Goal: Task Accomplishment & Management: Manage account settings

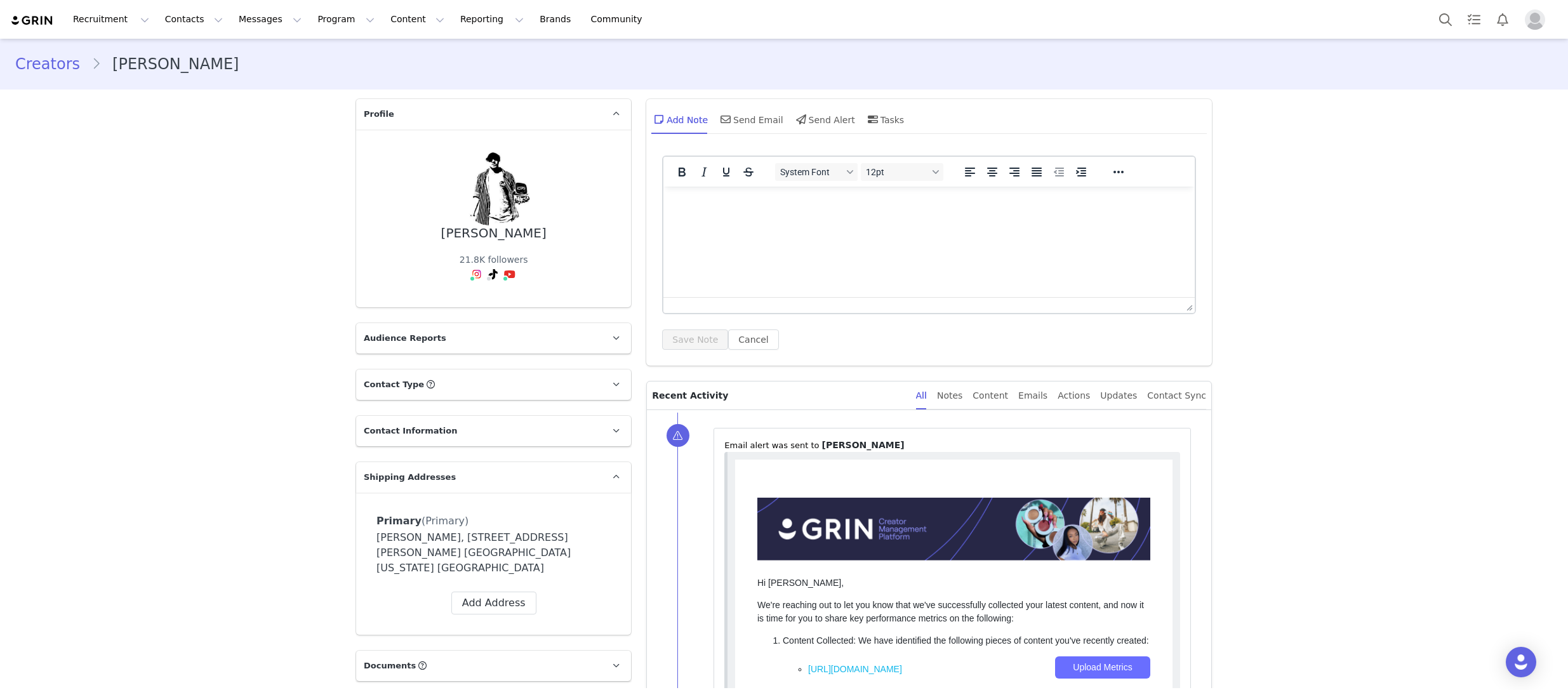
click at [56, 15] on div "Recruitment Recruitment Creator Search Curated Lists Landing Pages Web Extensio…" at bounding box center [333, 19] width 645 height 29
click at [40, 19] on img at bounding box center [33, 20] width 45 height 12
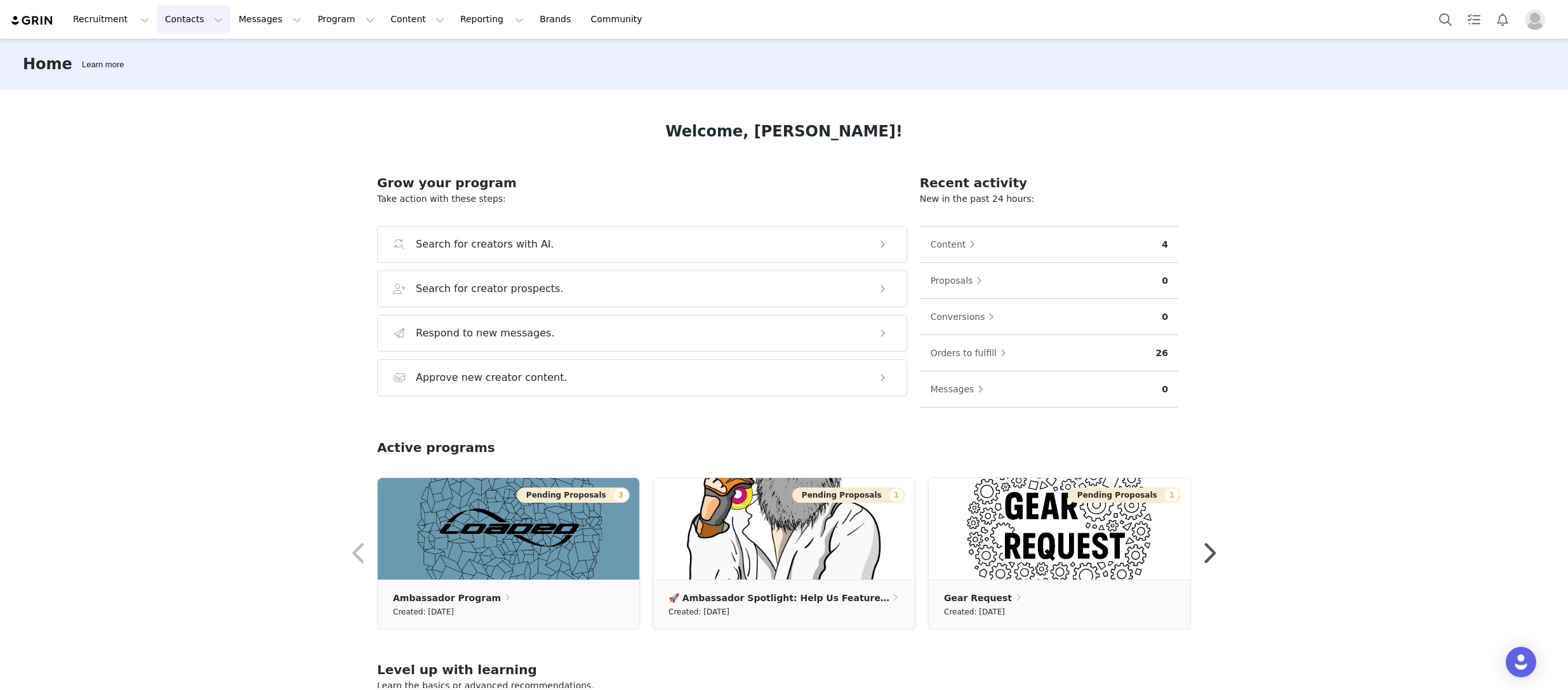
click at [195, 19] on button "Contacts Contacts" at bounding box center [194, 19] width 73 height 29
click at [184, 55] on p "Creators" at bounding box center [178, 56] width 38 height 13
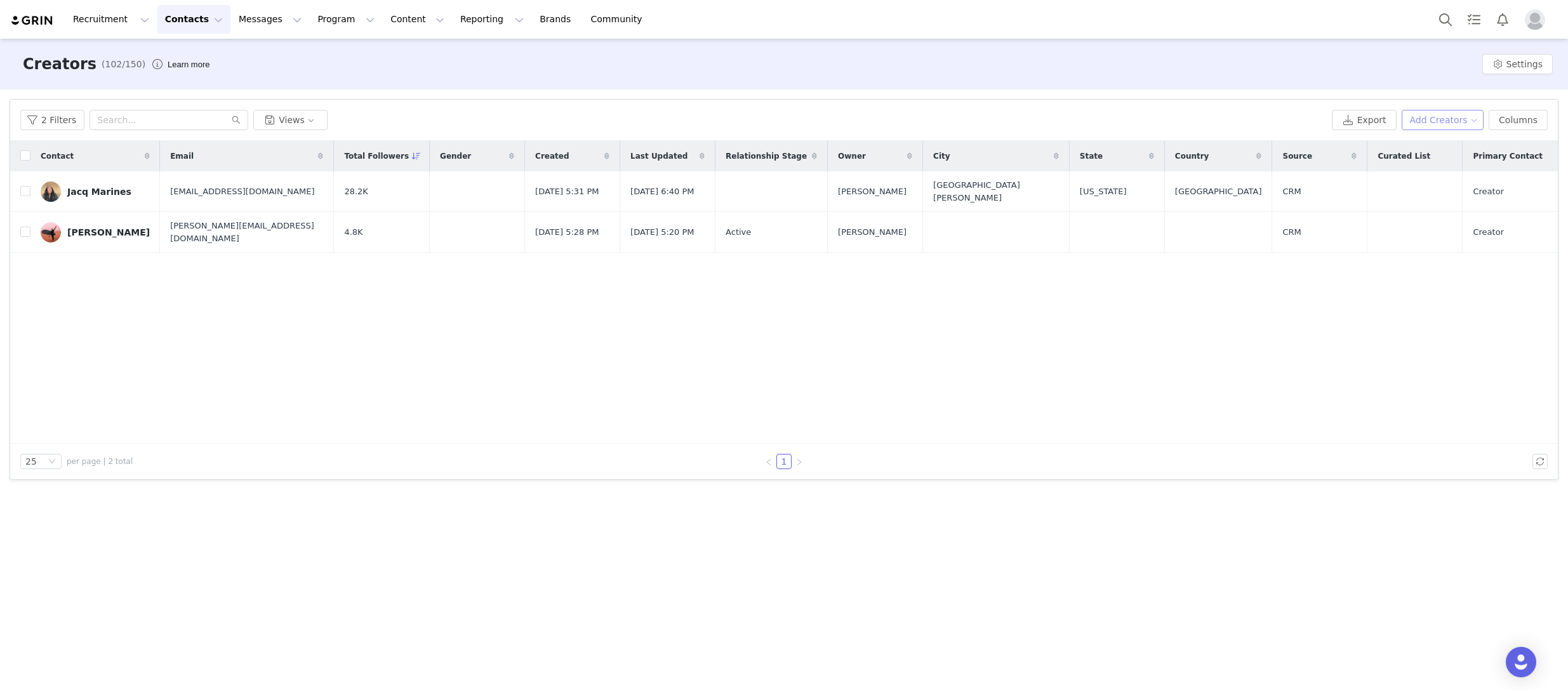
click at [1445, 128] on button "Add Creators" at bounding box center [1443, 120] width 82 height 20
click at [1446, 148] on span "Add a Creator" at bounding box center [1445, 146] width 61 height 14
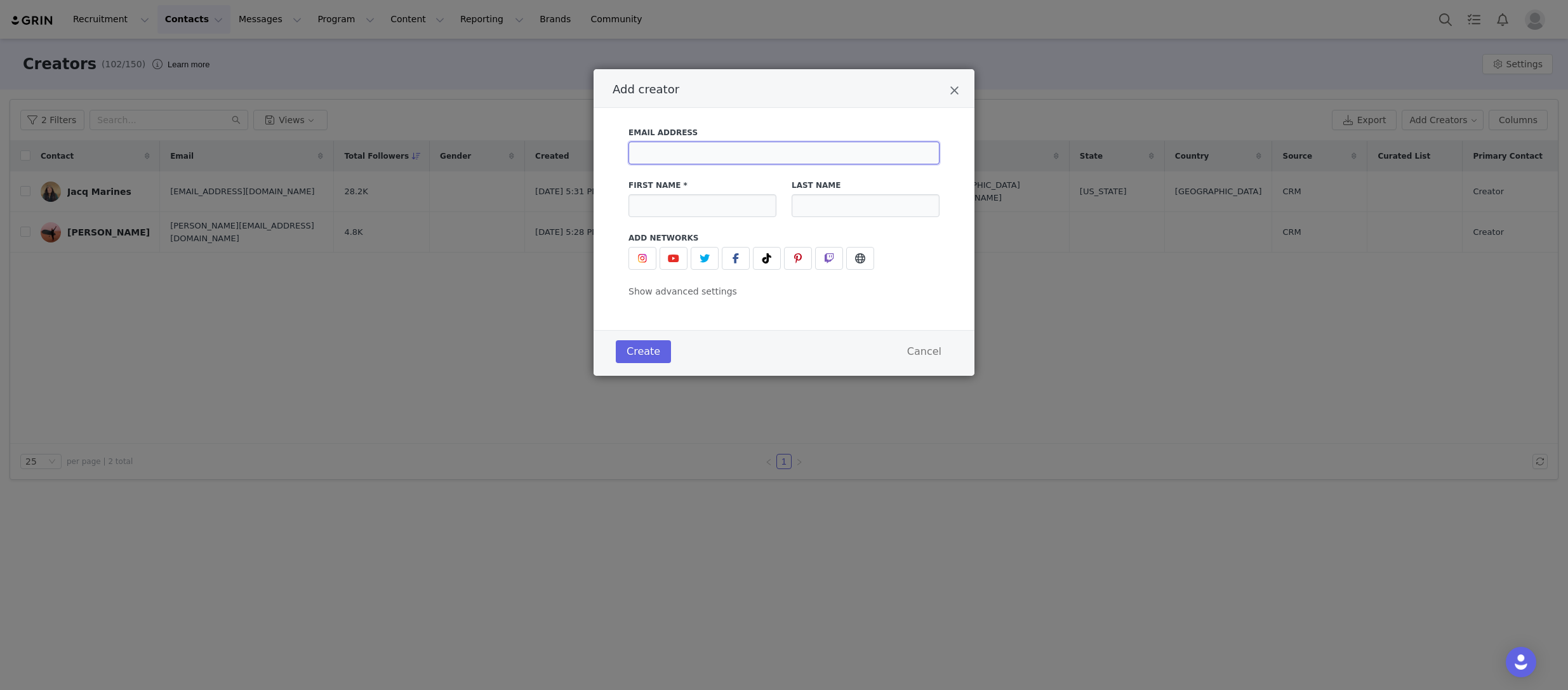
click at [770, 153] on input "Add creator" at bounding box center [784, 153] width 311 height 23
paste input "[EMAIL_ADDRESS][DOMAIN_NAME]"
type input "[EMAIL_ADDRESS][DOMAIN_NAME]"
type input "[PERSON_NAME]"
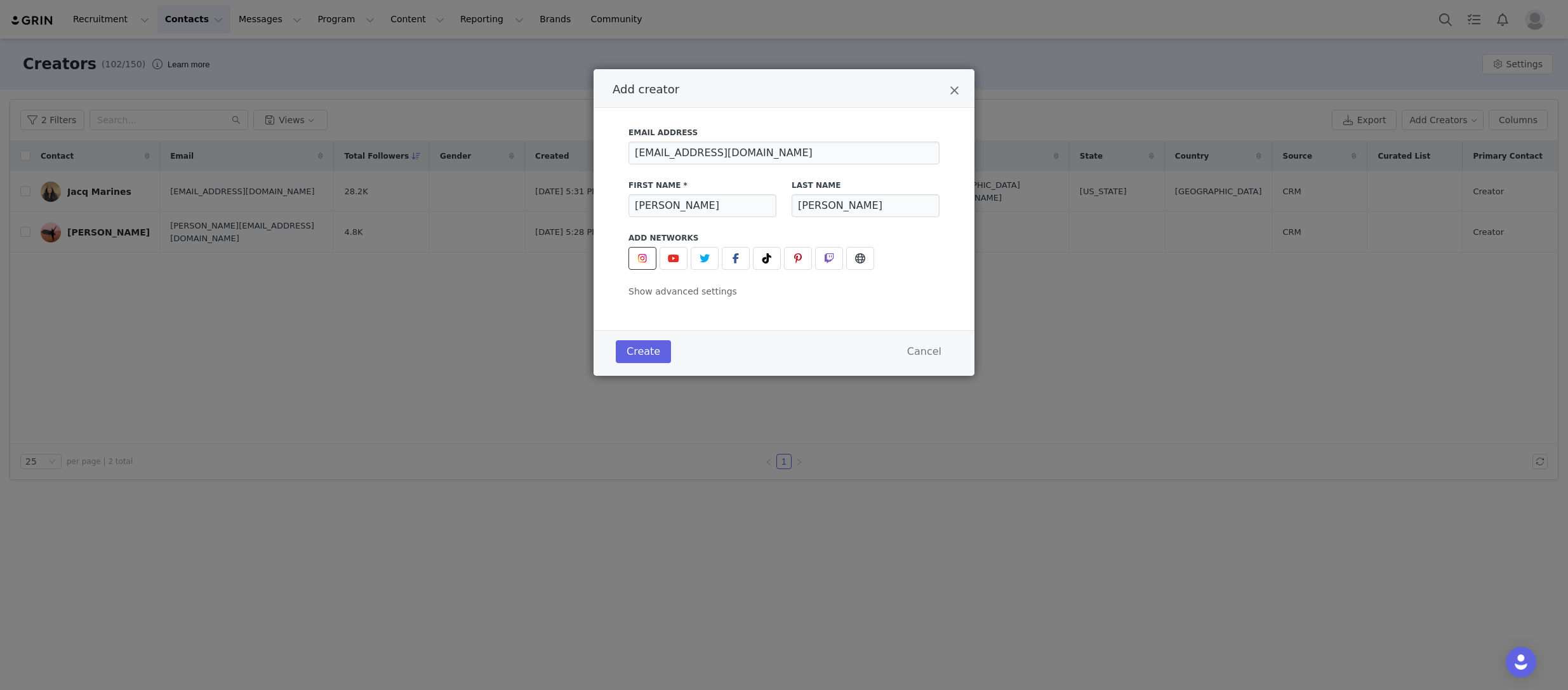
click at [644, 260] on img "Add creator" at bounding box center [643, 259] width 10 height 10
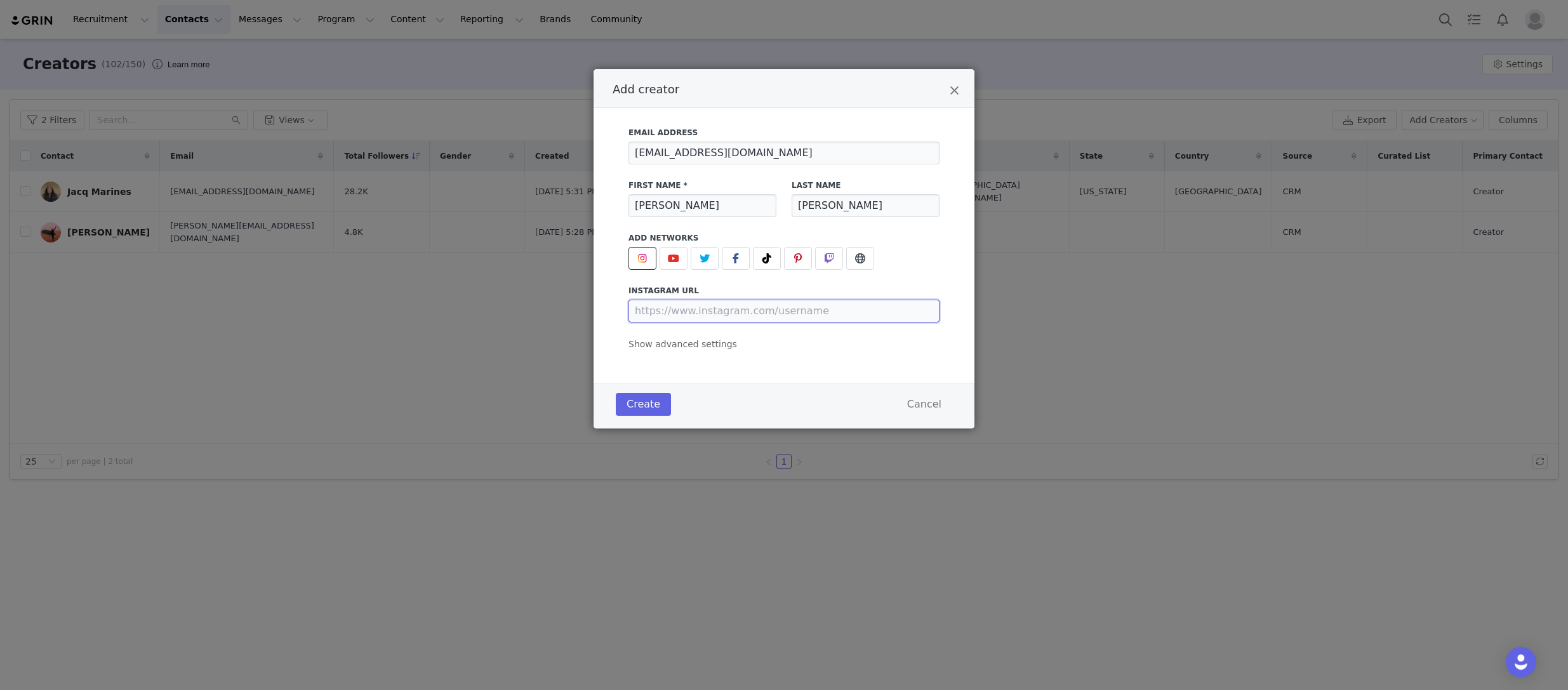
click at [731, 313] on input "Add creator" at bounding box center [784, 311] width 311 height 23
paste input "[URL][DOMAIN_NAME]"
type input "[URL][DOMAIN_NAME]"
click at [772, 354] on div "Email Address [EMAIL_ADDRESS][DOMAIN_NAME] First Name * [PERSON_NAME] Last Name…" at bounding box center [784, 245] width 381 height 275
click at [657, 397] on button "Create" at bounding box center [643, 404] width 55 height 23
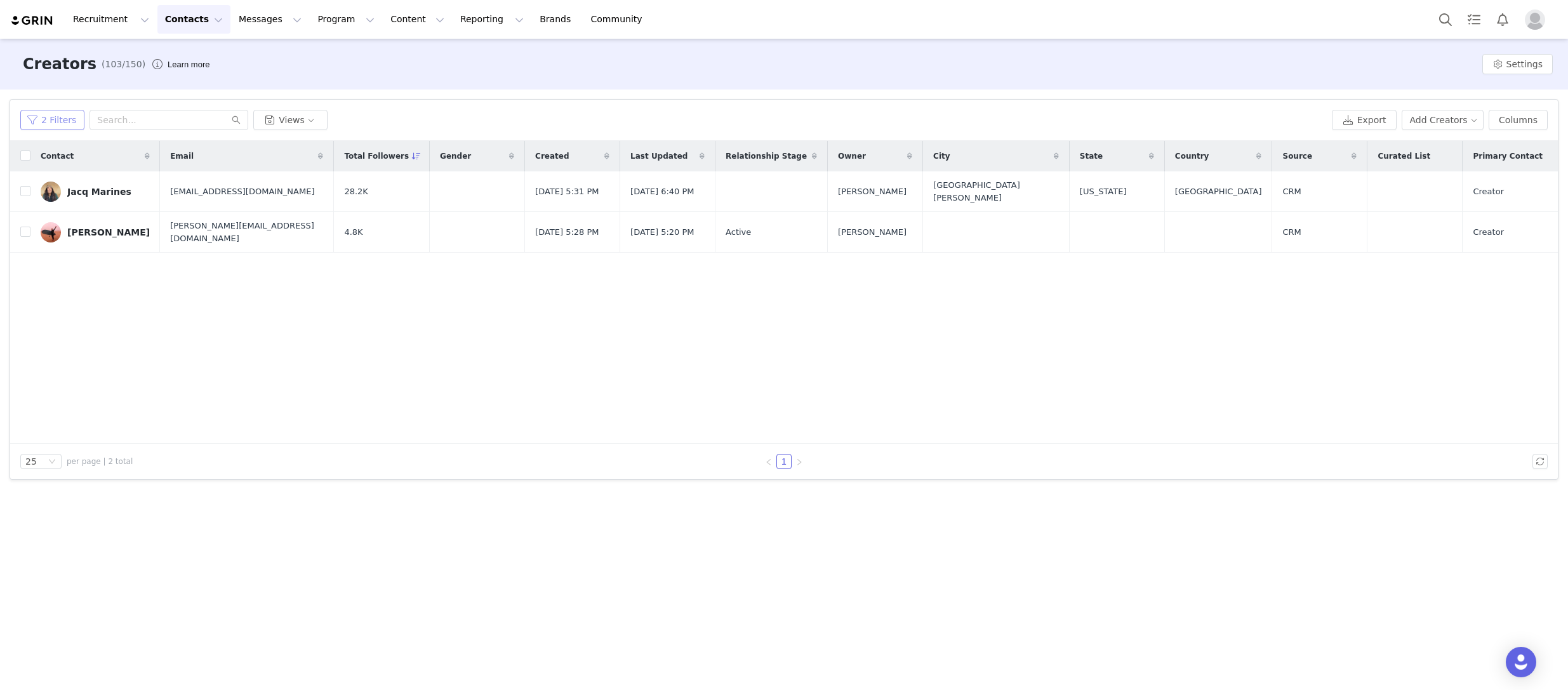
click at [60, 129] on button "2 Filters" at bounding box center [52, 120] width 64 height 20
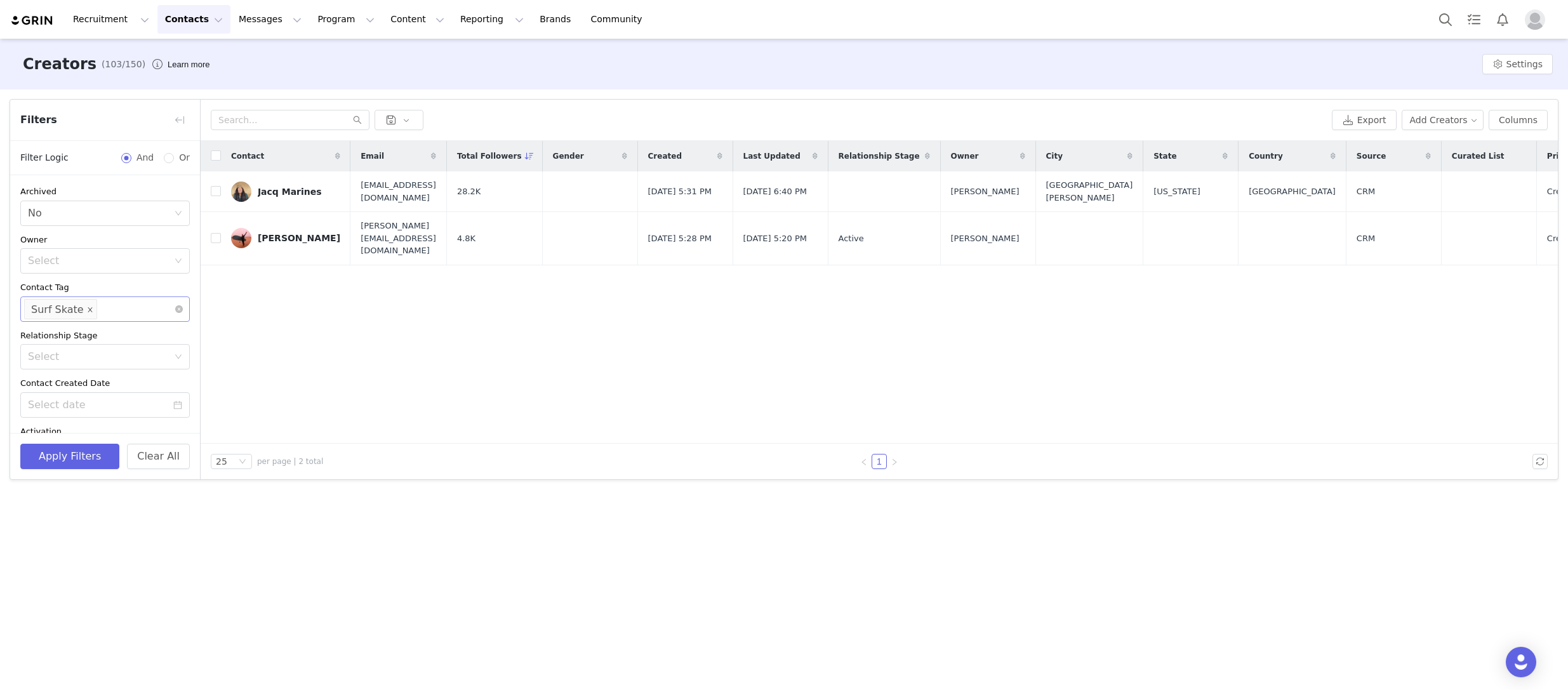
click at [87, 307] on icon "icon: close" at bounding box center [90, 309] width 6 height 6
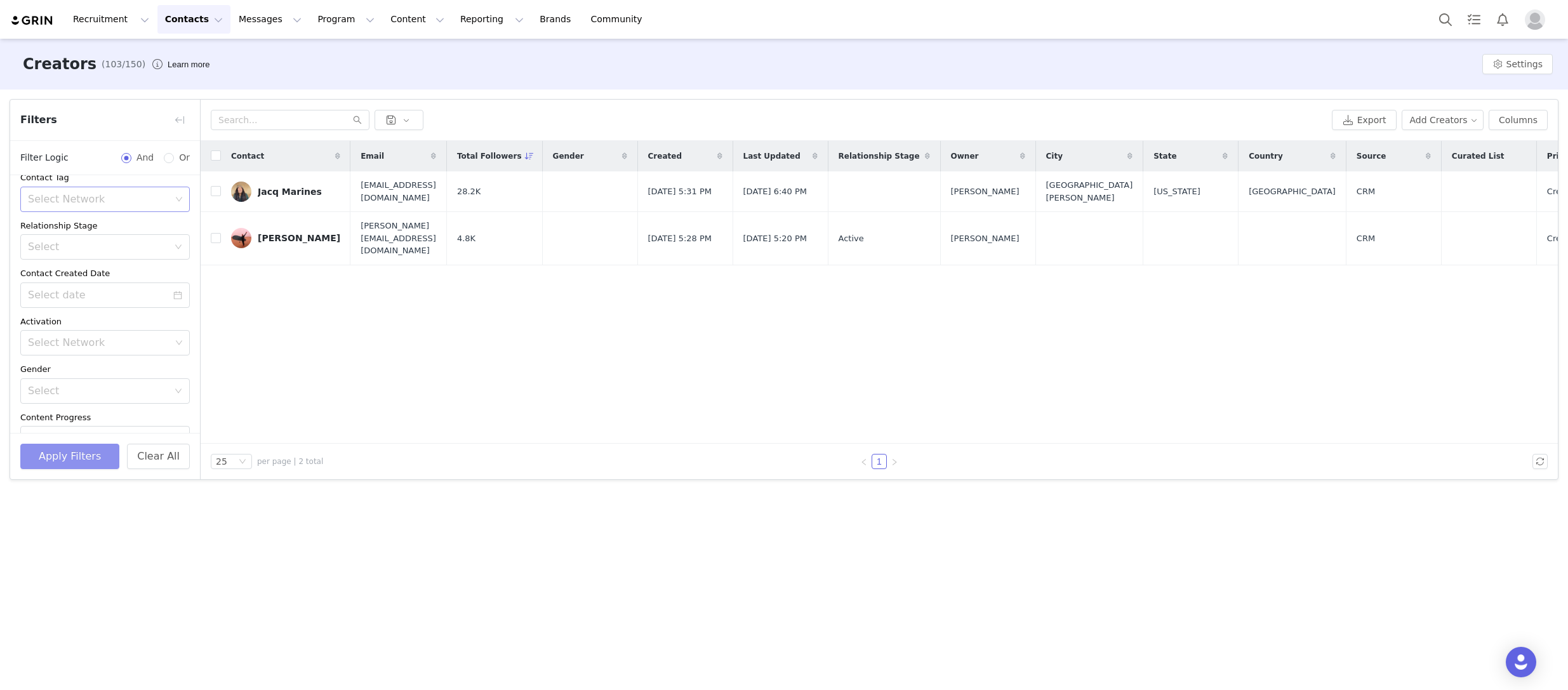
click at [72, 455] on button "Apply Filters" at bounding box center [70, 457] width 99 height 26
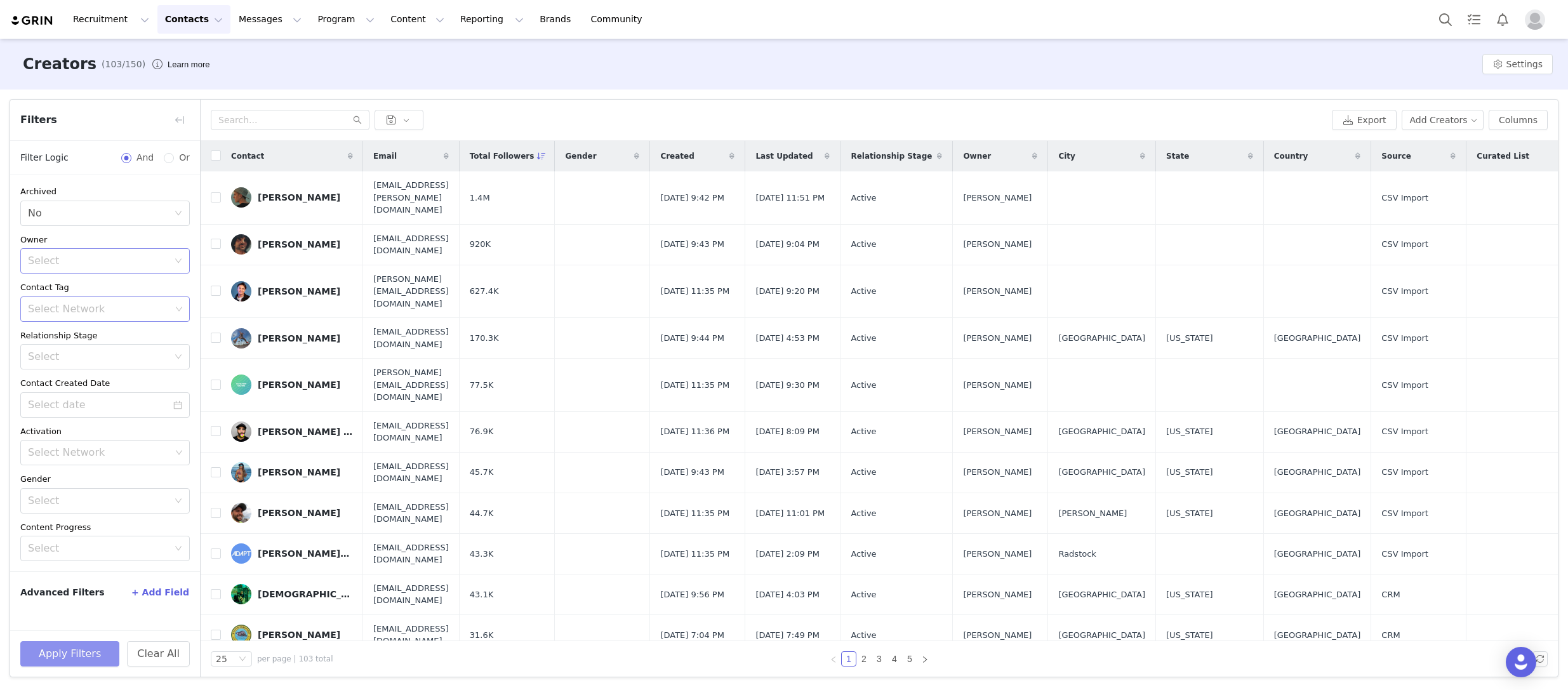
scroll to position [0, 0]
click at [812, 160] on span "Last Updated" at bounding box center [784, 157] width 57 height 12
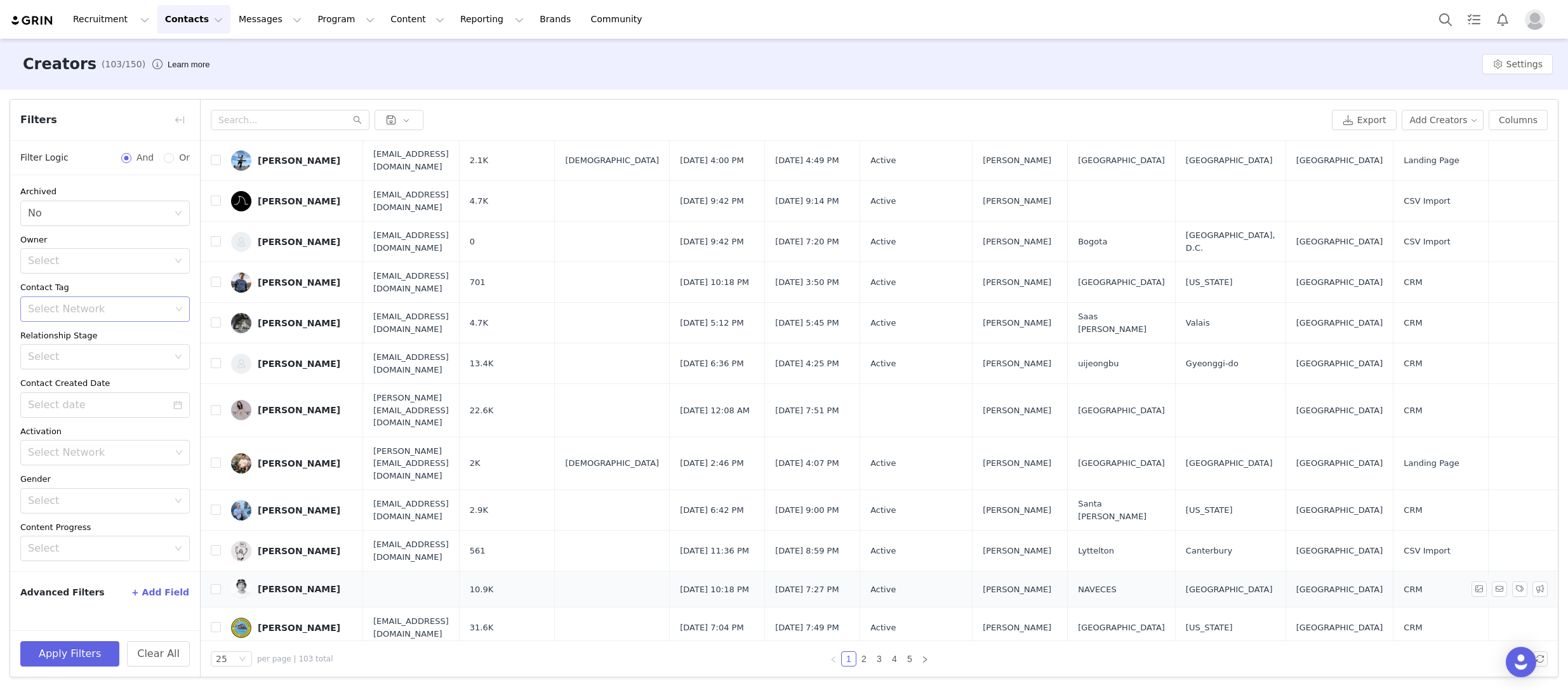
scroll to position [82, 0]
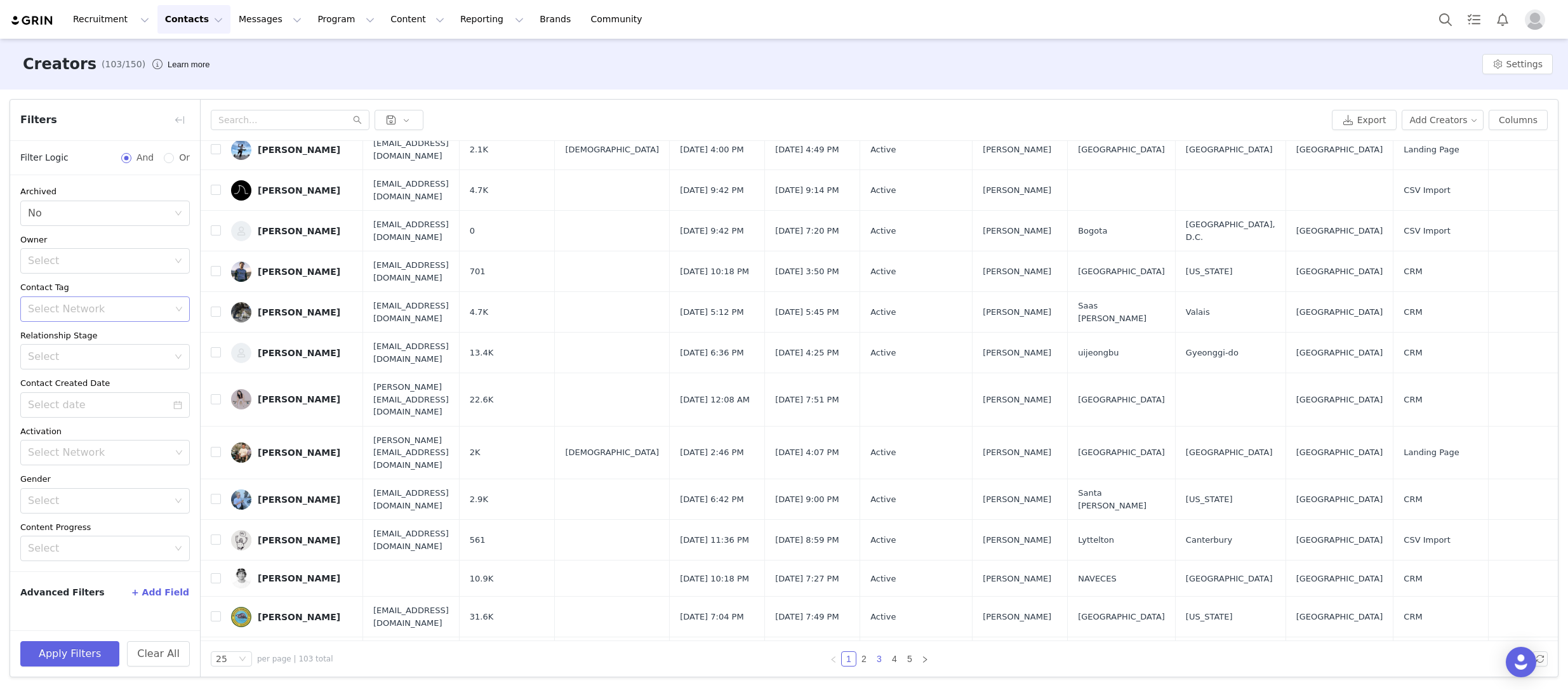
click at [883, 660] on link "3" at bounding box center [879, 659] width 14 height 14
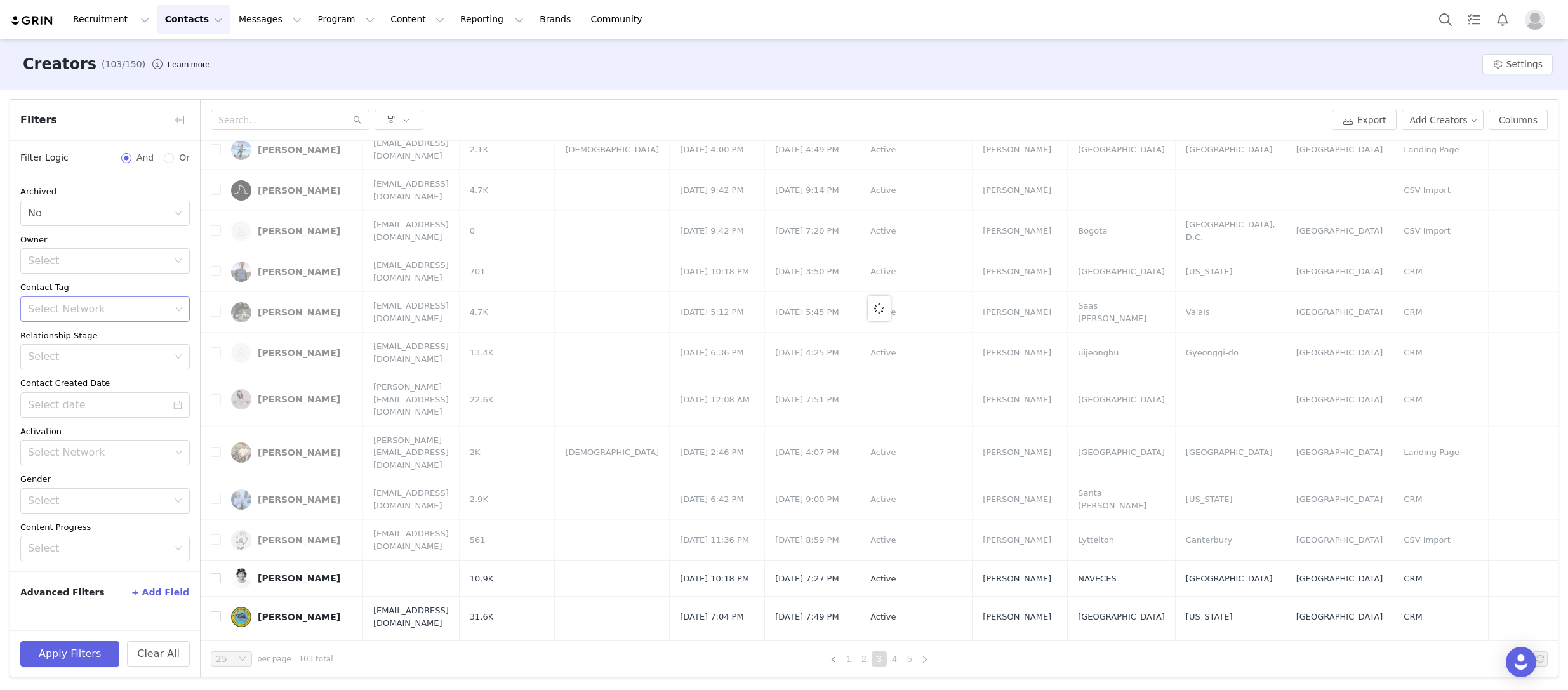
scroll to position [0, 0]
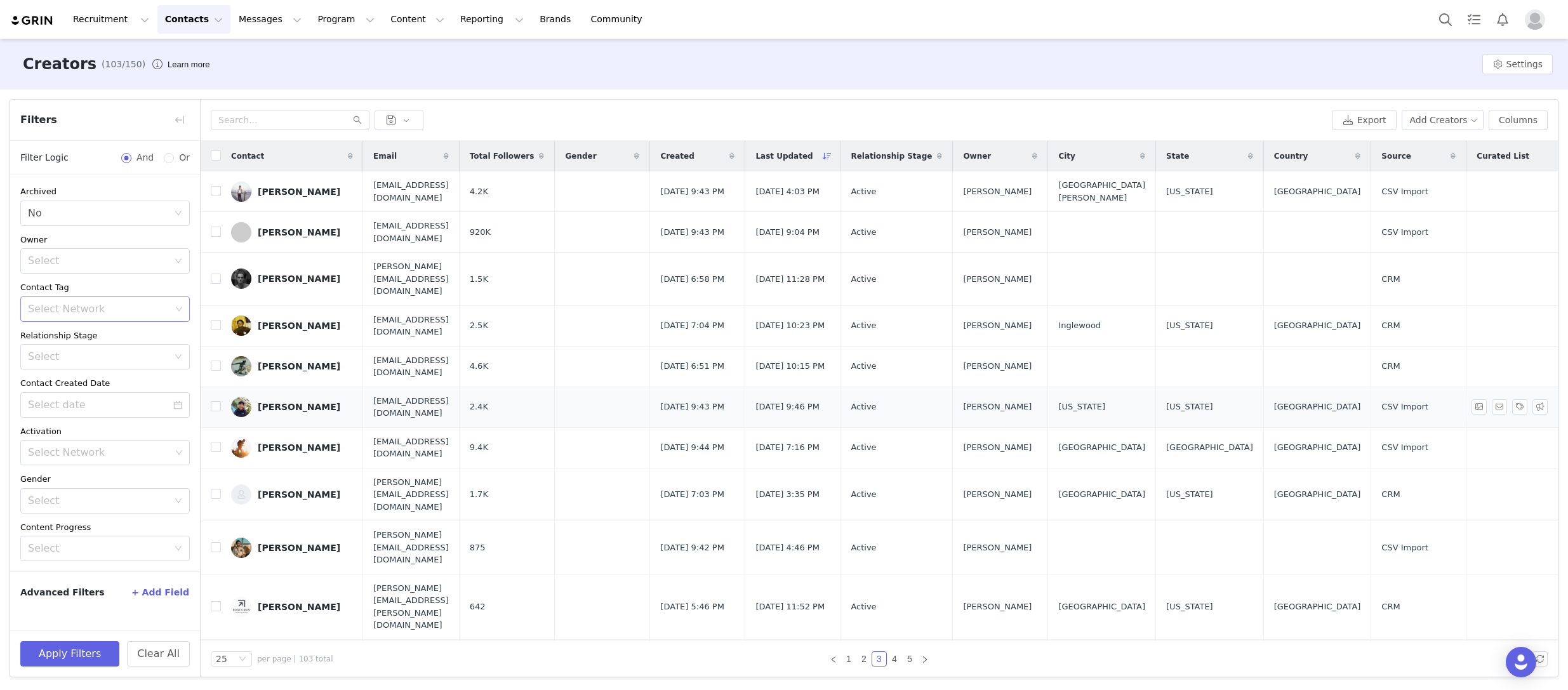
click at [304, 402] on div "[PERSON_NAME]" at bounding box center [299, 407] width 82 height 10
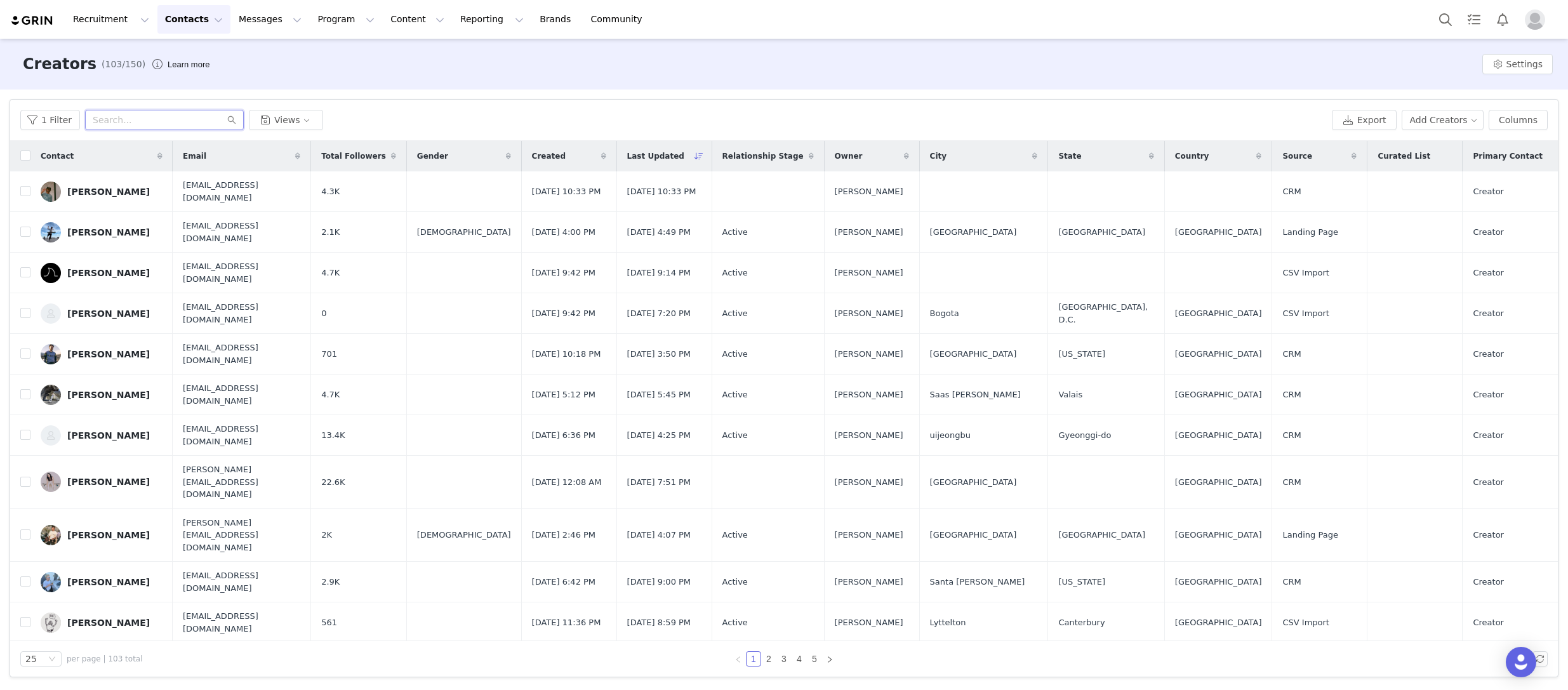
click at [152, 118] on input "text" at bounding box center [164, 120] width 158 height 20
type input "[PERSON_NAME]"
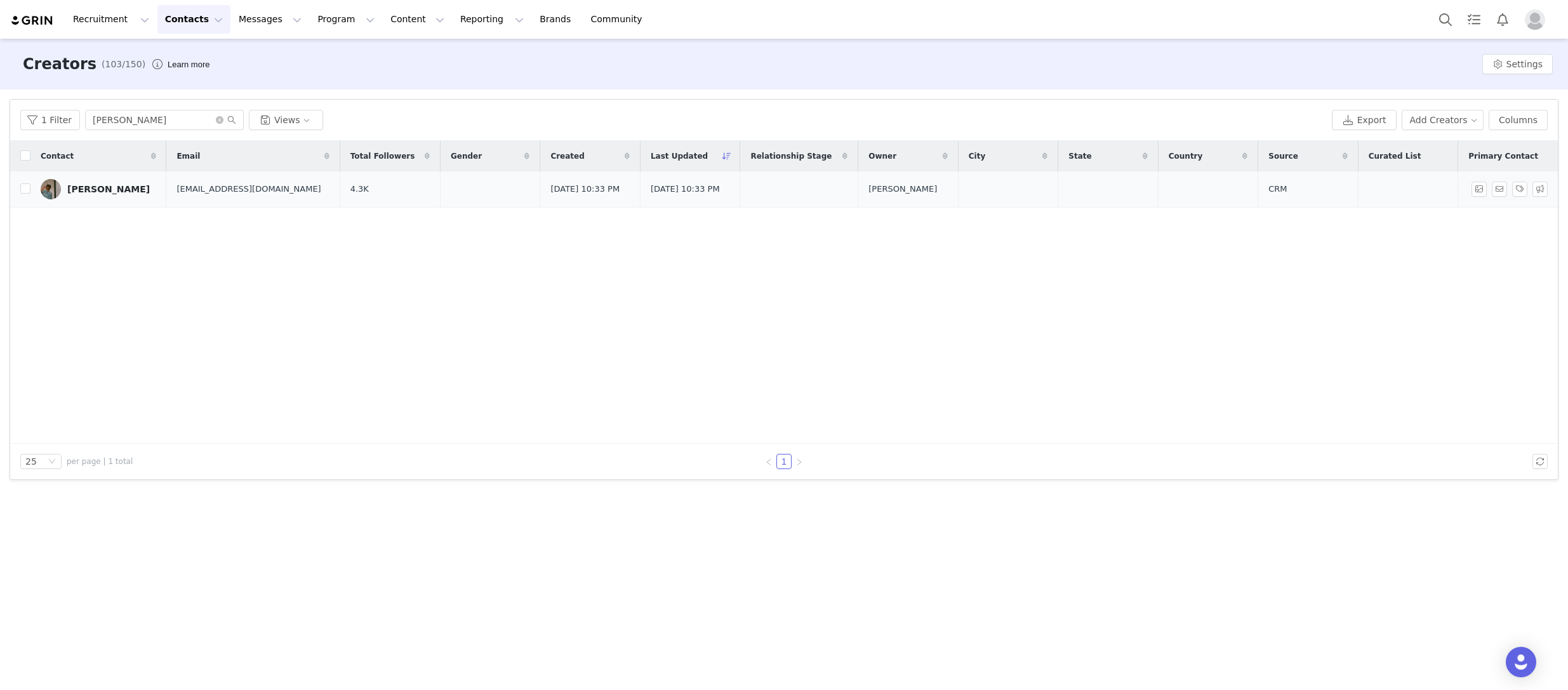
click at [91, 190] on div "[PERSON_NAME]" at bounding box center [108, 189] width 82 height 10
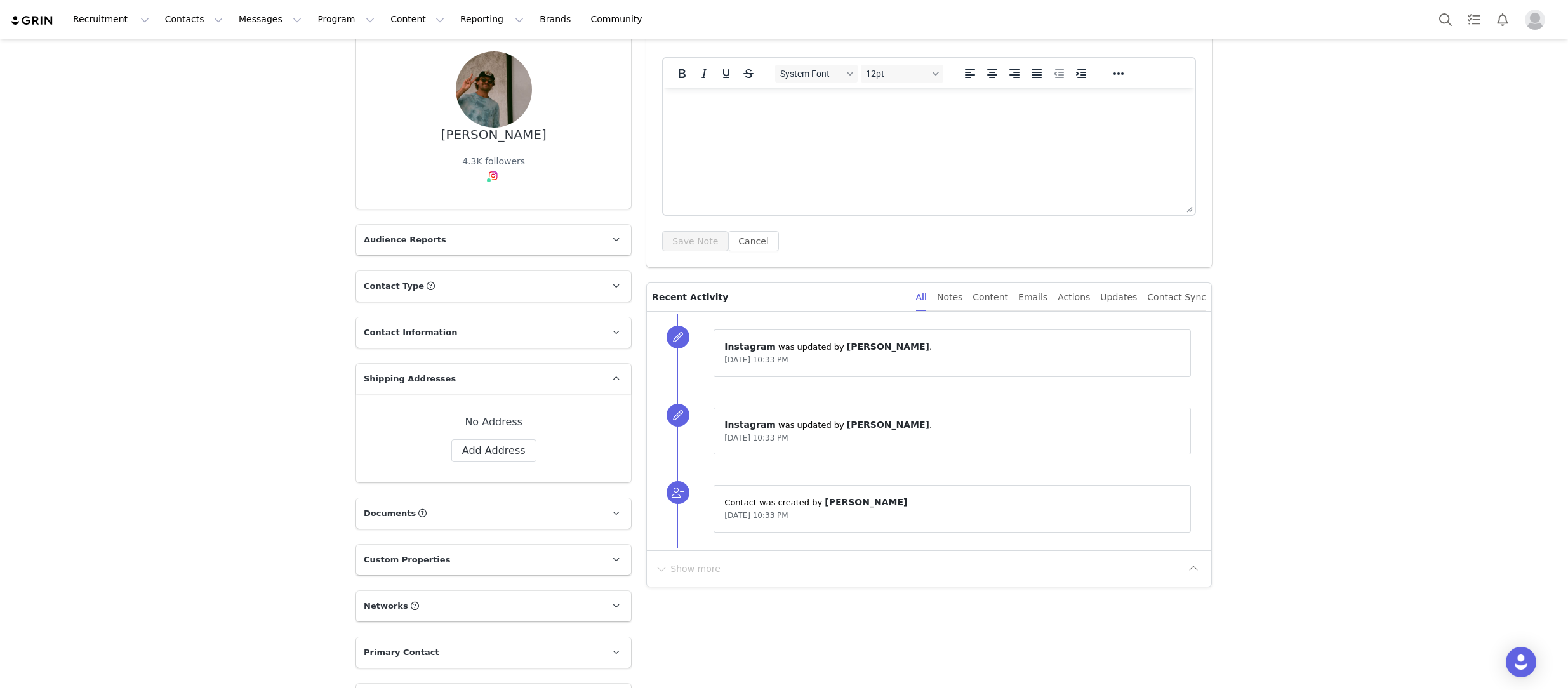
scroll to position [34, 0]
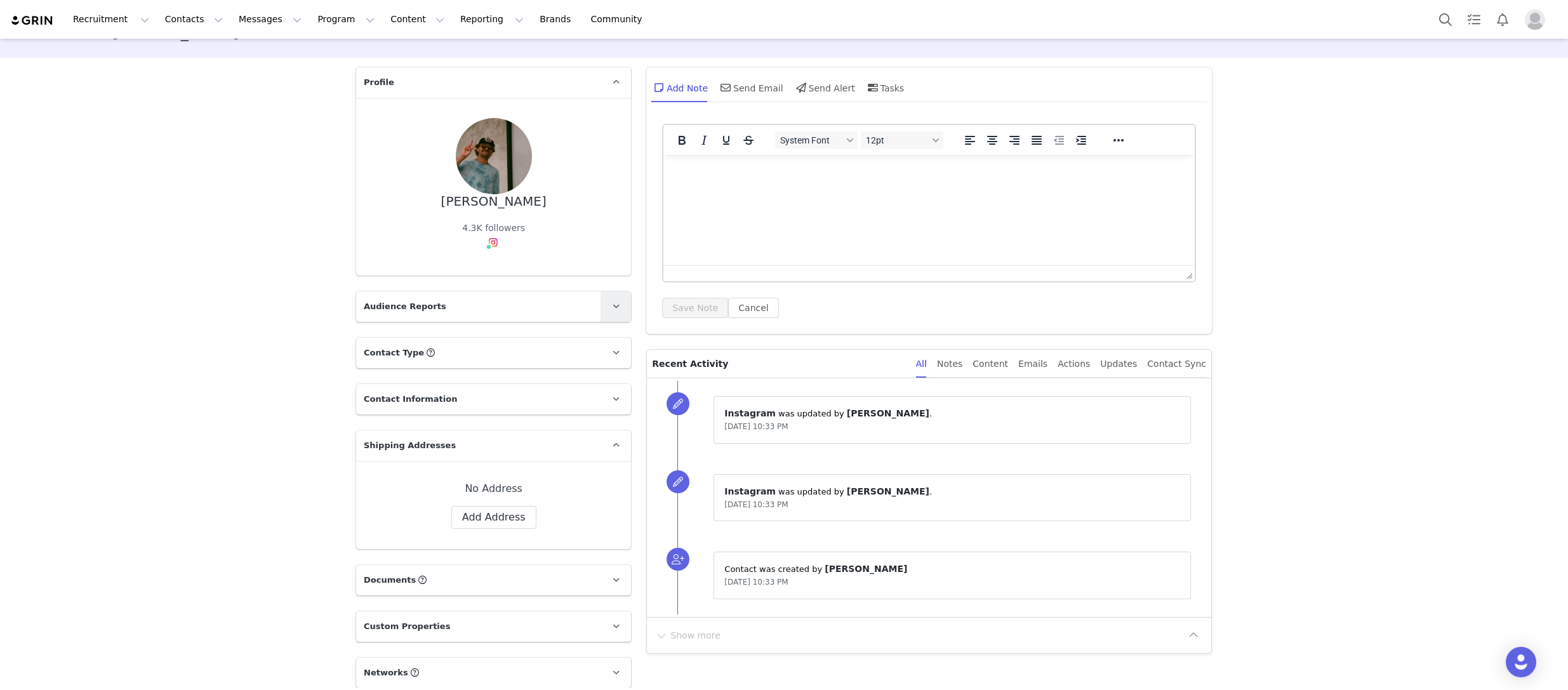
click at [610, 307] on span at bounding box center [616, 307] width 15 height 15
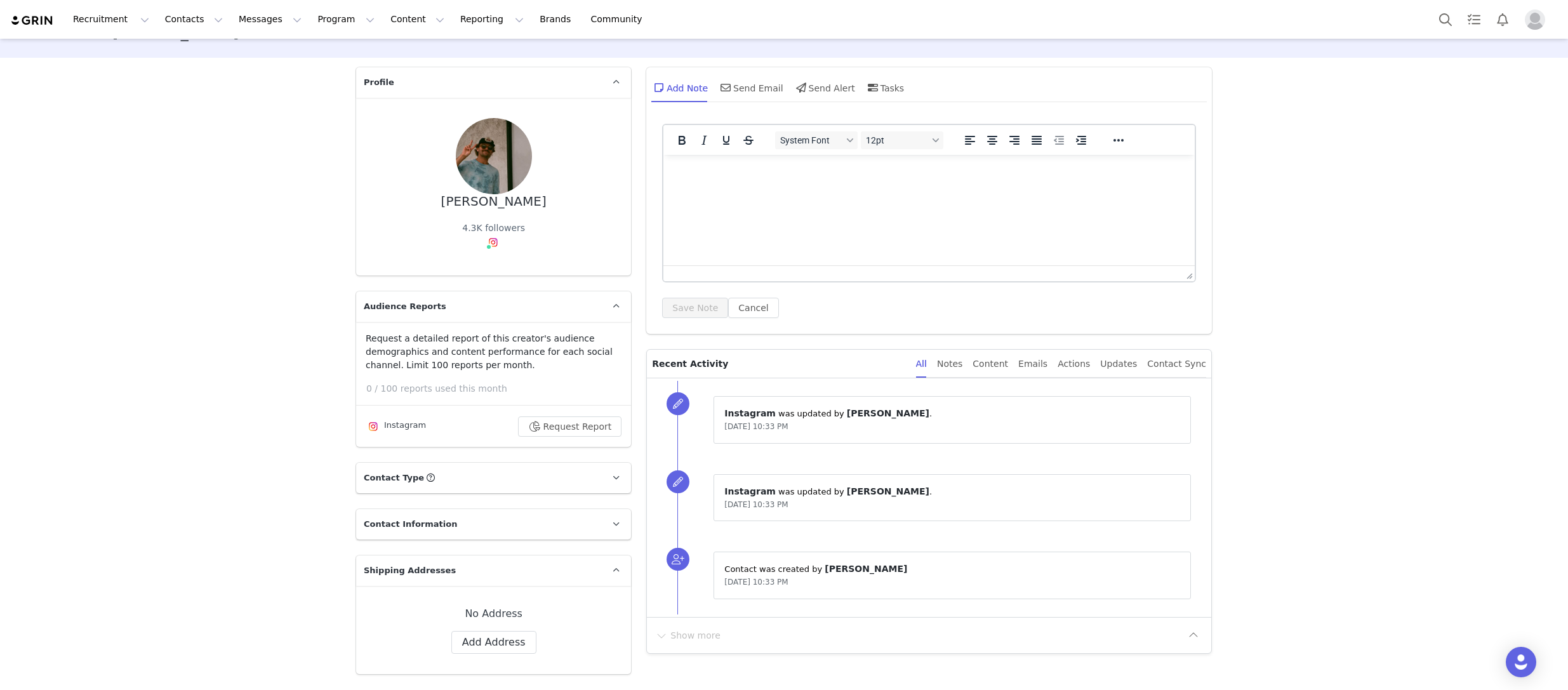
click at [617, 357] on p "Request a detailed report of this creator's audience demographics and content p…" at bounding box center [494, 352] width 256 height 40
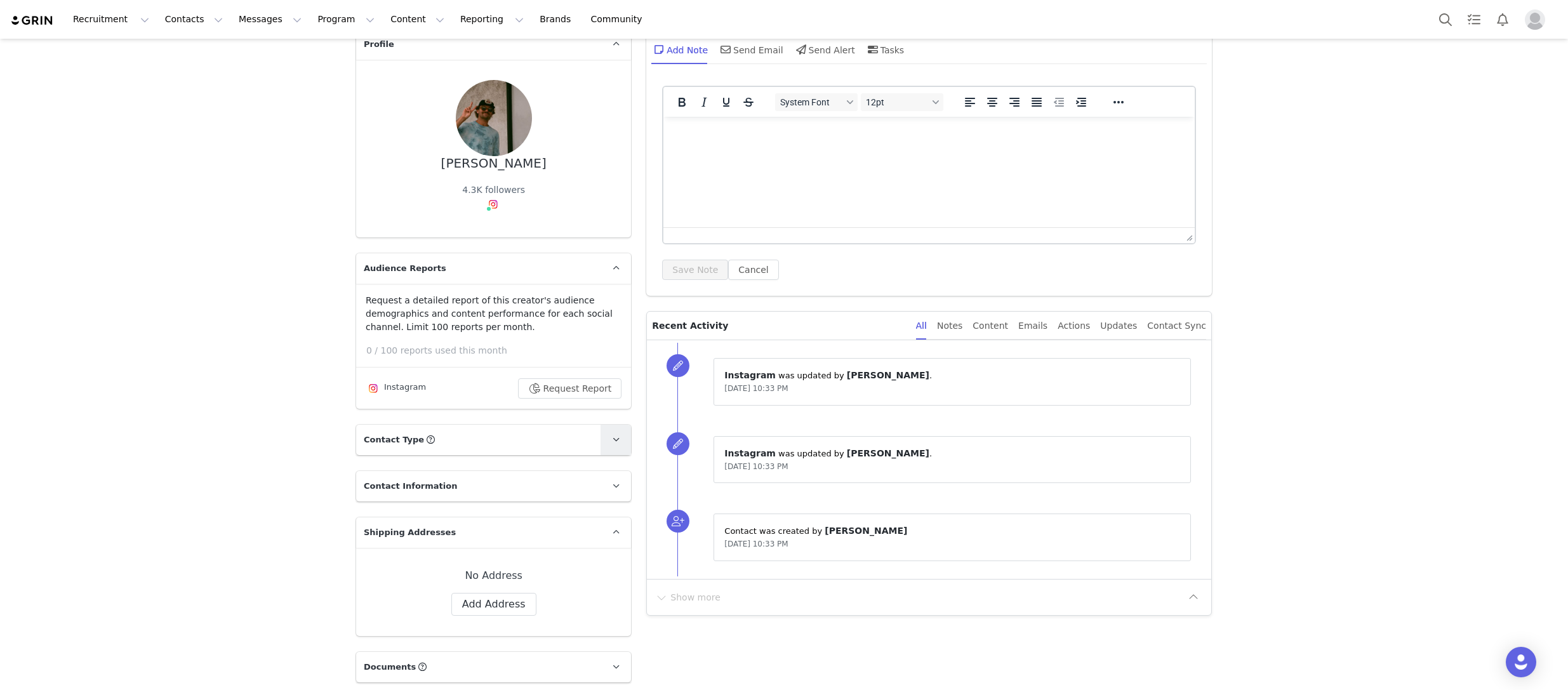
click at [613, 437] on icon at bounding box center [616, 440] width 7 height 8
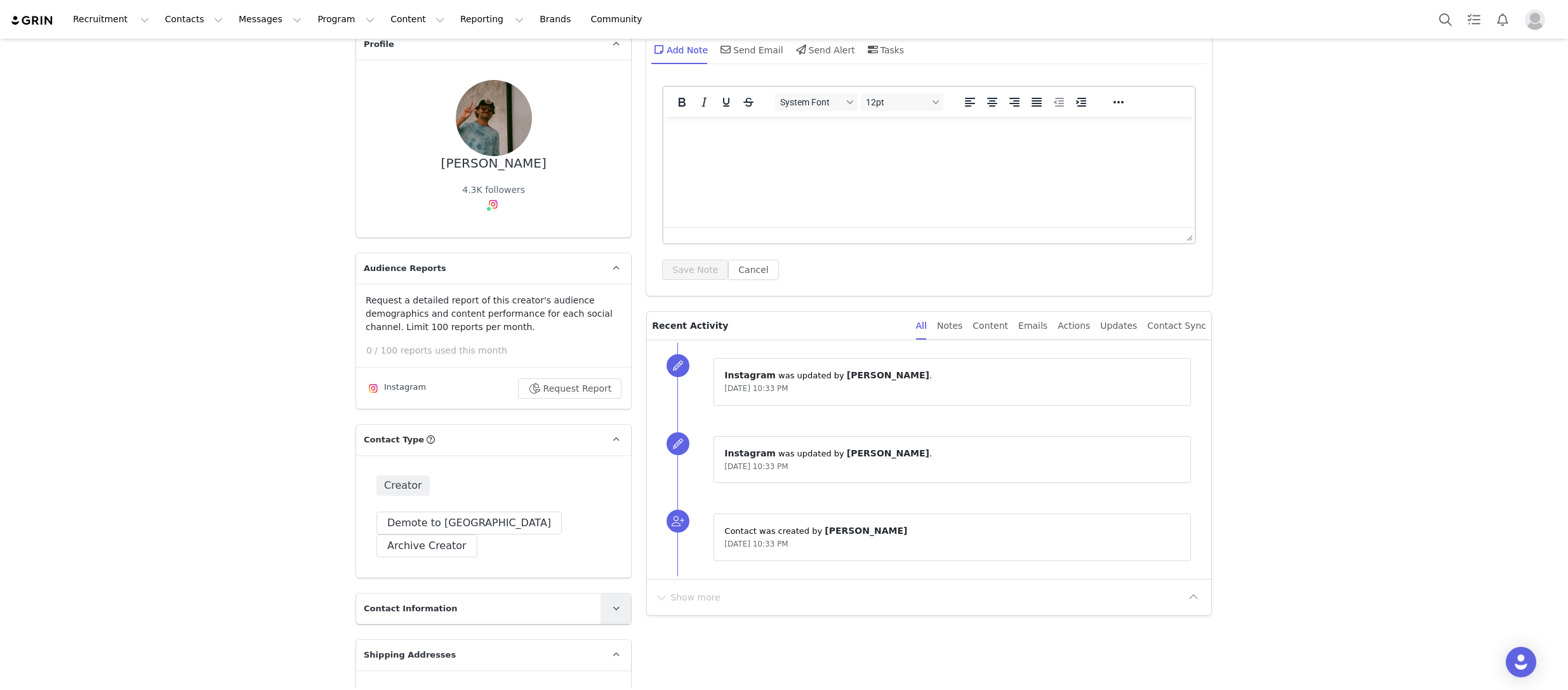
click at [621, 601] on span at bounding box center [616, 609] width 15 height 15
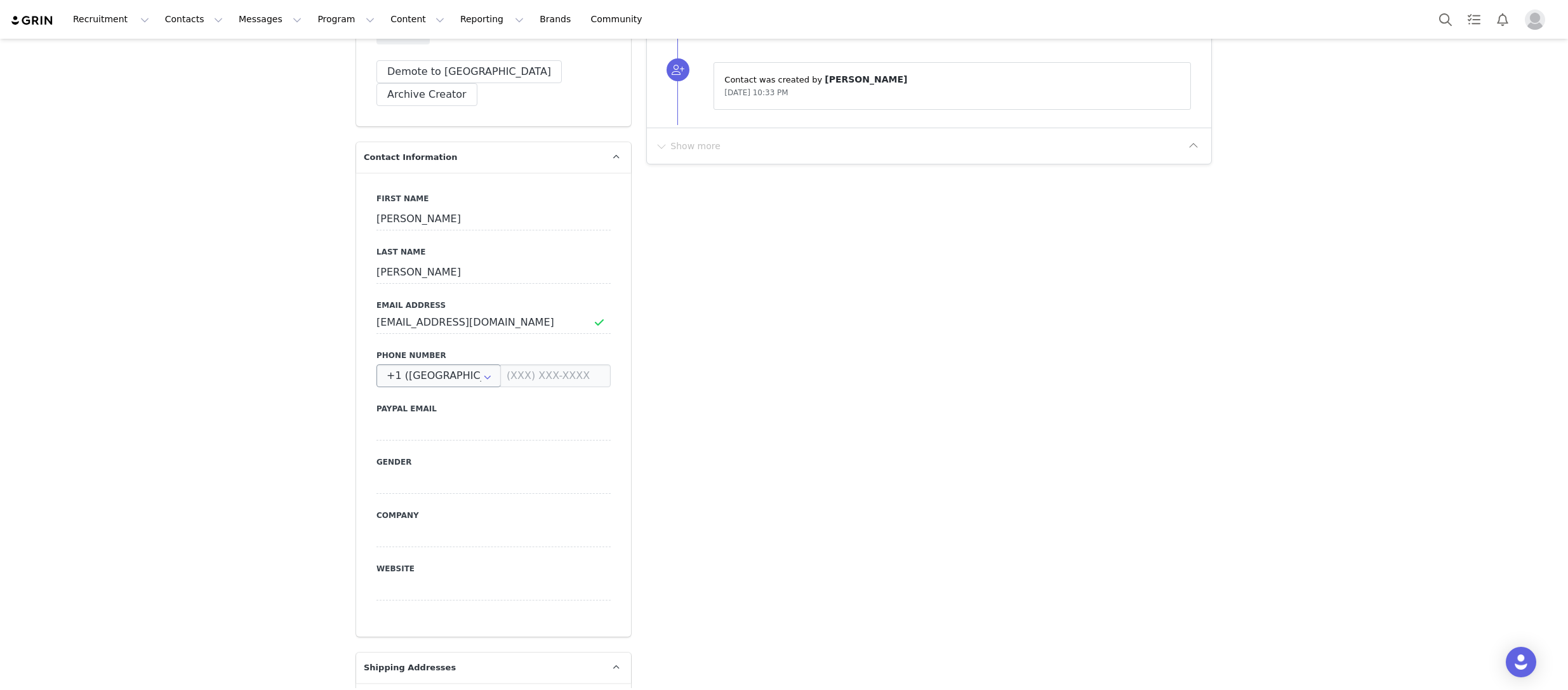
scroll to position [527, 0]
click at [581, 359] on input at bounding box center [555, 371] width 110 height 23
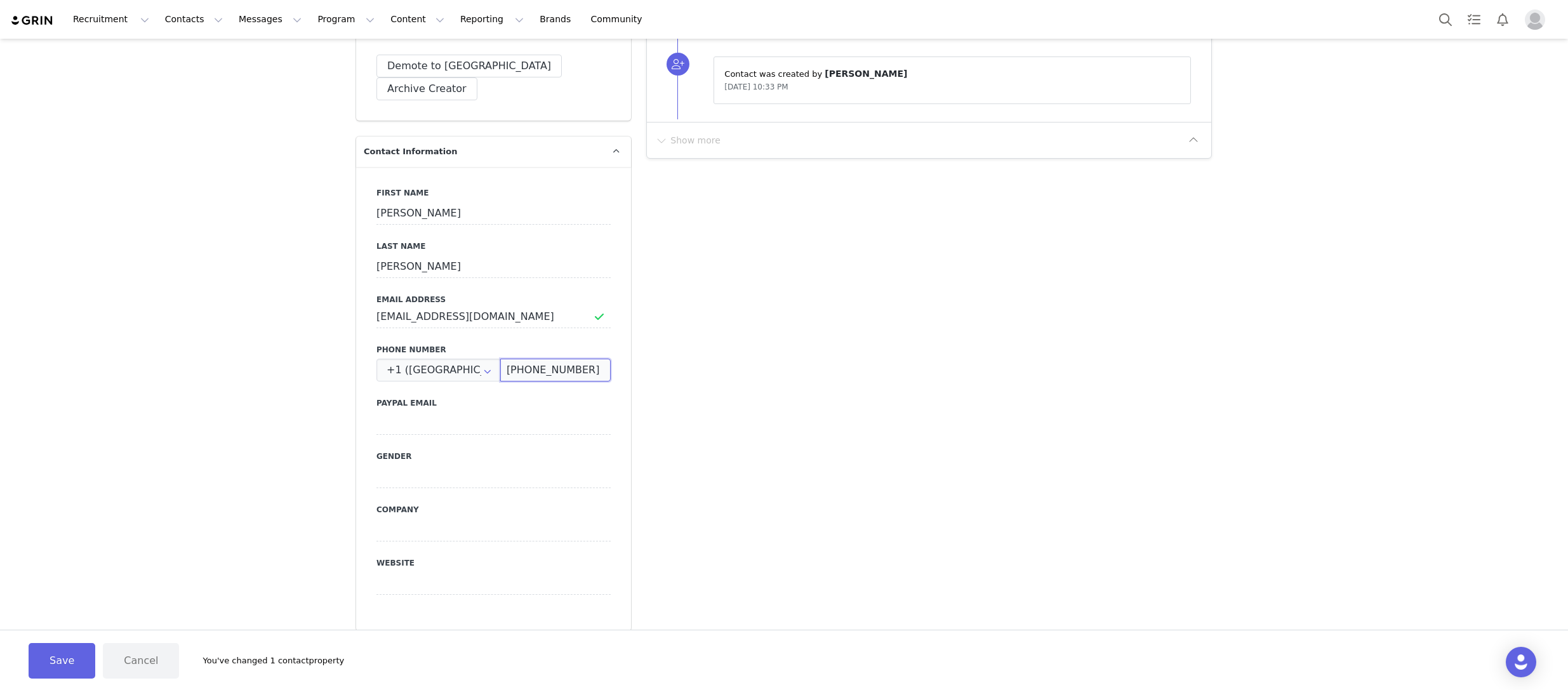
type input "[PHONE_NUMBER]"
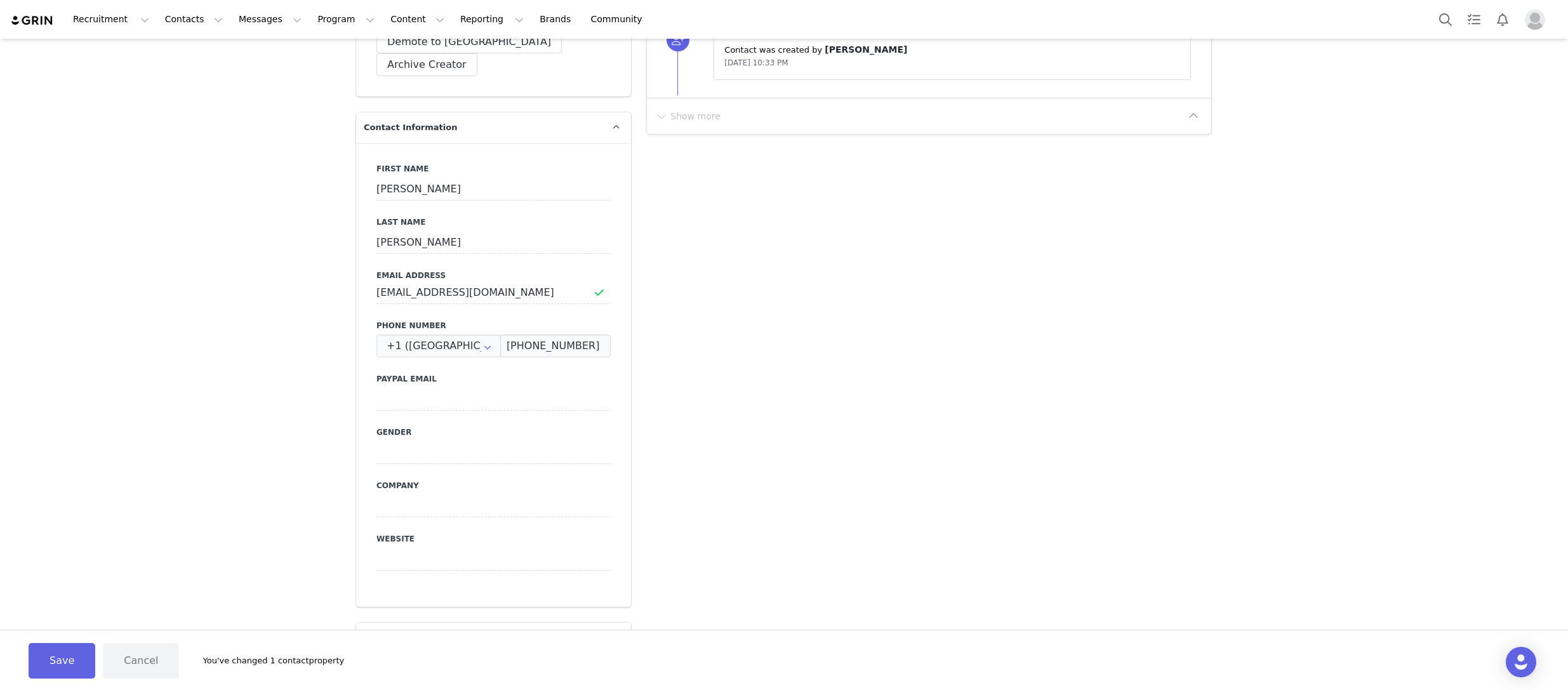
scroll to position [553, 0]
click at [459, 387] on input at bounding box center [493, 398] width 234 height 23
click at [749, 353] on div "Add Note Send Email Send Alert Tasks System Font 12pt To open the popup, press …" at bounding box center [929, 687] width 581 height 2298
click at [456, 431] on label "Gender" at bounding box center [493, 436] width 234 height 12
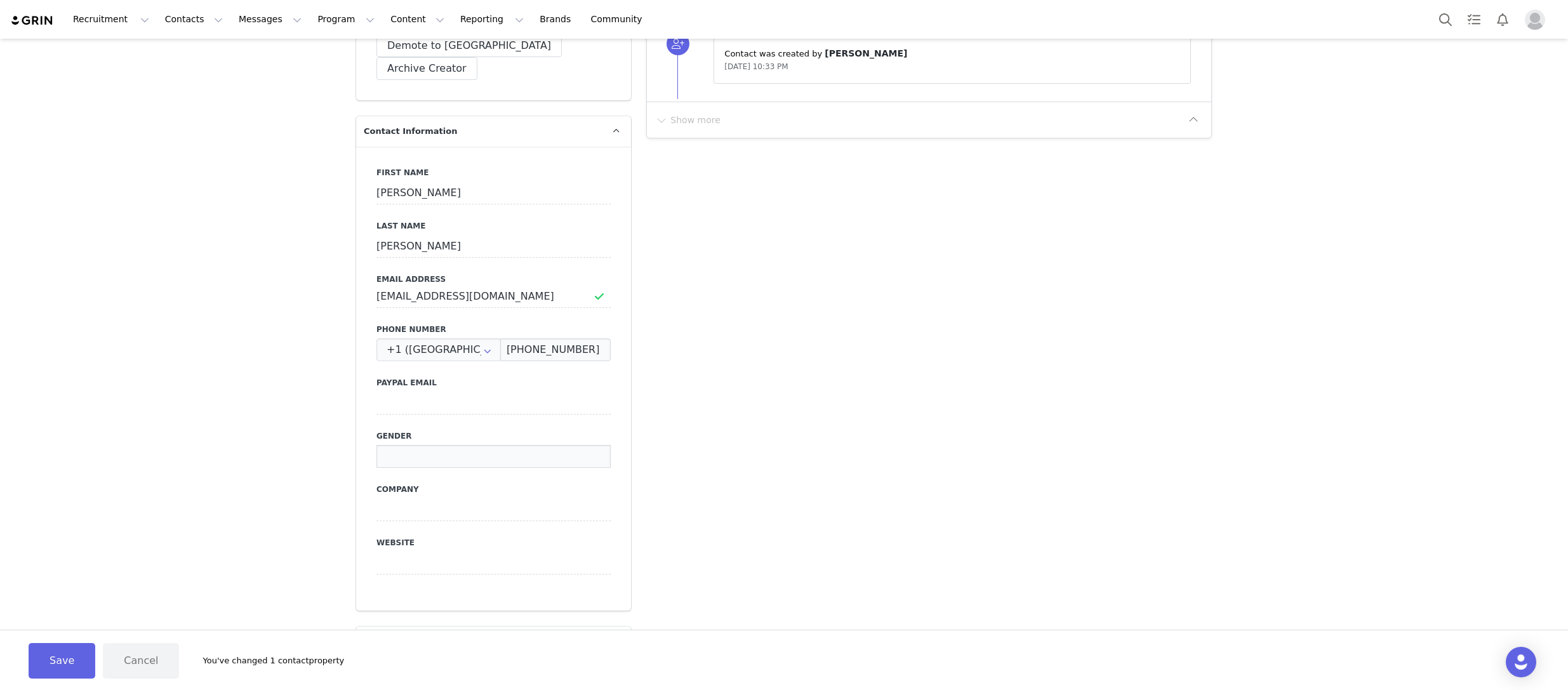
click at [450, 445] on input at bounding box center [493, 457] width 234 height 23
type input "[DEMOGRAPHIC_DATA]"
click at [727, 420] on div "Add Note Send Email Send Alert Tasks System Font 12pt To open the popup, press …" at bounding box center [929, 693] width 581 height 2298
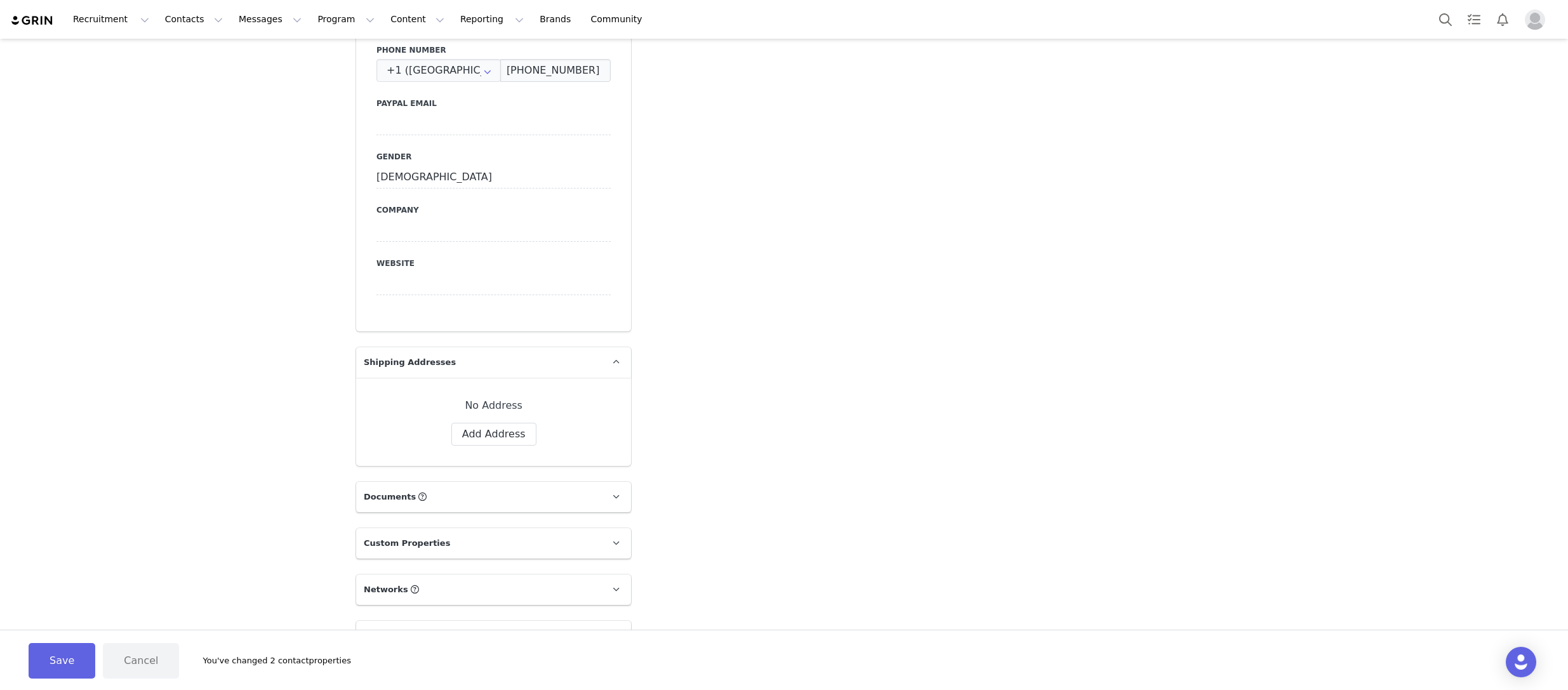
scroll to position [832, 0]
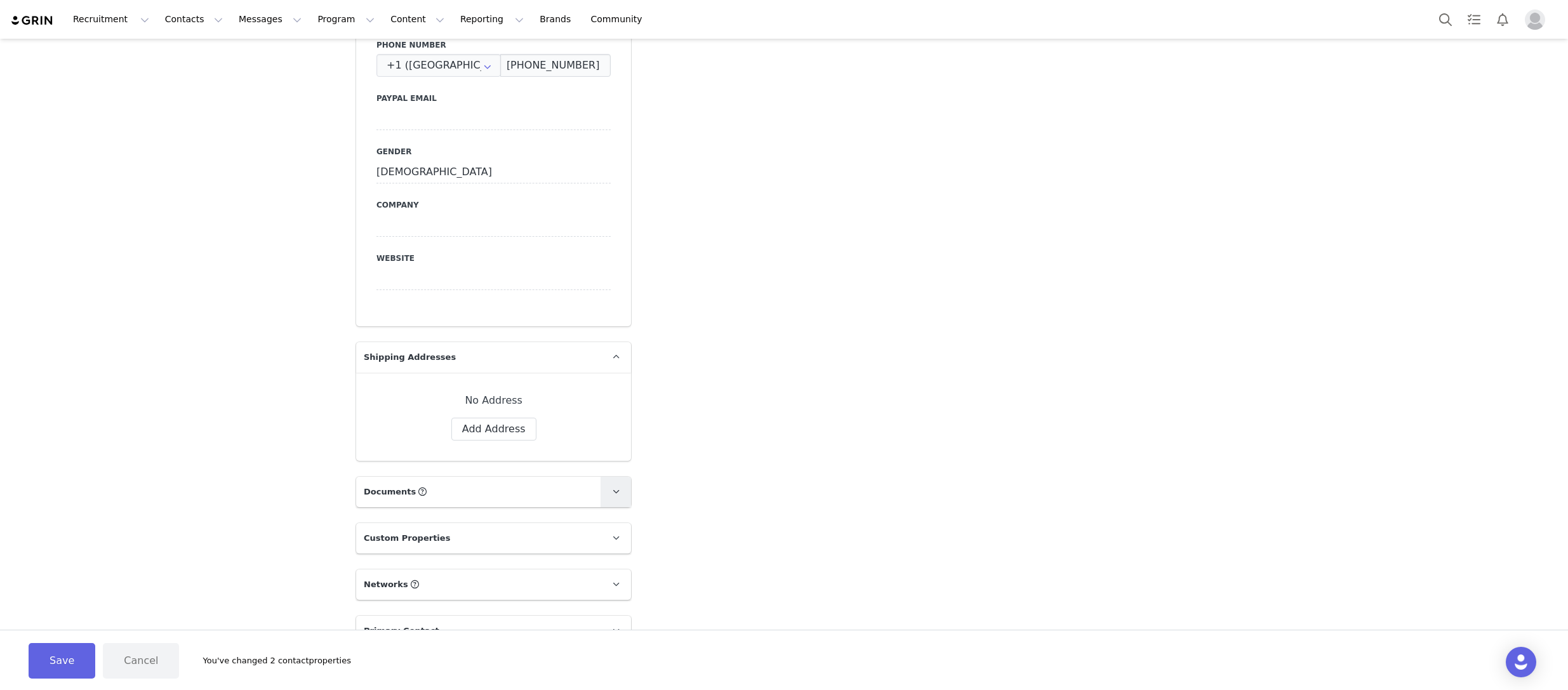
click at [618, 487] on icon at bounding box center [616, 491] width 7 height 8
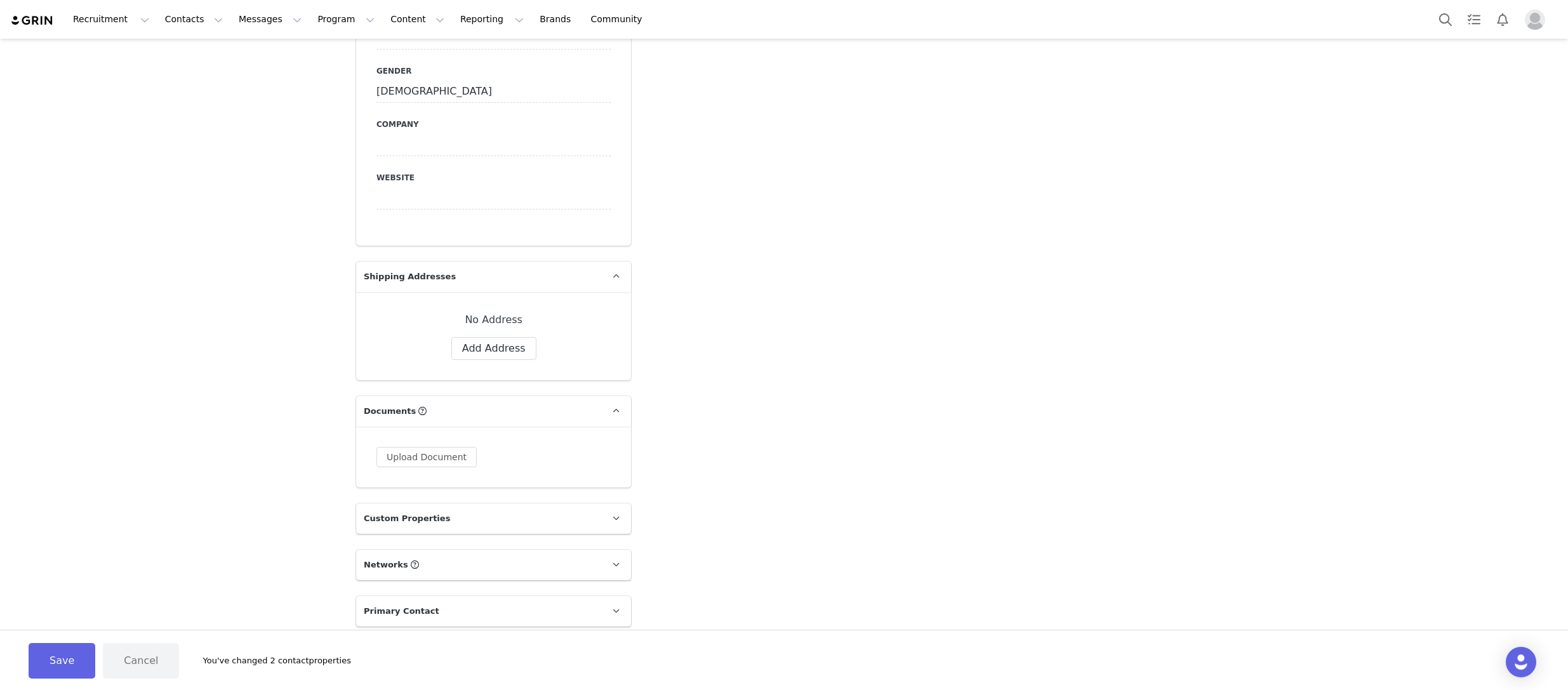
scroll to position [915, 0]
click at [618, 512] on icon at bounding box center [616, 516] width 7 height 8
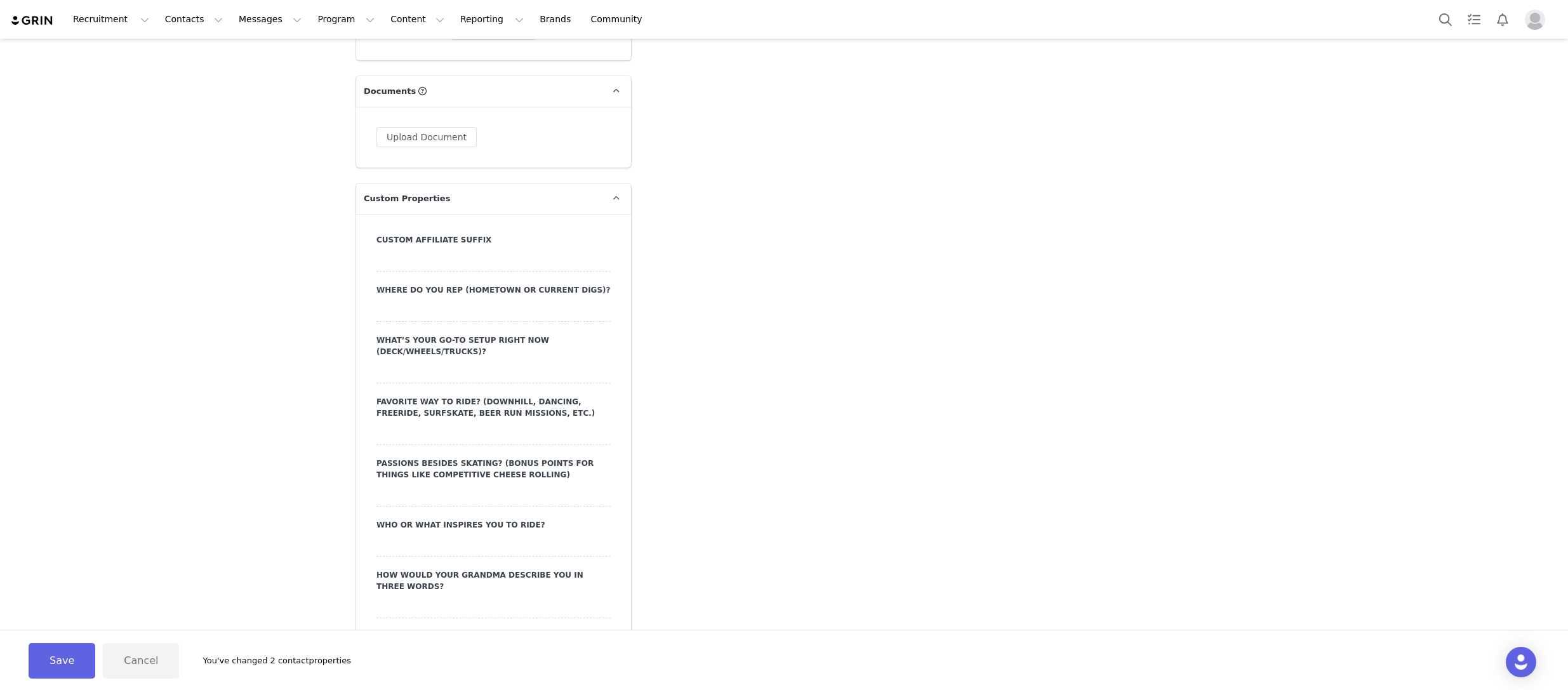
scroll to position [1234, 0]
click at [444, 233] on label "Custom Affiliate Suffix" at bounding box center [493, 238] width 234 height 12
click at [455, 282] on div "Where do you rep (hometown or current digs)?" at bounding box center [493, 301] width 234 height 38
click at [455, 282] on label "Where do you rep (hometown or current digs)?" at bounding box center [493, 288] width 234 height 12
click at [519, 282] on label "Where do you rep (hometown or current digs)?" at bounding box center [493, 288] width 234 height 12
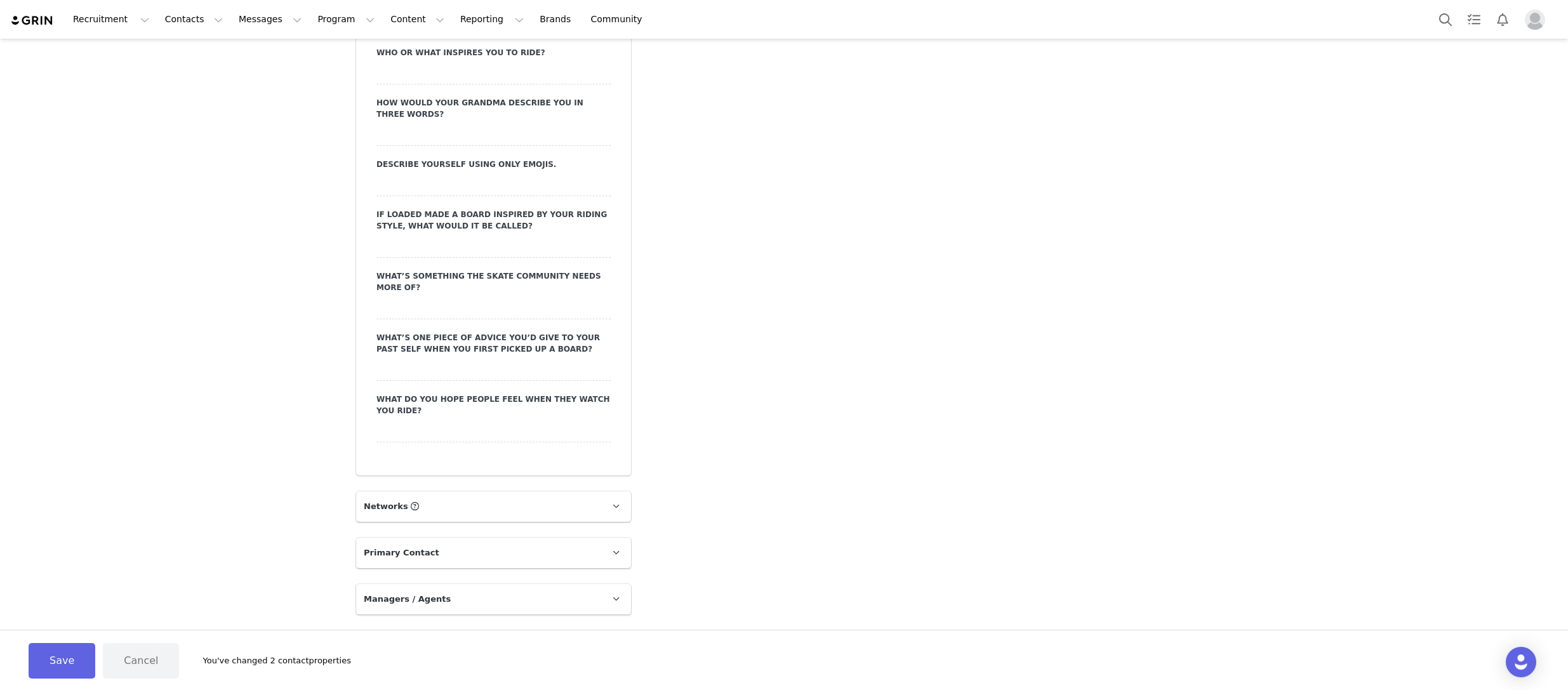
scroll to position [1709, 0]
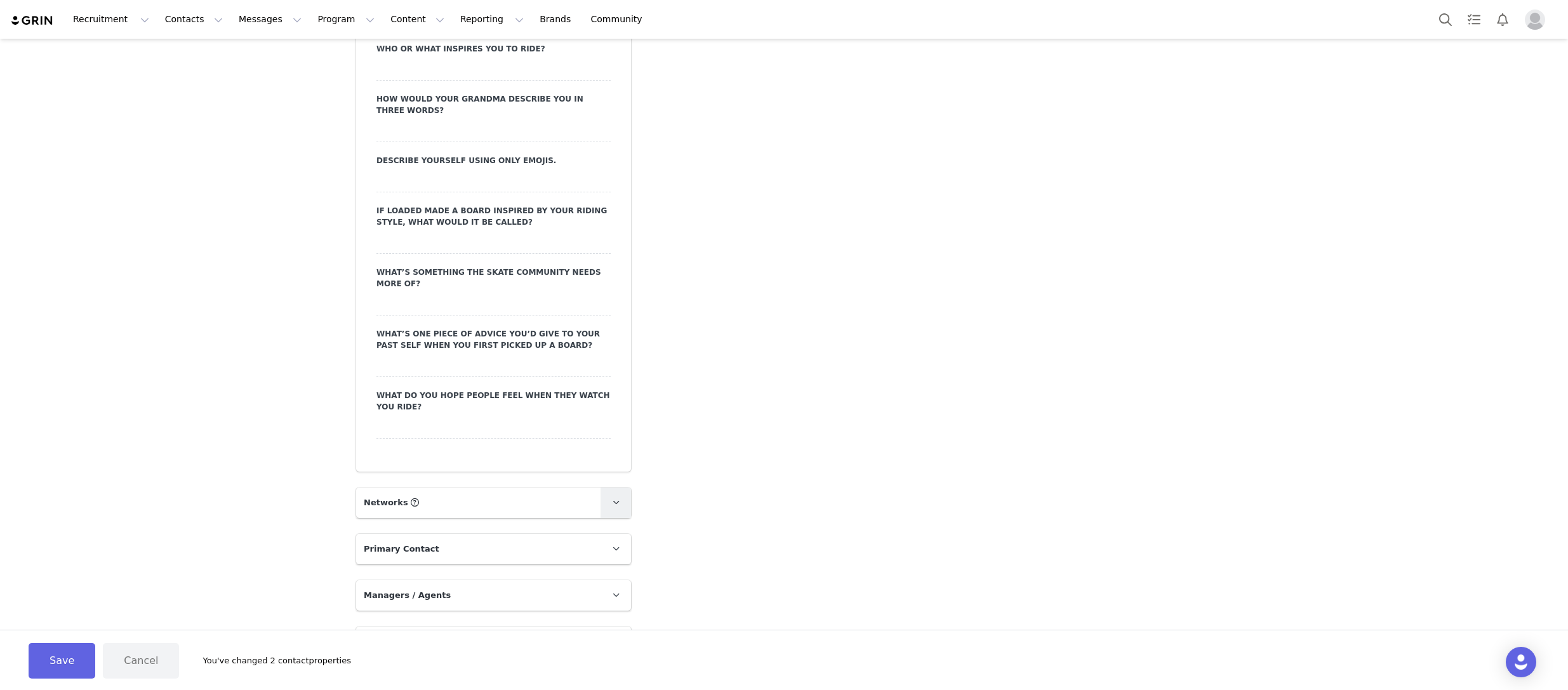
click at [619, 498] on icon at bounding box center [616, 502] width 7 height 8
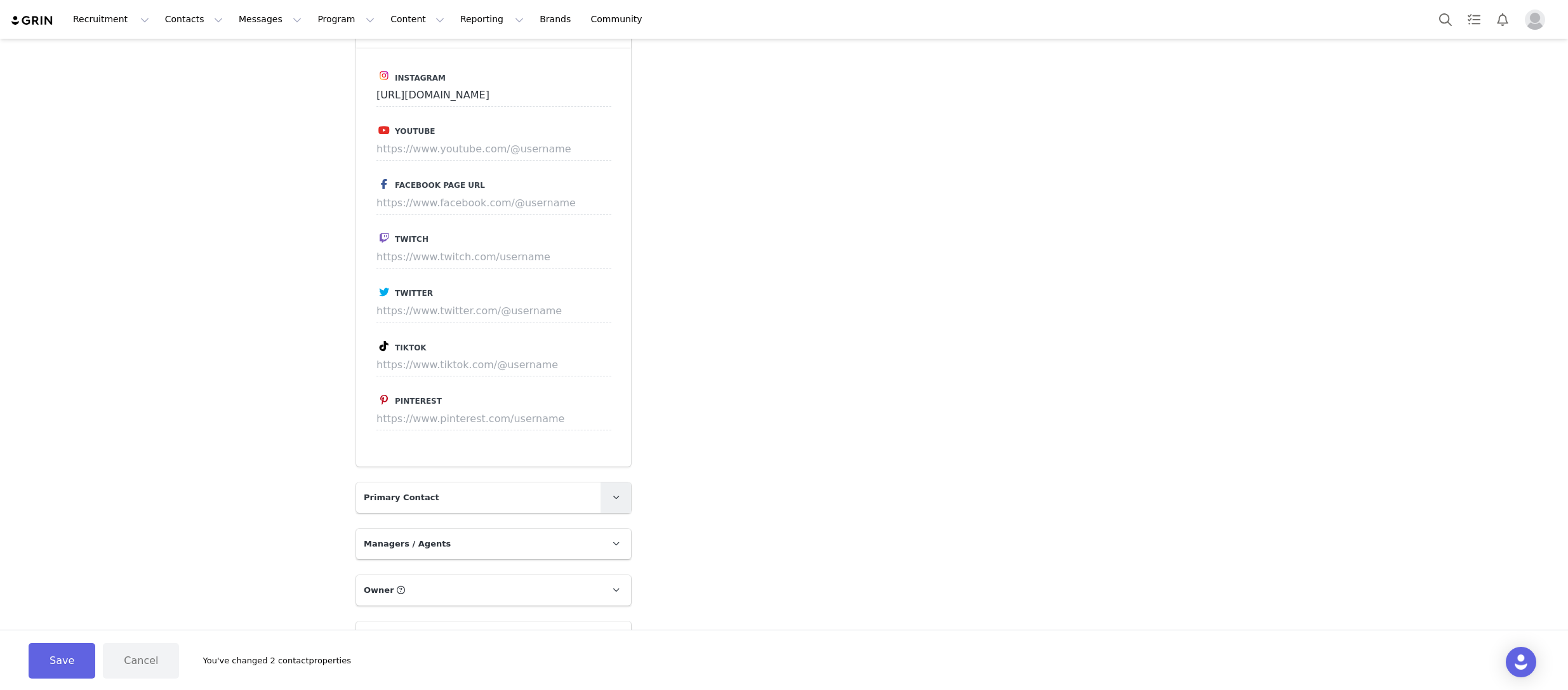
click at [614, 493] on icon at bounding box center [616, 497] width 7 height 8
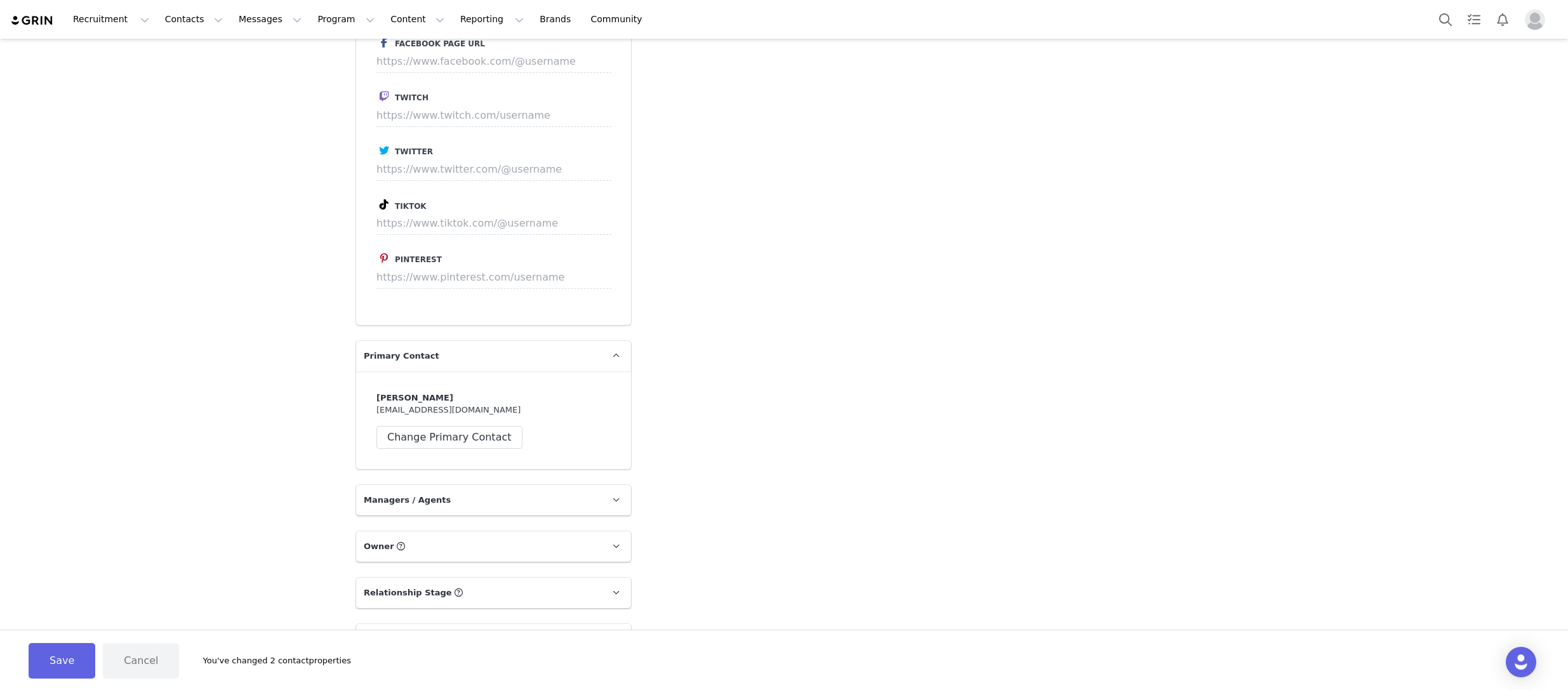
scroll to position [2325, 0]
click at [616, 492] on icon at bounding box center [616, 496] width 7 height 8
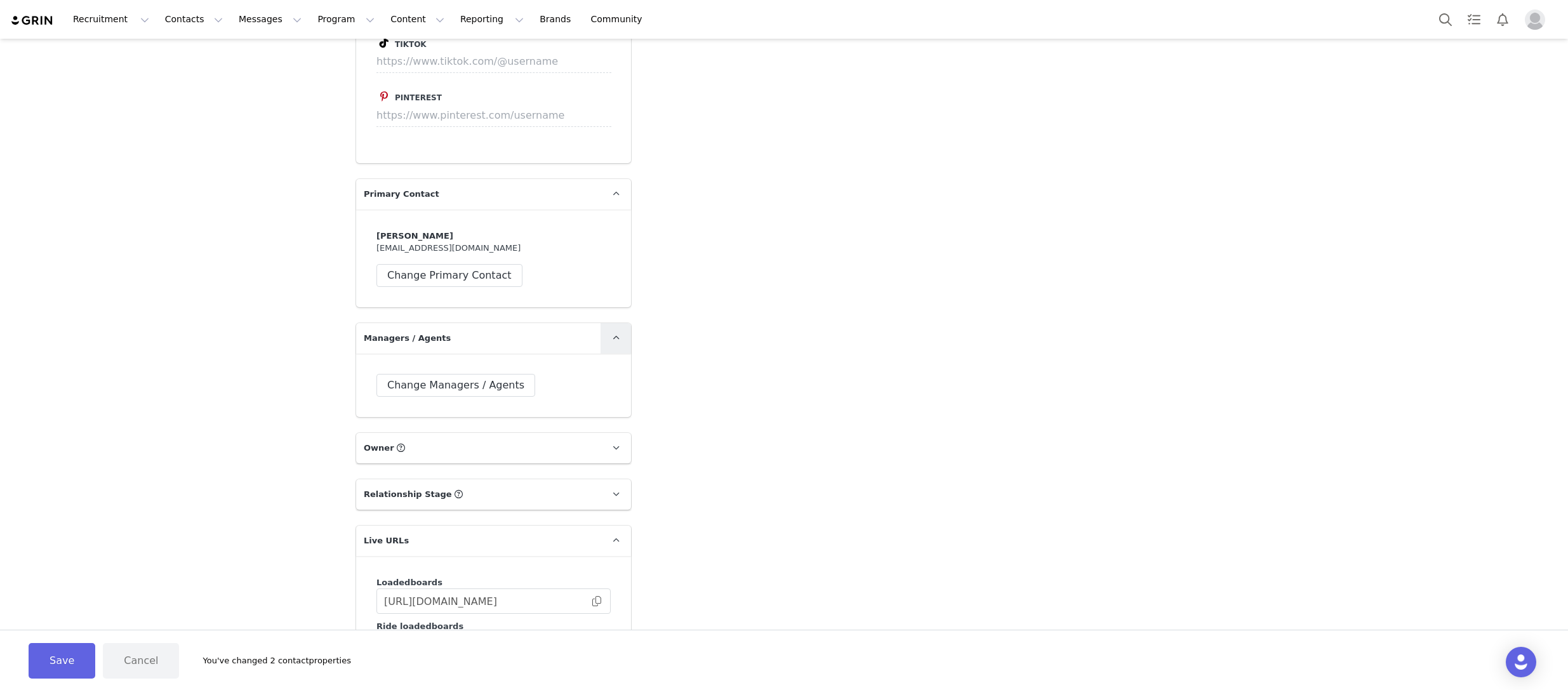
scroll to position [2510, 0]
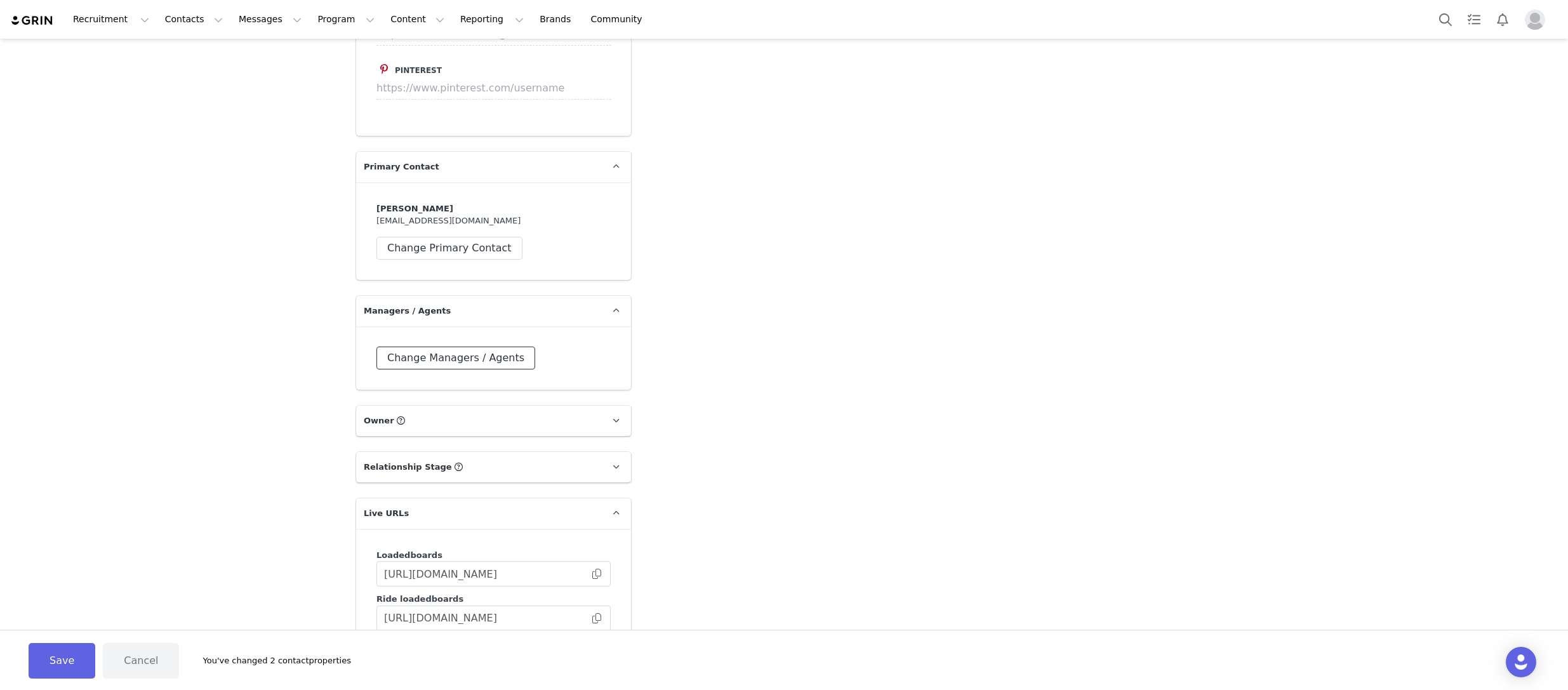
click at [483, 347] on button "Change Managers / Agents" at bounding box center [455, 358] width 158 height 23
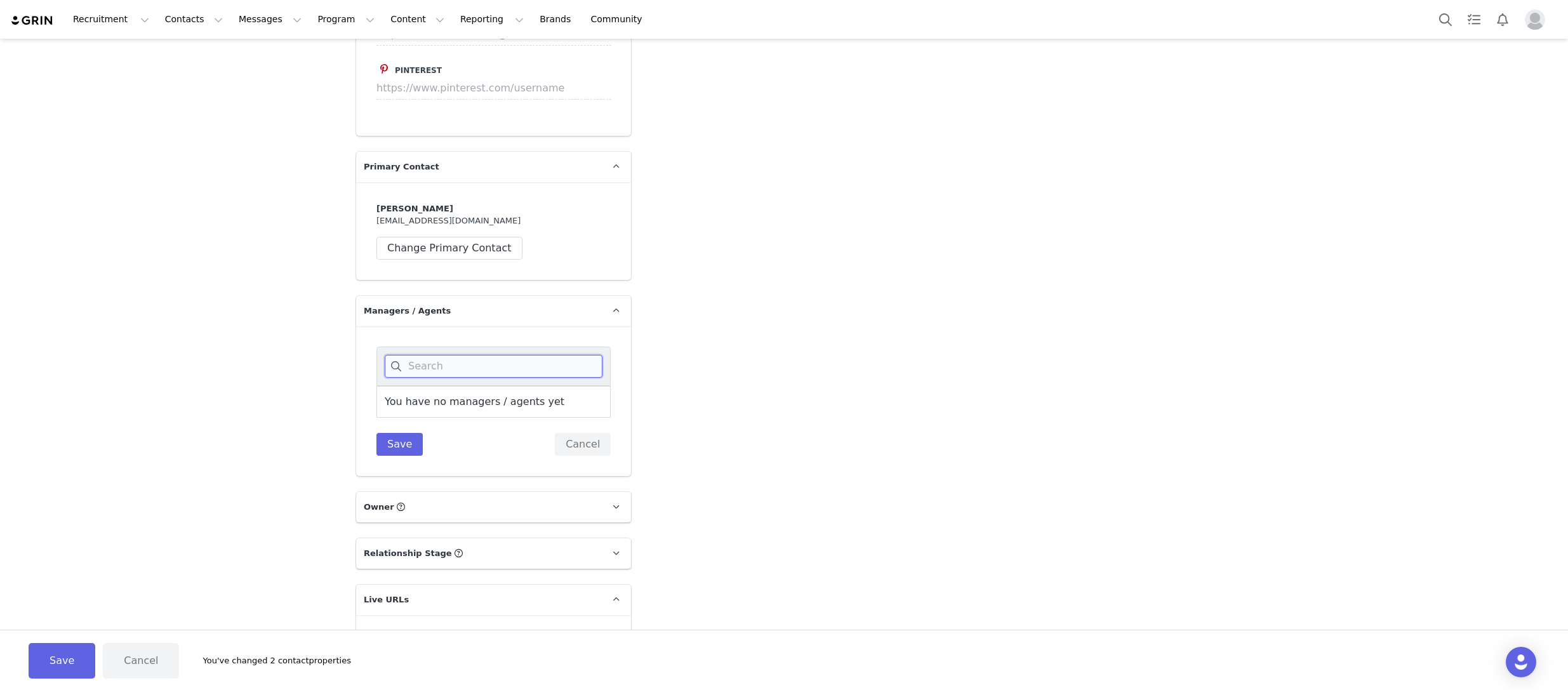
click at [485, 355] on input at bounding box center [493, 367] width 218 height 23
drag, startPoint x: 763, startPoint y: 391, endPoint x: 708, endPoint y: 394, distance: 55.1
click at [621, 492] on link at bounding box center [616, 507] width 31 height 31
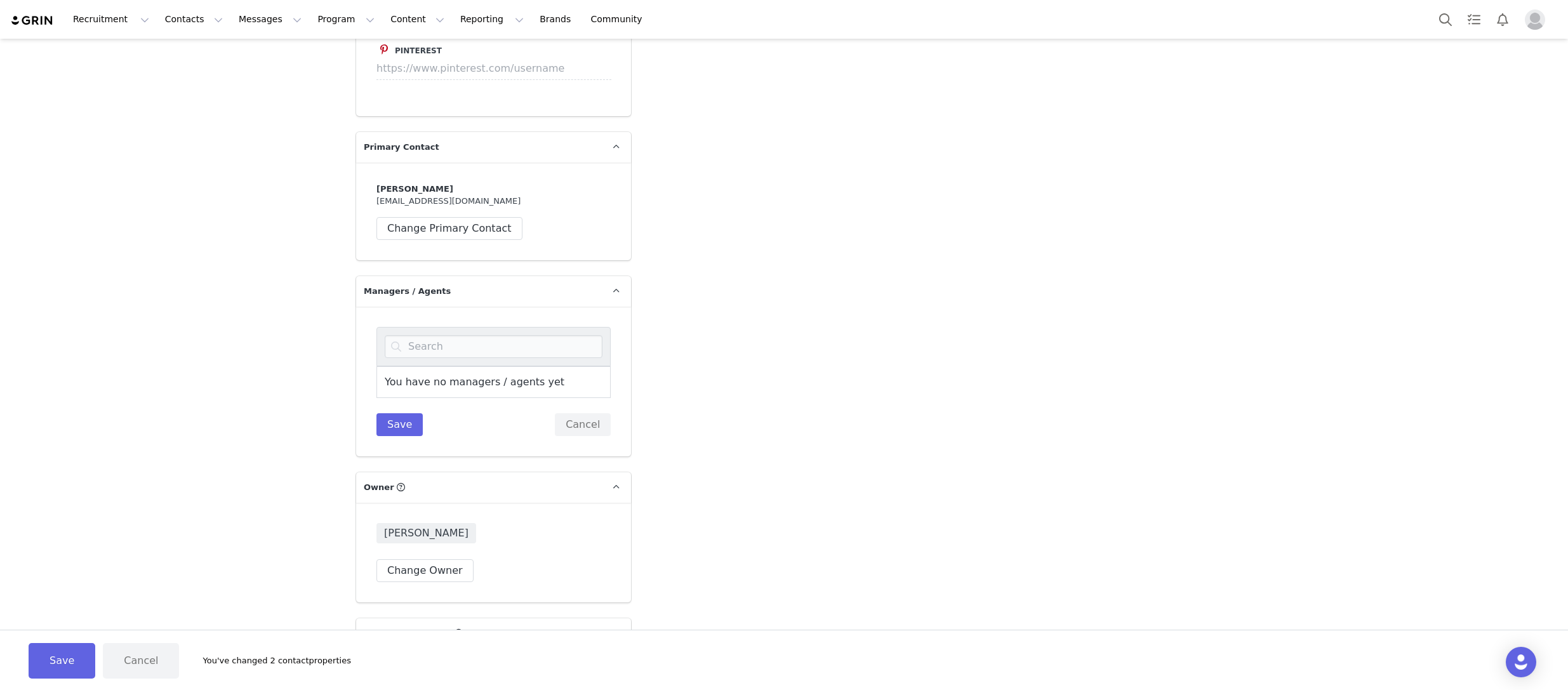
scroll to position [2531, 0]
click at [478, 335] on input at bounding box center [493, 346] width 218 height 23
type input "Gabri"
type input "Garre"
type input "[PERSON_NAME]"
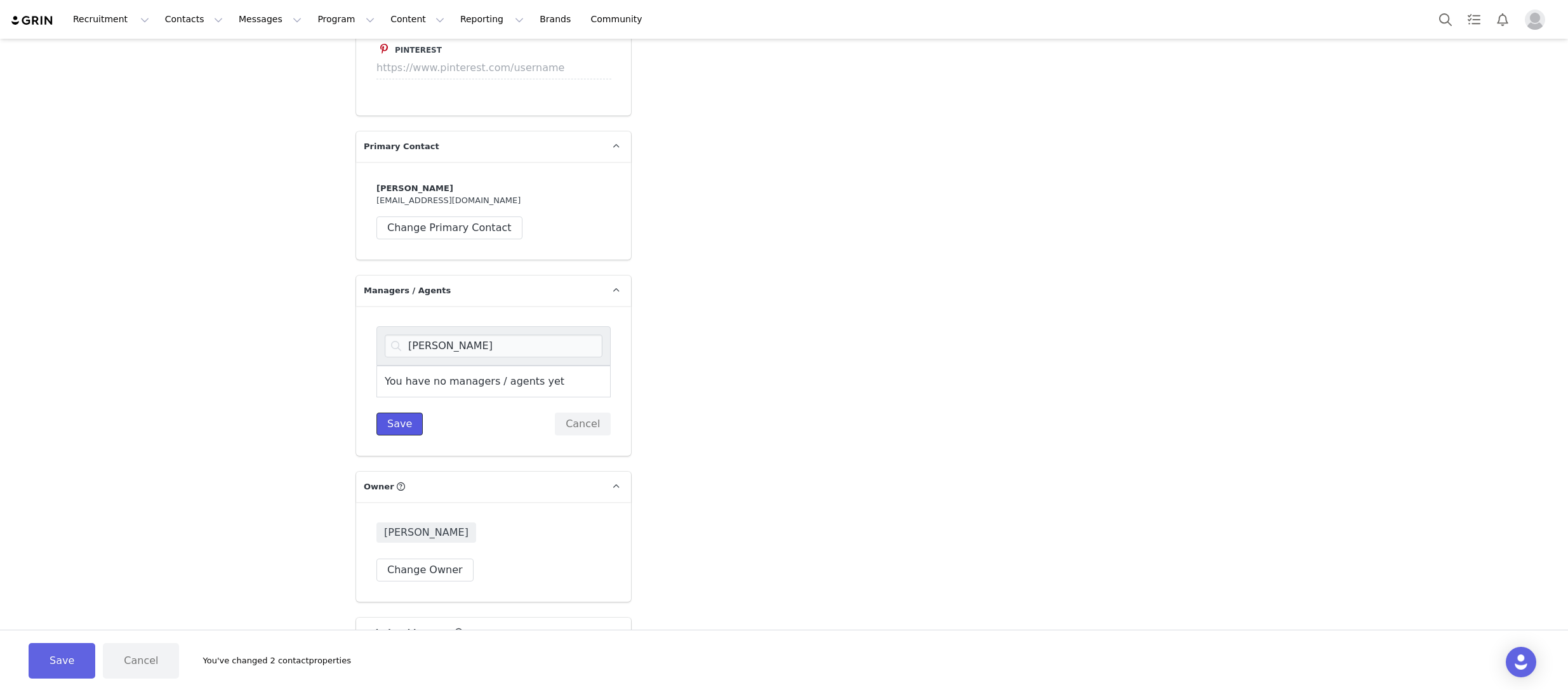
click at [386, 413] on button "Save" at bounding box center [399, 424] width 47 height 23
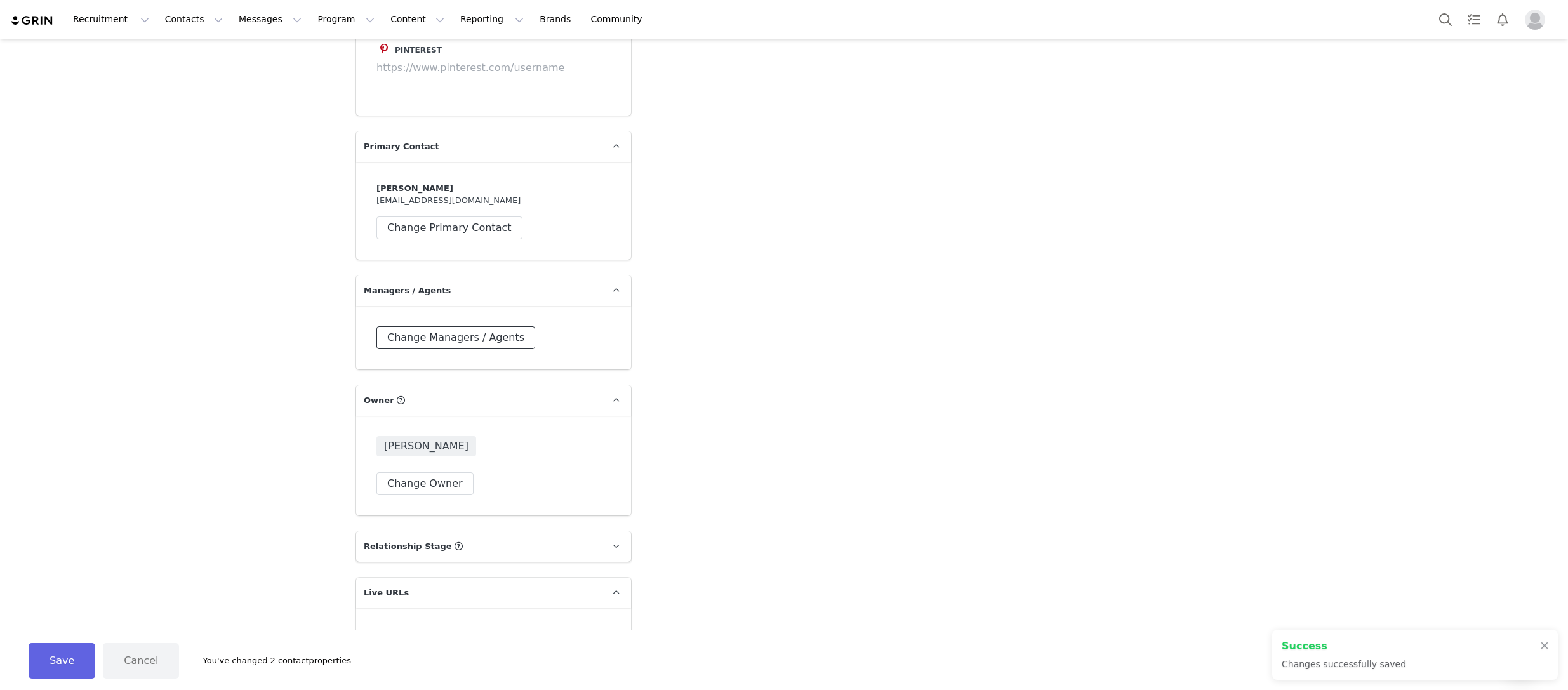
click at [493, 326] on button "Change Managers / Agents" at bounding box center [455, 338] width 158 height 23
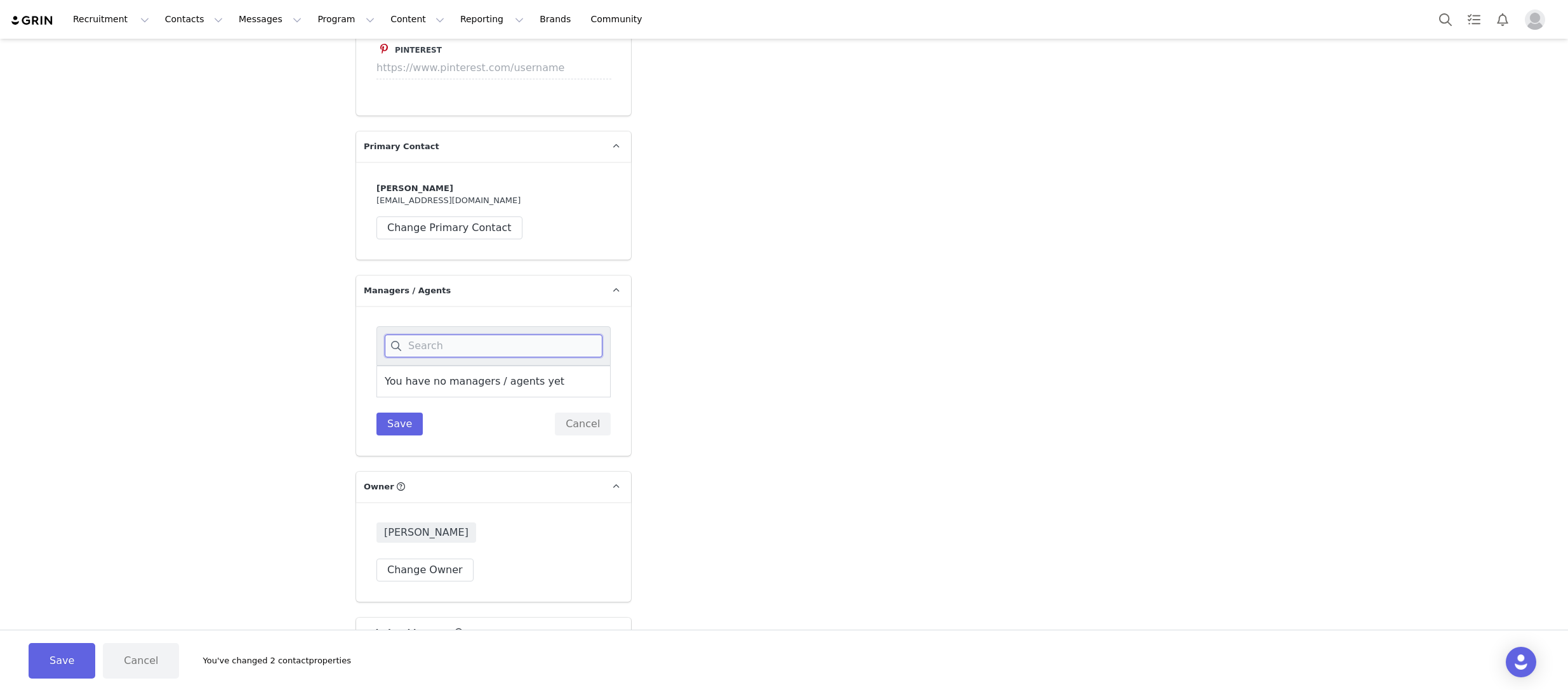
drag, startPoint x: 486, startPoint y: 327, endPoint x: 450, endPoint y: 326, distance: 36.0
click at [452, 335] on input at bounding box center [493, 346] width 218 height 23
click at [385, 413] on button "Save" at bounding box center [399, 424] width 47 height 23
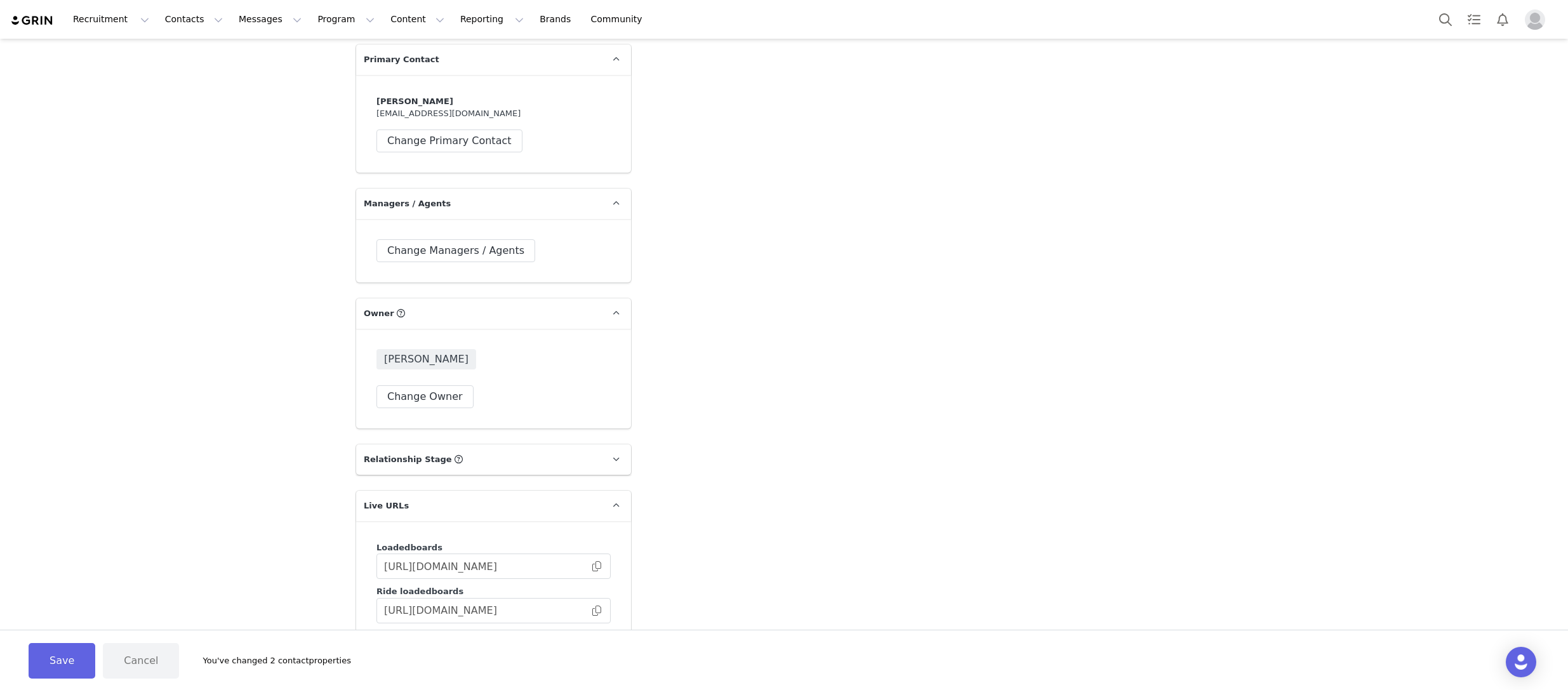
scroll to position [2645, 0]
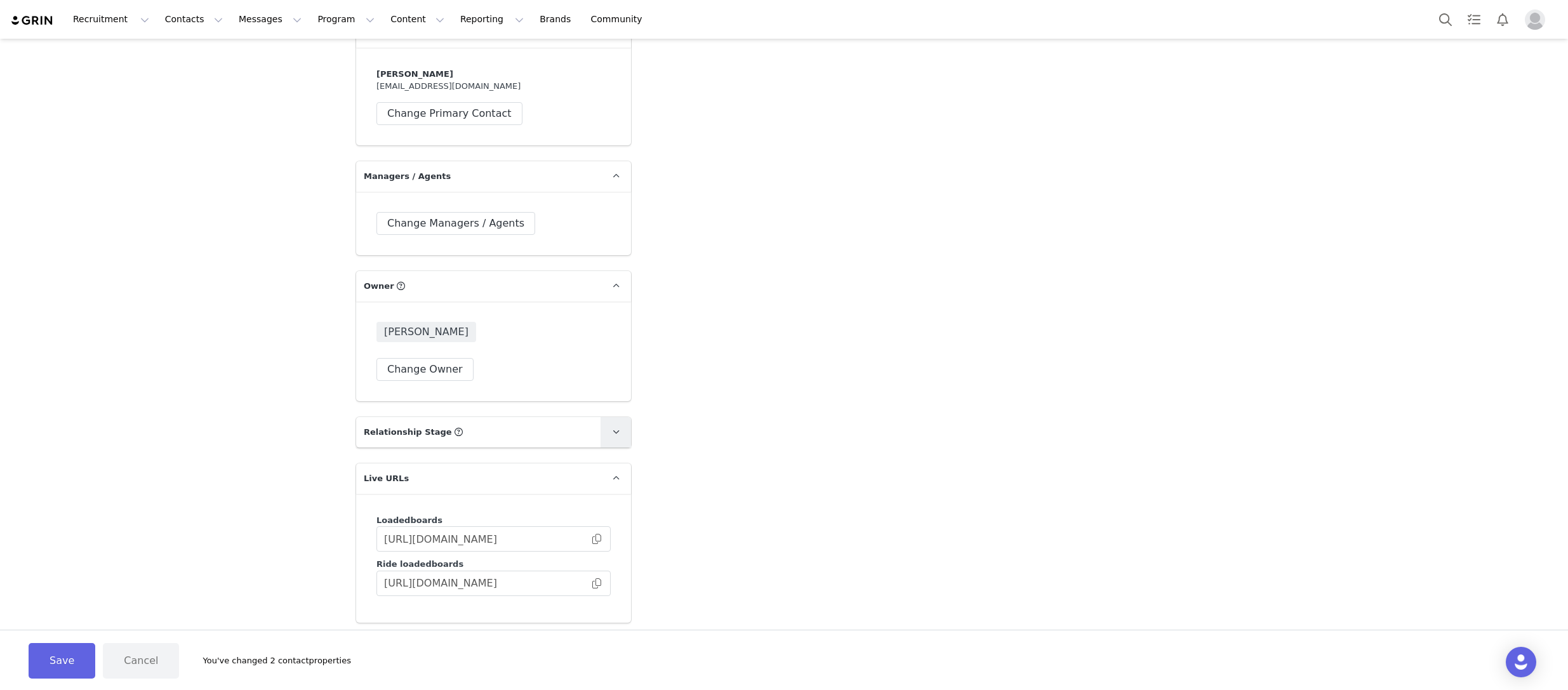
click at [613, 428] on icon at bounding box center [616, 432] width 7 height 8
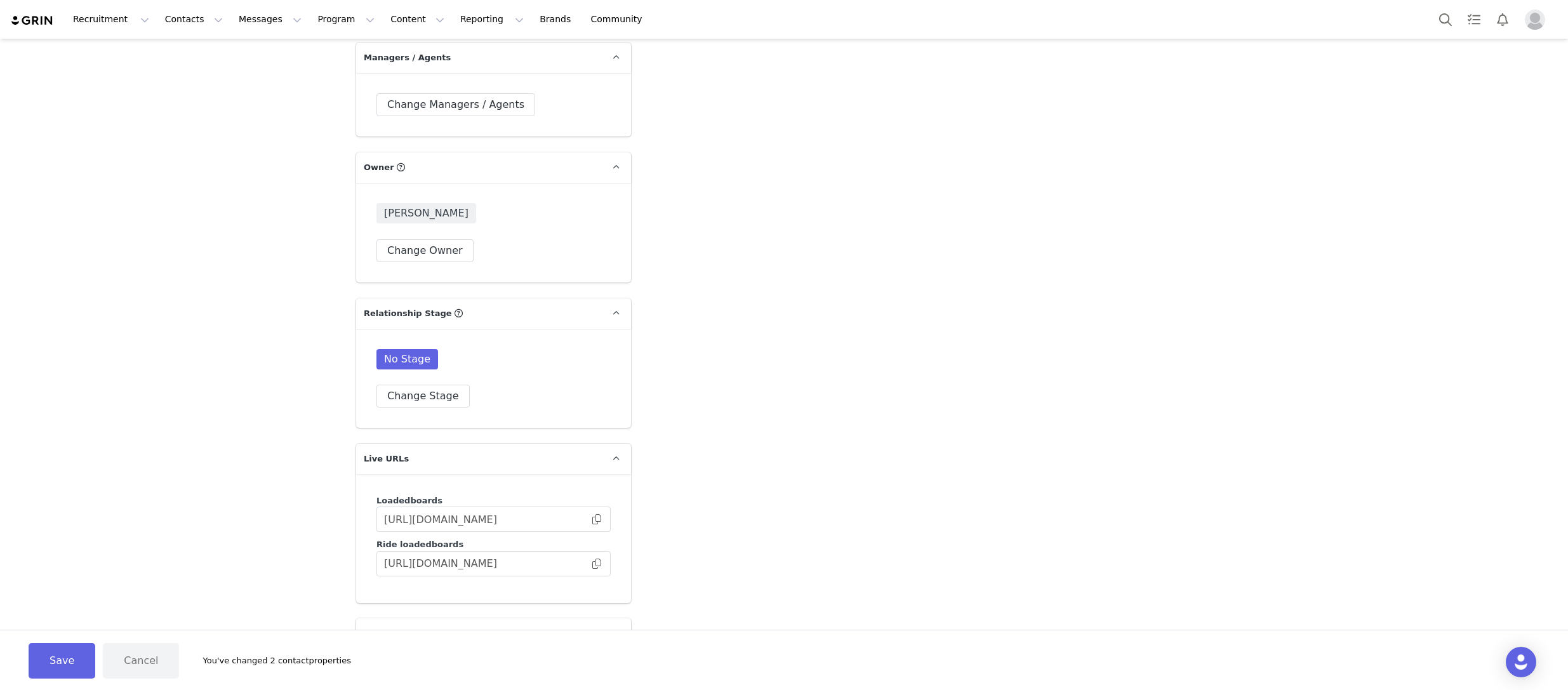
scroll to position [2766, 0]
click at [453, 382] on button "Change Stage" at bounding box center [423, 394] width 93 height 23
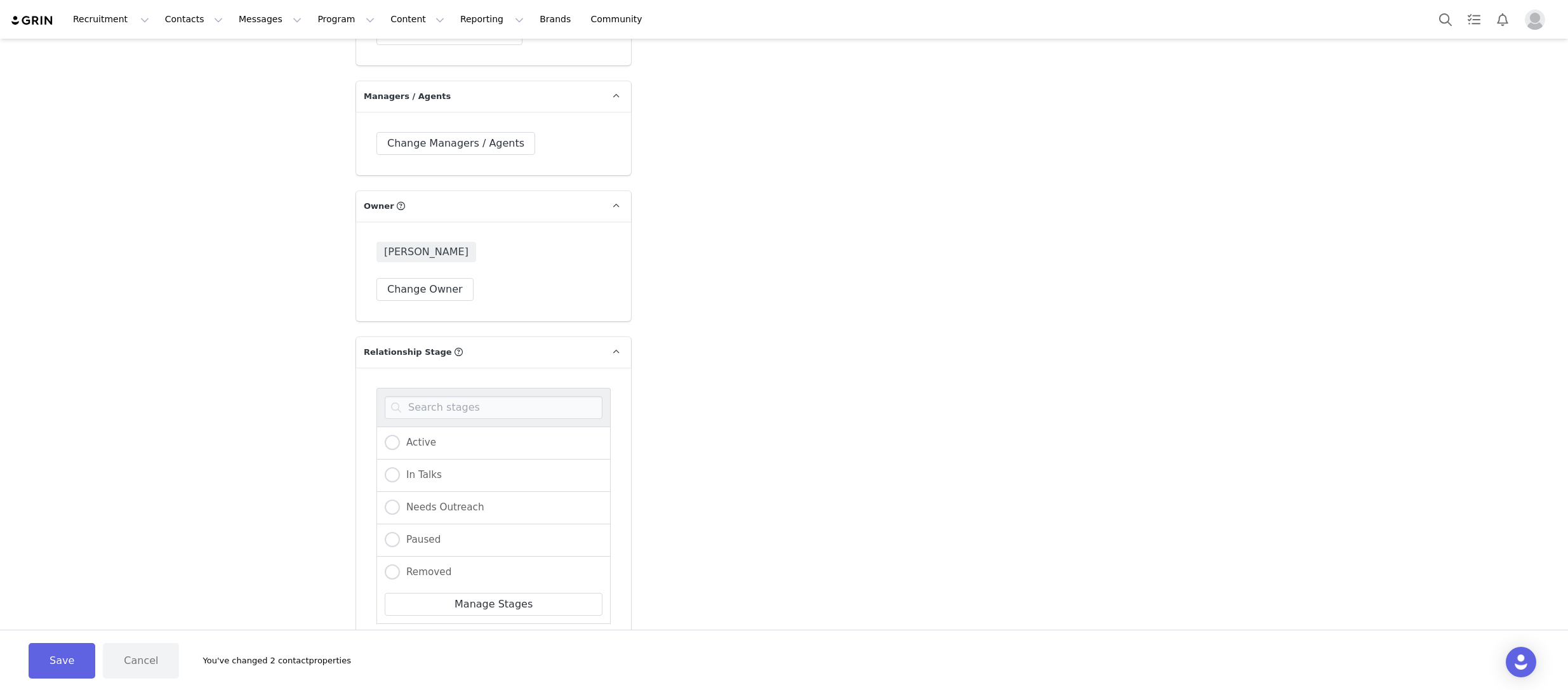
scroll to position [2734, 0]
click at [524, 420] on div "Active" at bounding box center [493, 434] width 234 height 33
click at [475, 418] on div "Active" at bounding box center [493, 434] width 234 height 33
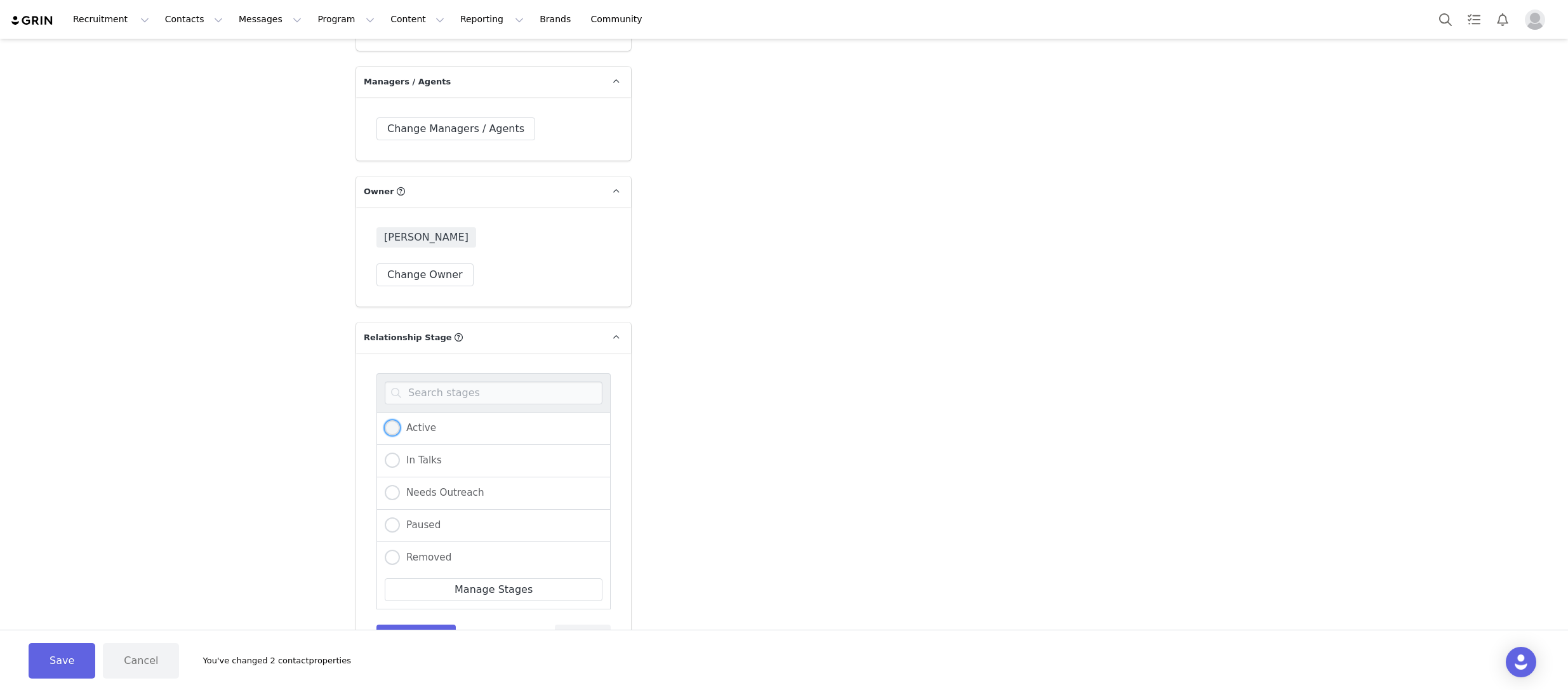
click at [392, 420] on span at bounding box center [392, 428] width 15 height 15
click at [392, 420] on input "Active" at bounding box center [392, 429] width 15 height 17
radio input "true"
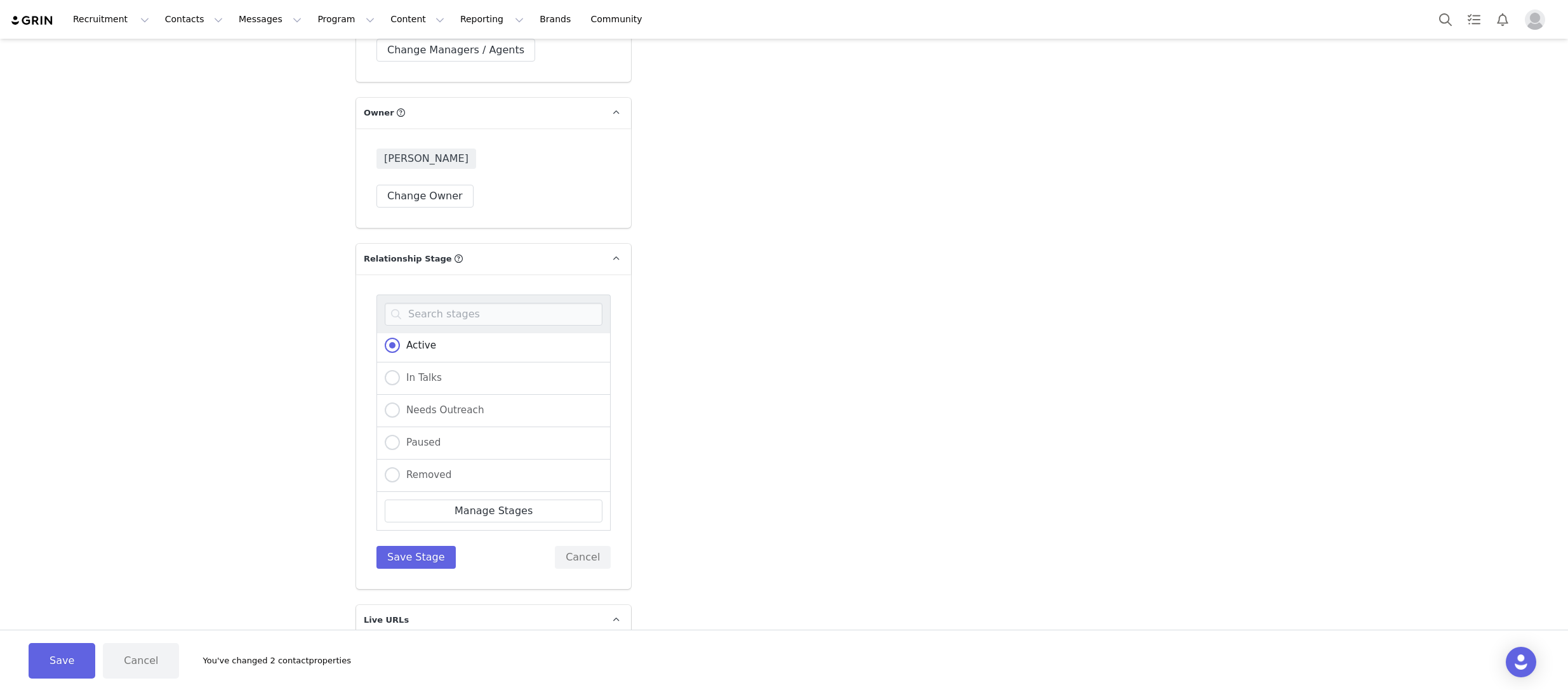
scroll to position [2820, 0]
click at [425, 544] on button "Save Stage" at bounding box center [416, 556] width 79 height 23
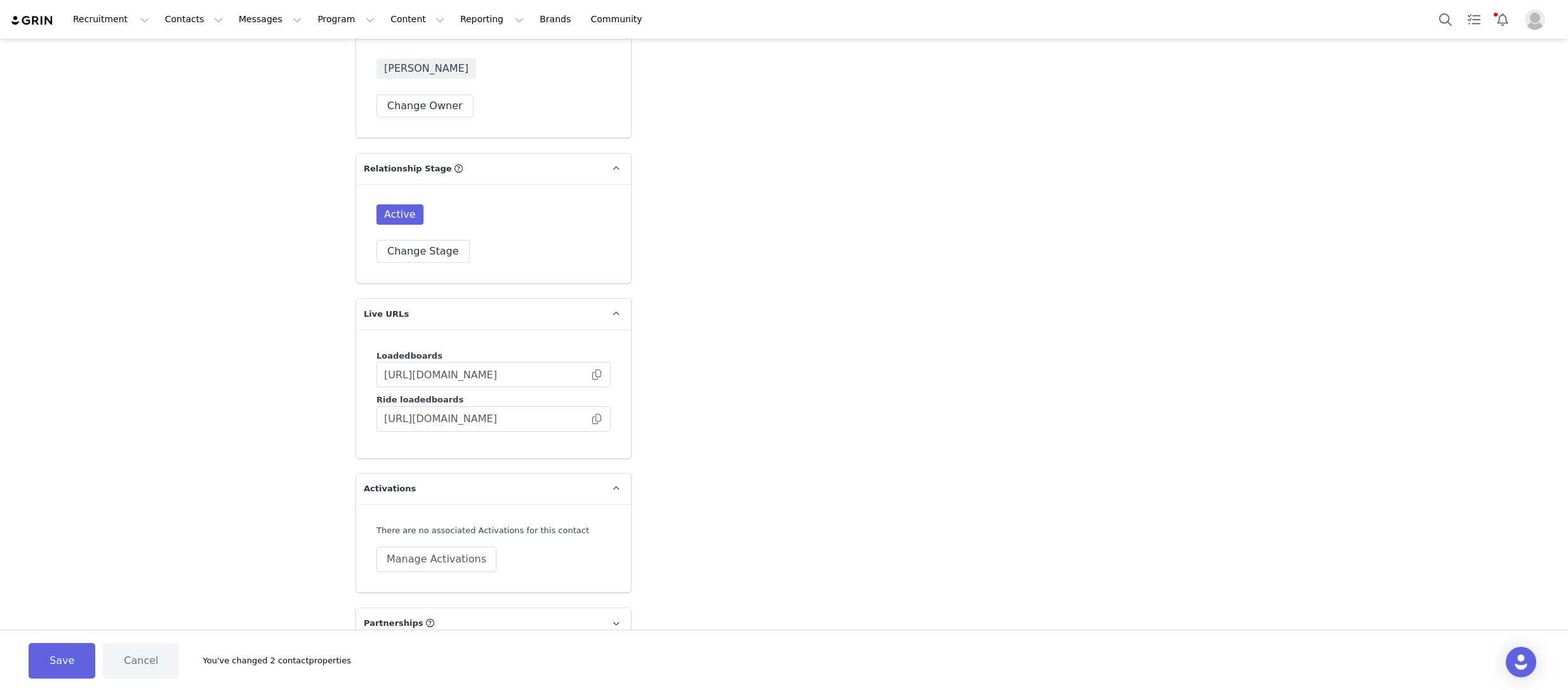
scroll to position [2911, 0]
click at [596, 417] on span at bounding box center [597, 417] width 13 height 0
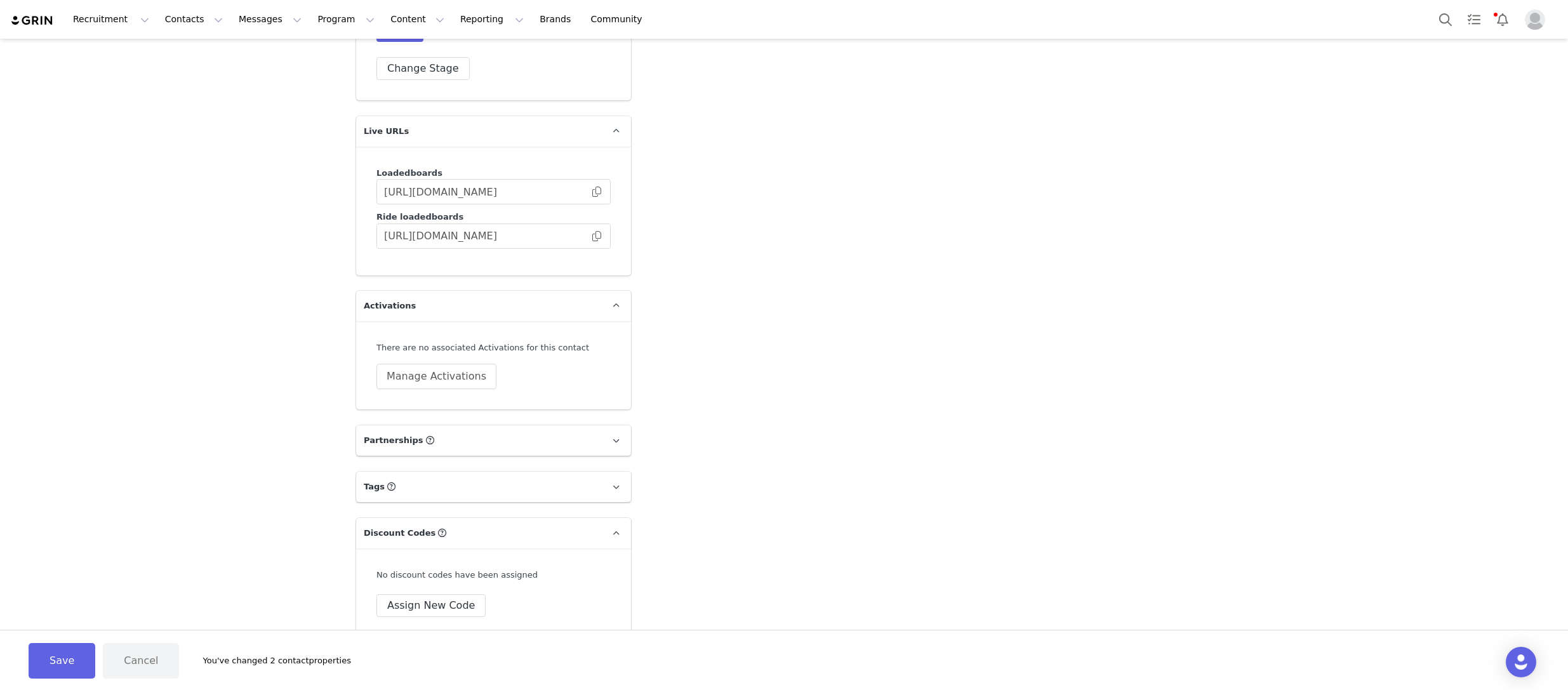
scroll to position [3101, 0]
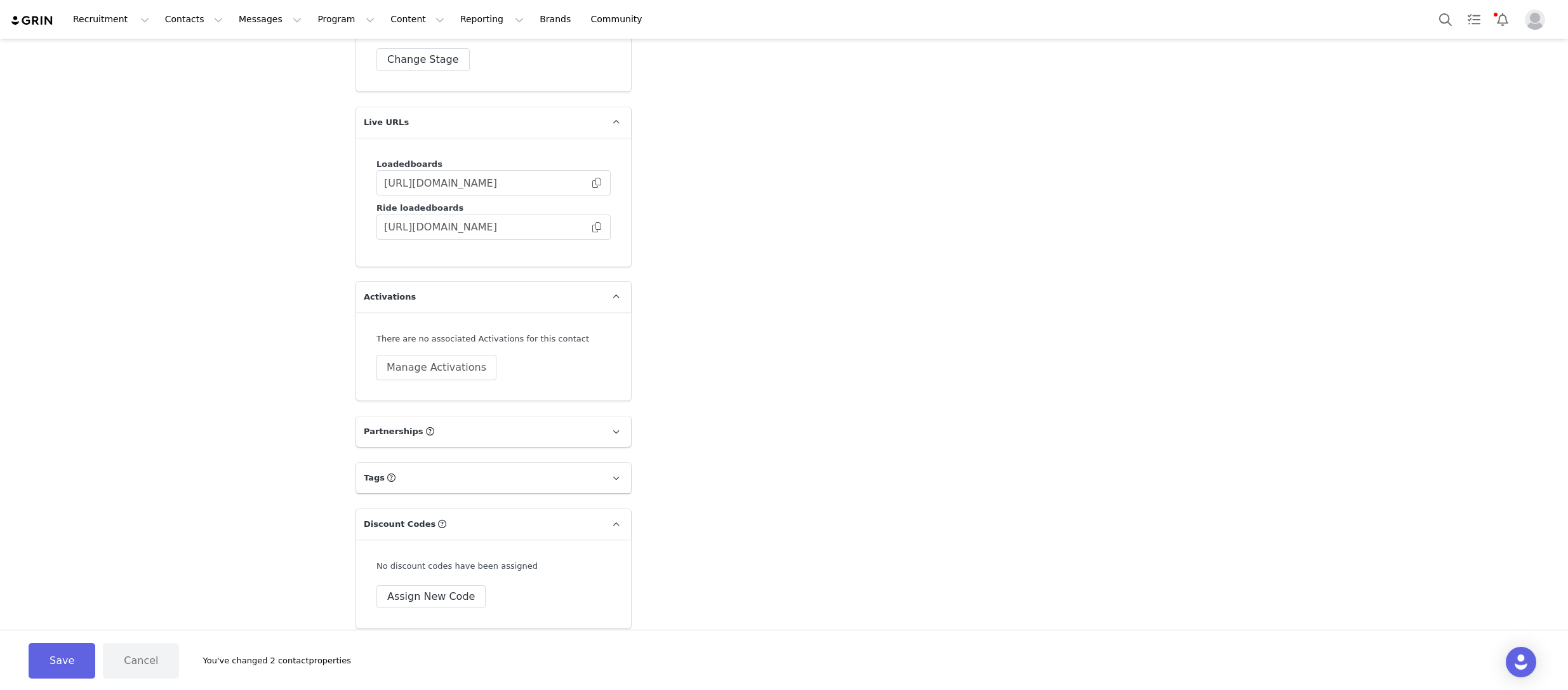
click at [599, 417] on p "Partnerships The partnerships..." at bounding box center [478, 432] width 245 height 31
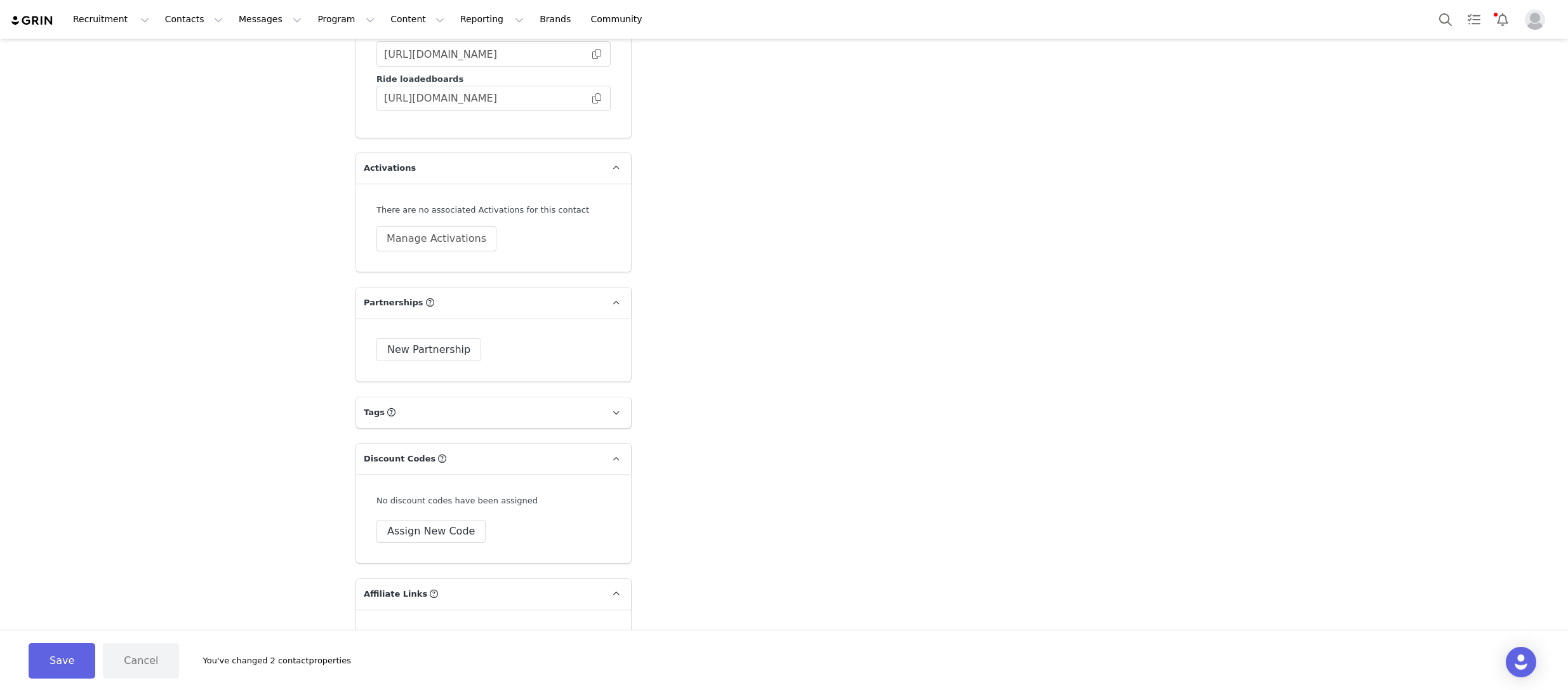
scroll to position [3232, 0]
click at [621, 402] on span at bounding box center [616, 410] width 15 height 15
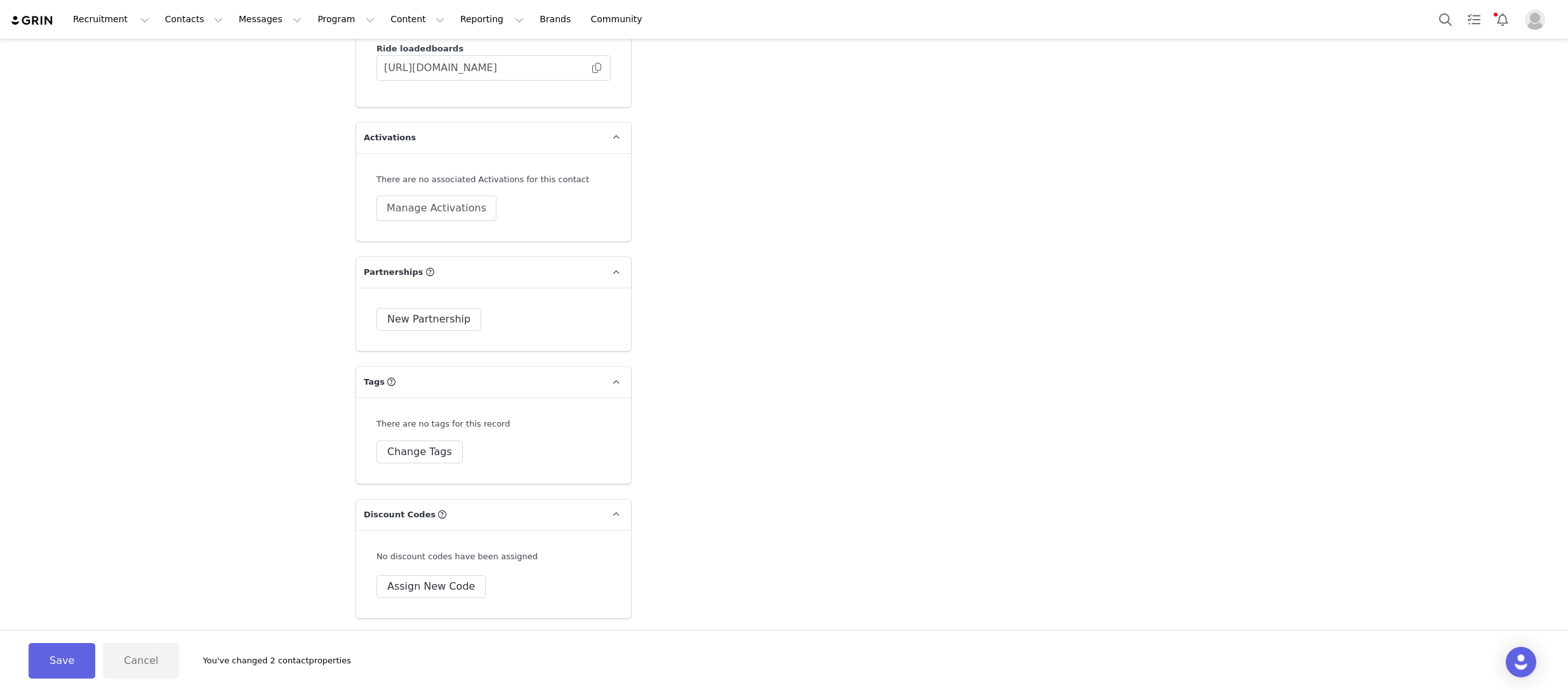
scroll to position [3263, 0]
click at [422, 437] on button "Change Tags" at bounding box center [419, 448] width 86 height 23
click at [395, 493] on span at bounding box center [391, 500] width 13 height 13
click at [397, 493] on input "Ambassador" at bounding box center [397, 493] width 0 height 0
click at [394, 493] on span at bounding box center [391, 500] width 13 height 13
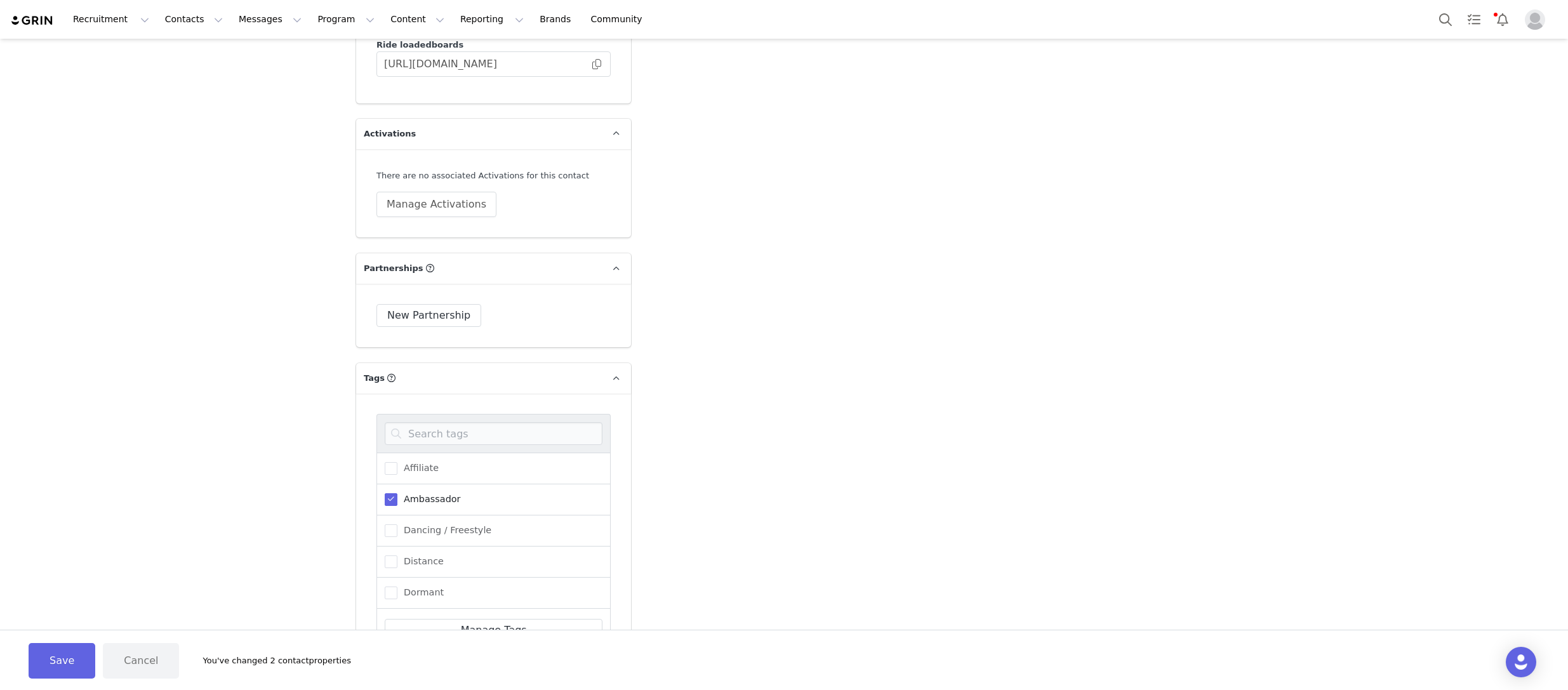
click at [397, 493] on input "Ambassador" at bounding box center [397, 493] width 0 height 0
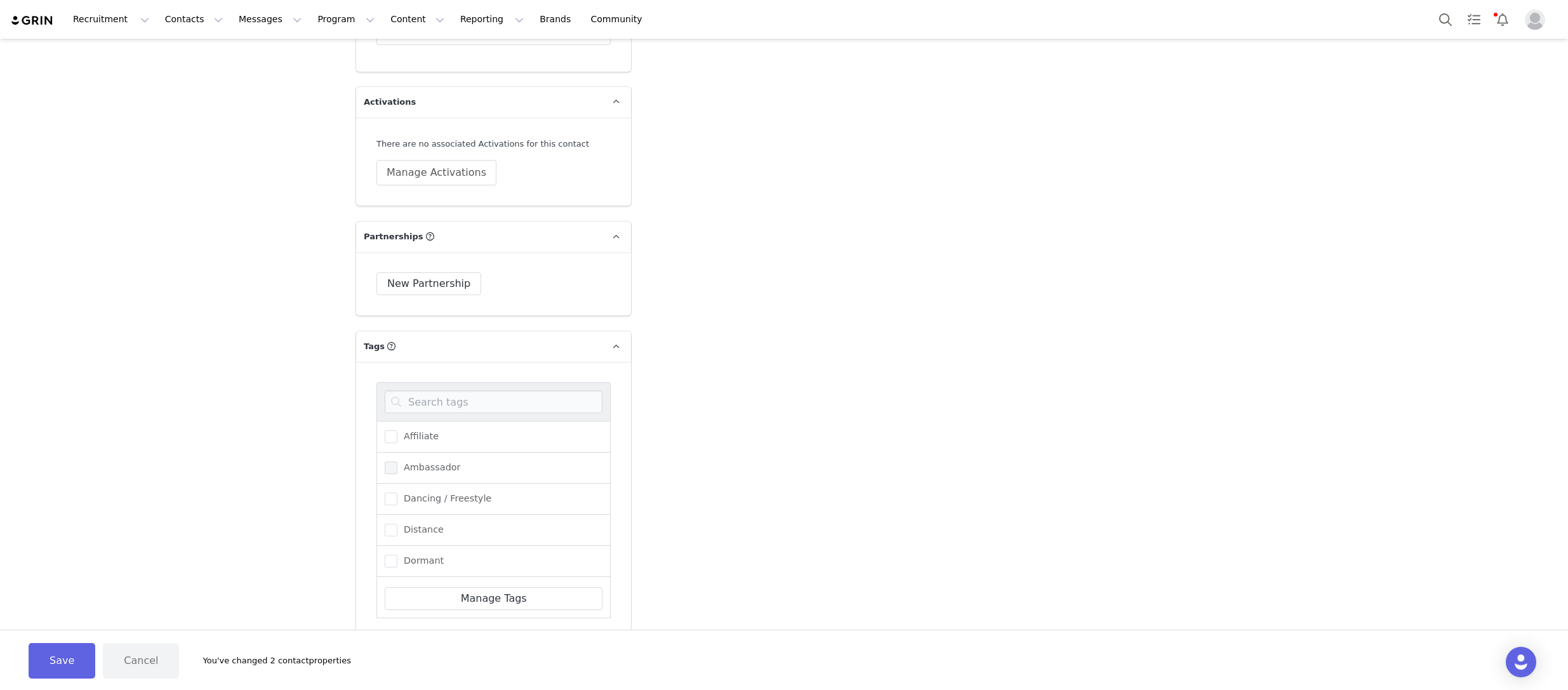
scroll to position [3298, 0]
click at [392, 459] on span at bounding box center [391, 466] width 13 height 13
click at [397, 459] on input "Ambassador" at bounding box center [397, 459] width 0 height 0
click at [385, 480] on span at bounding box center [391, 487] width 13 height 13
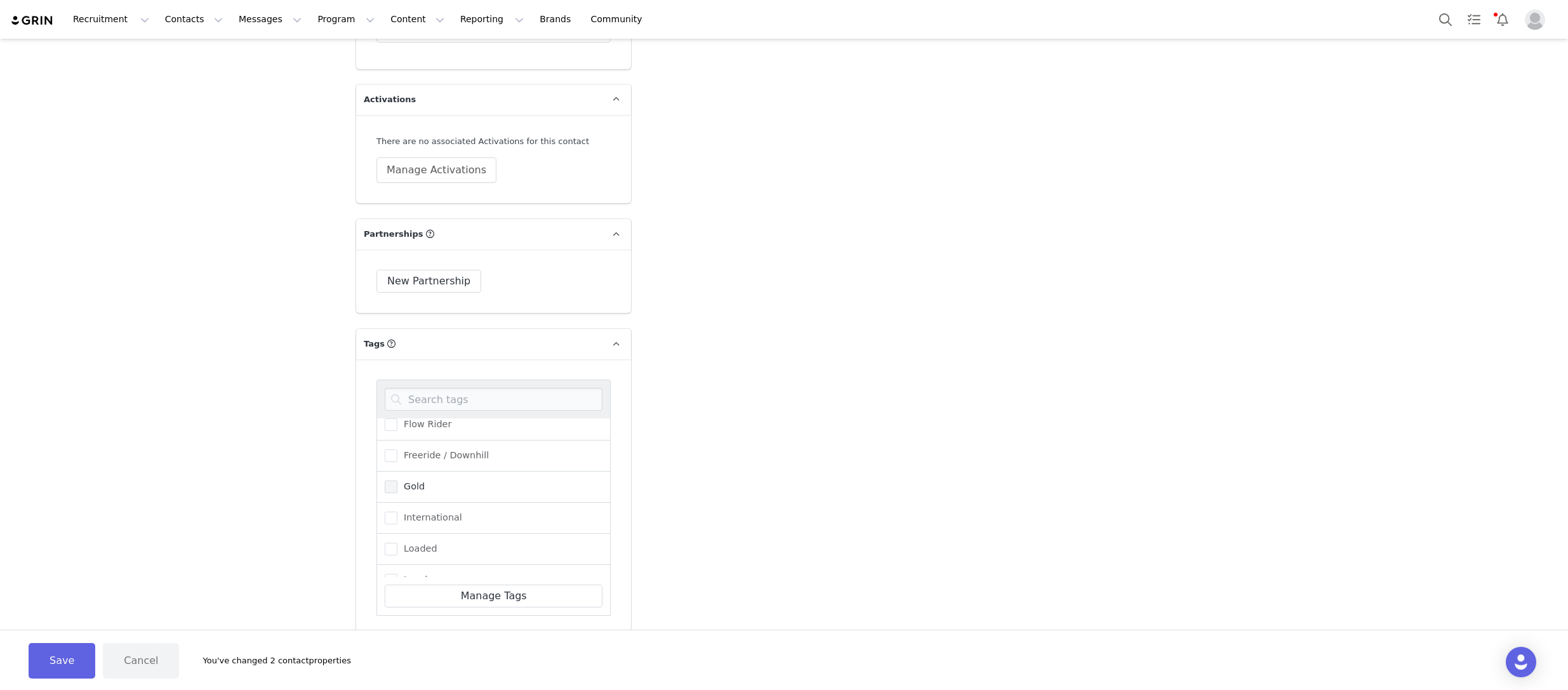
click at [397, 480] on input "Gold" at bounding box center [397, 480] width 0 height 0
click at [396, 499] on span at bounding box center [391, 505] width 13 height 13
click at [397, 499] on input "Local" at bounding box center [397, 499] width 0 height 0
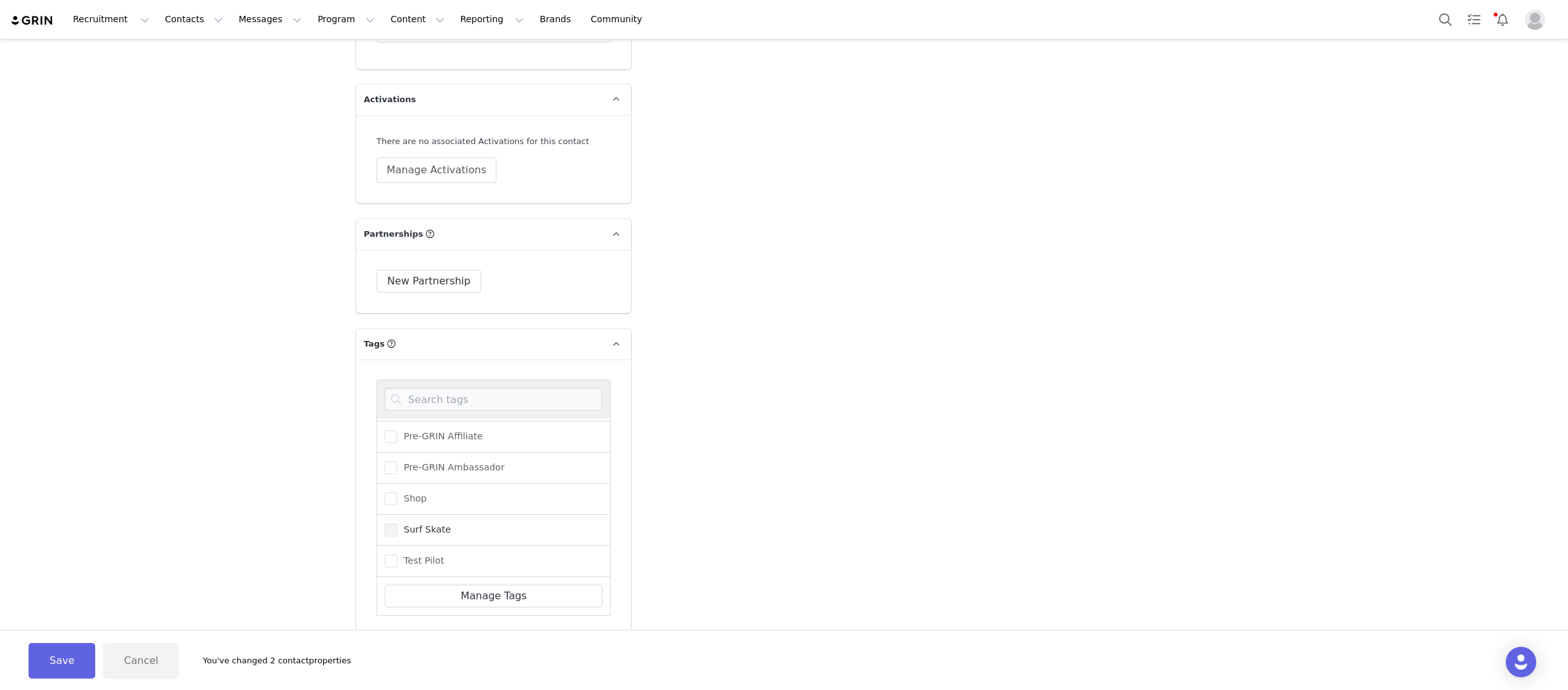
click at [388, 524] on span at bounding box center [391, 531] width 13 height 14
click at [397, 524] on input "Surf Skate" at bounding box center [397, 524] width 0 height 0
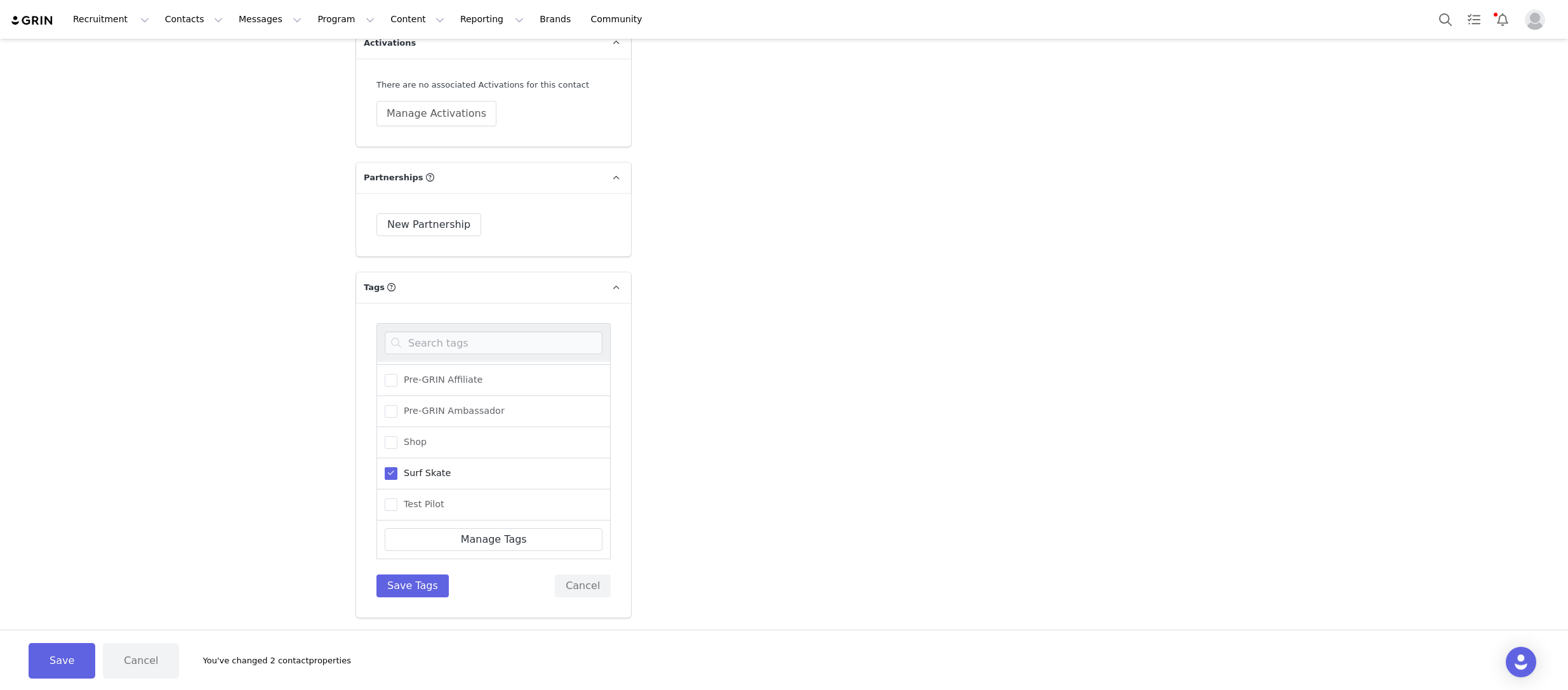
scroll to position [3364, 0]
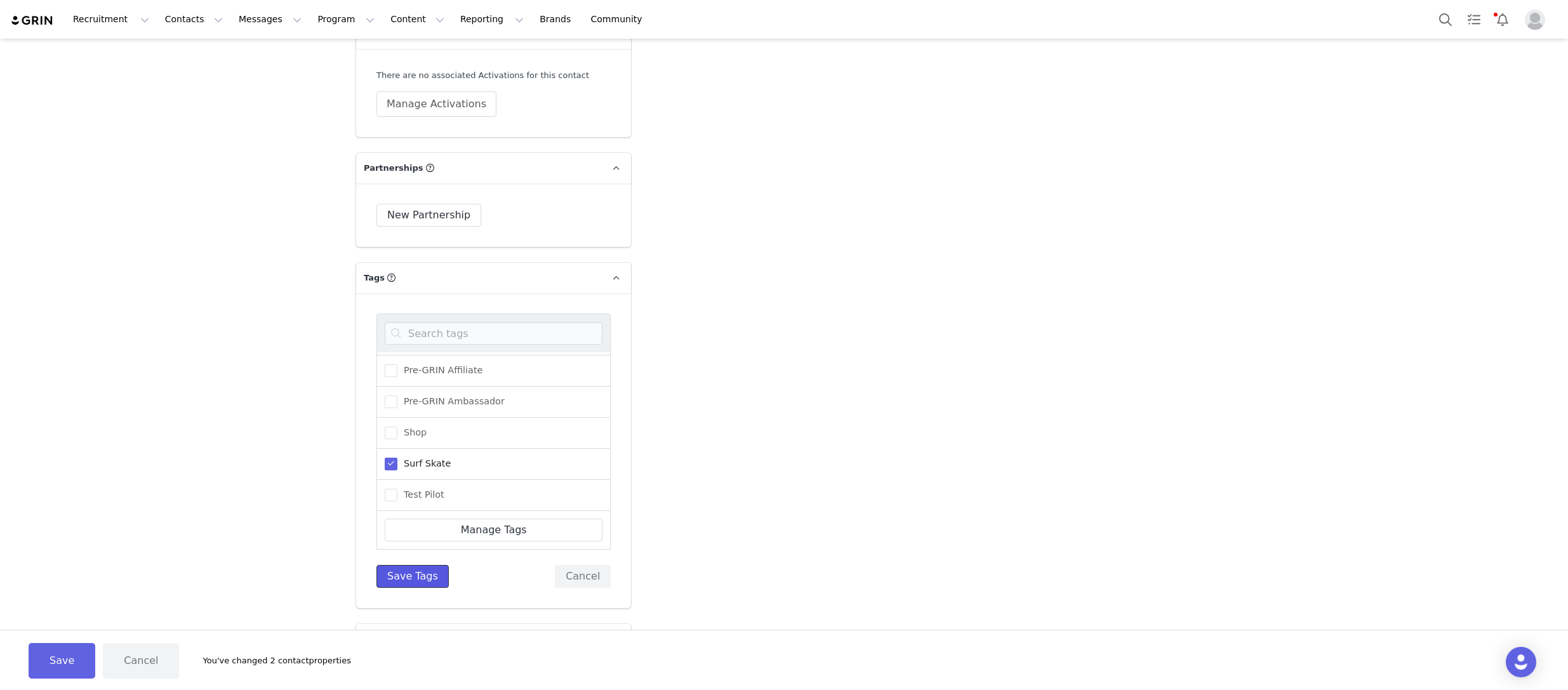
click at [412, 565] on button "Save Tags" at bounding box center [412, 577] width 72 height 23
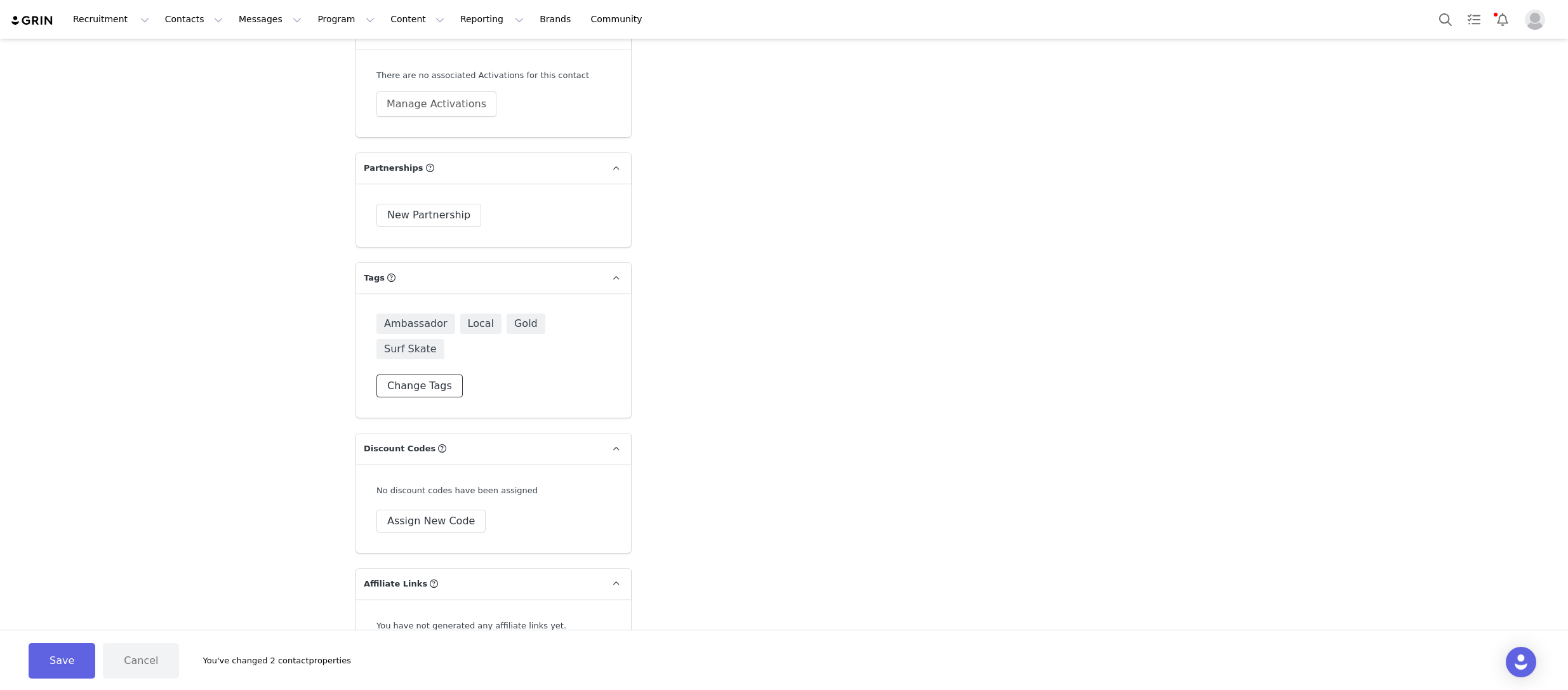
click at [395, 374] on button "Change Tags" at bounding box center [419, 386] width 86 height 23
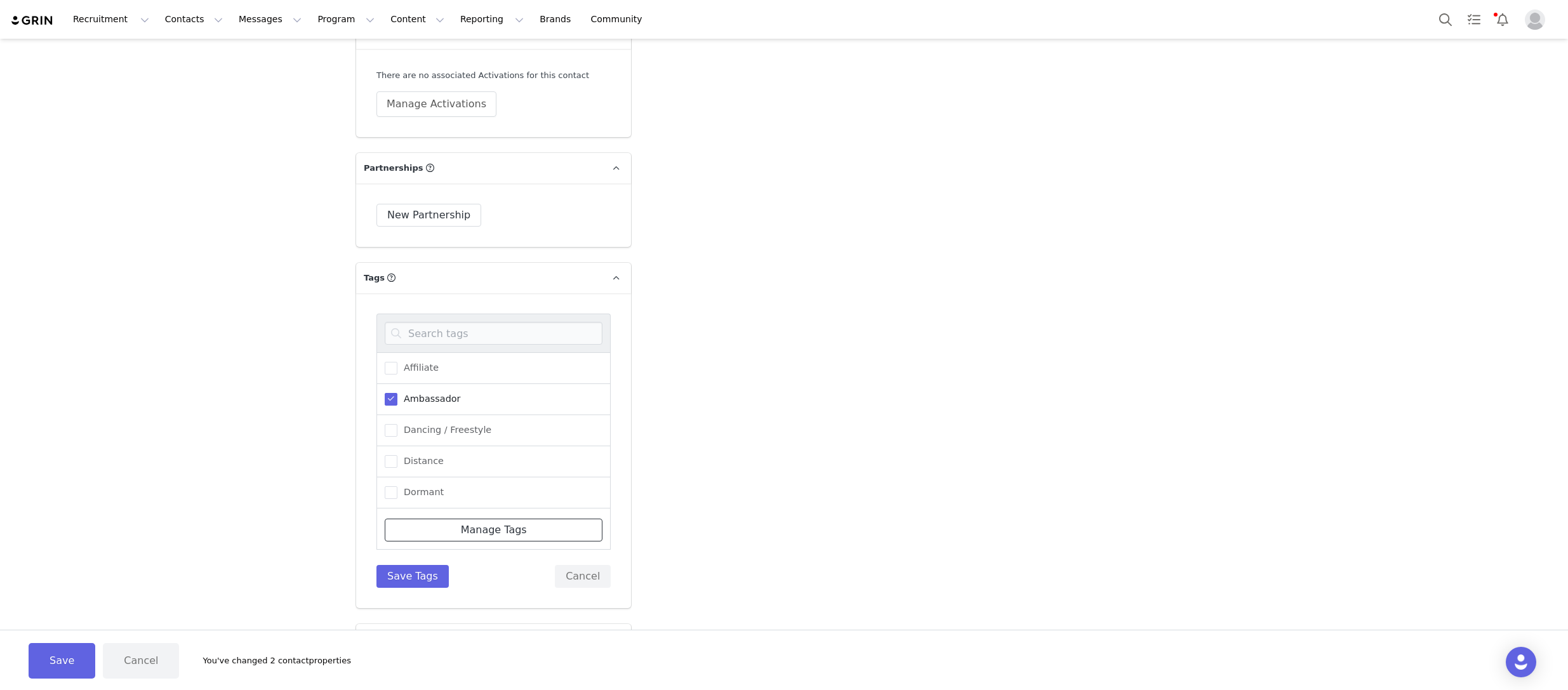
click at [466, 519] on link "Manage Tags" at bounding box center [493, 530] width 218 height 23
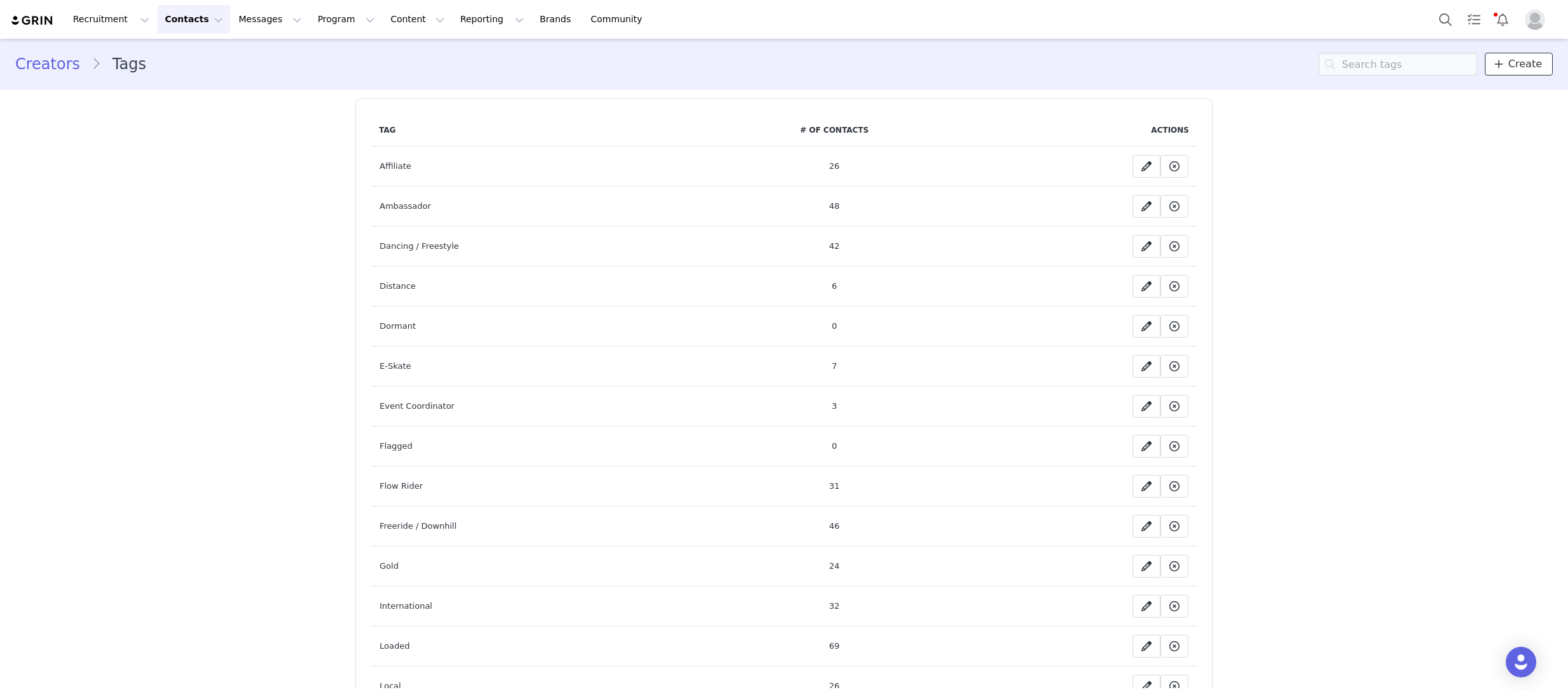
click at [1503, 73] on link "Create" at bounding box center [1519, 64] width 68 height 23
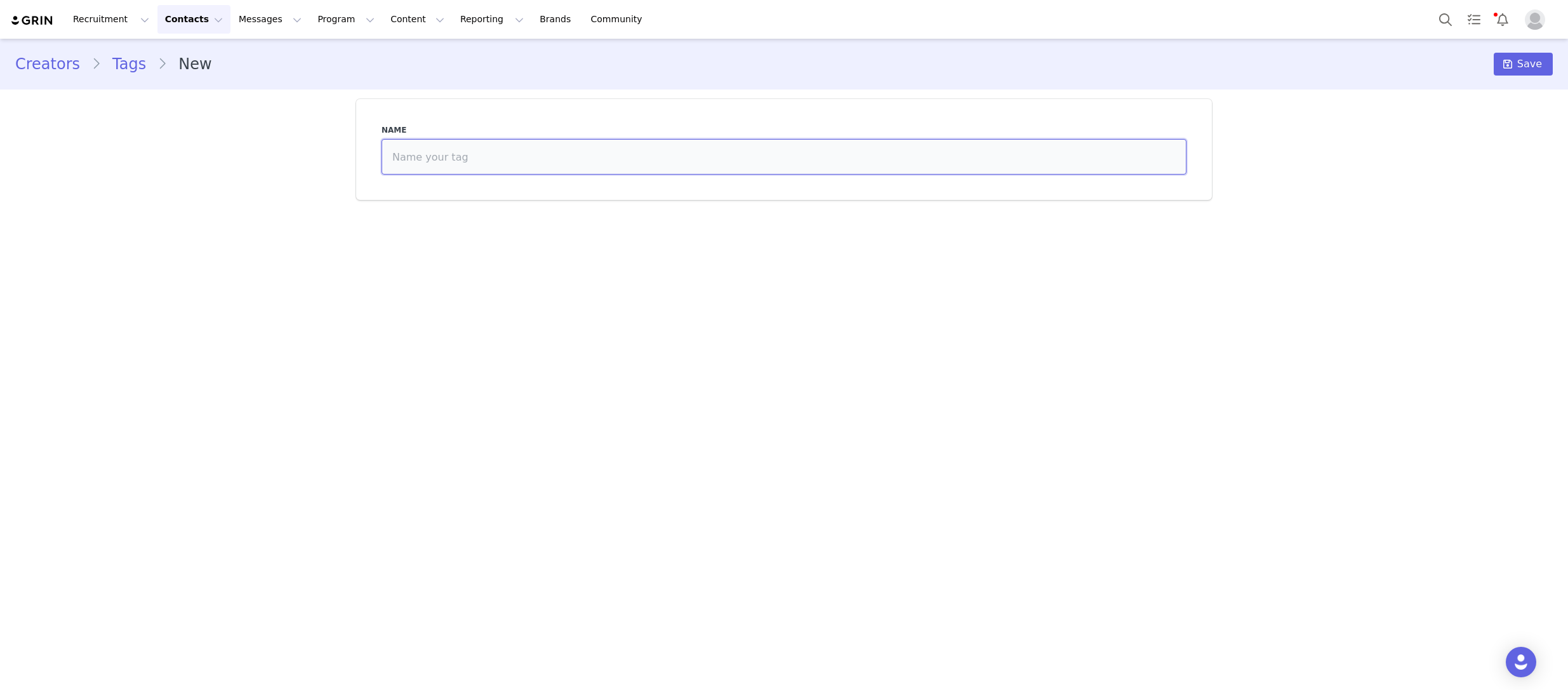
click at [658, 148] on input at bounding box center [784, 157] width 805 height 36
type input "[PERSON_NAME]"
click at [1511, 65] on icon at bounding box center [1508, 64] width 9 height 10
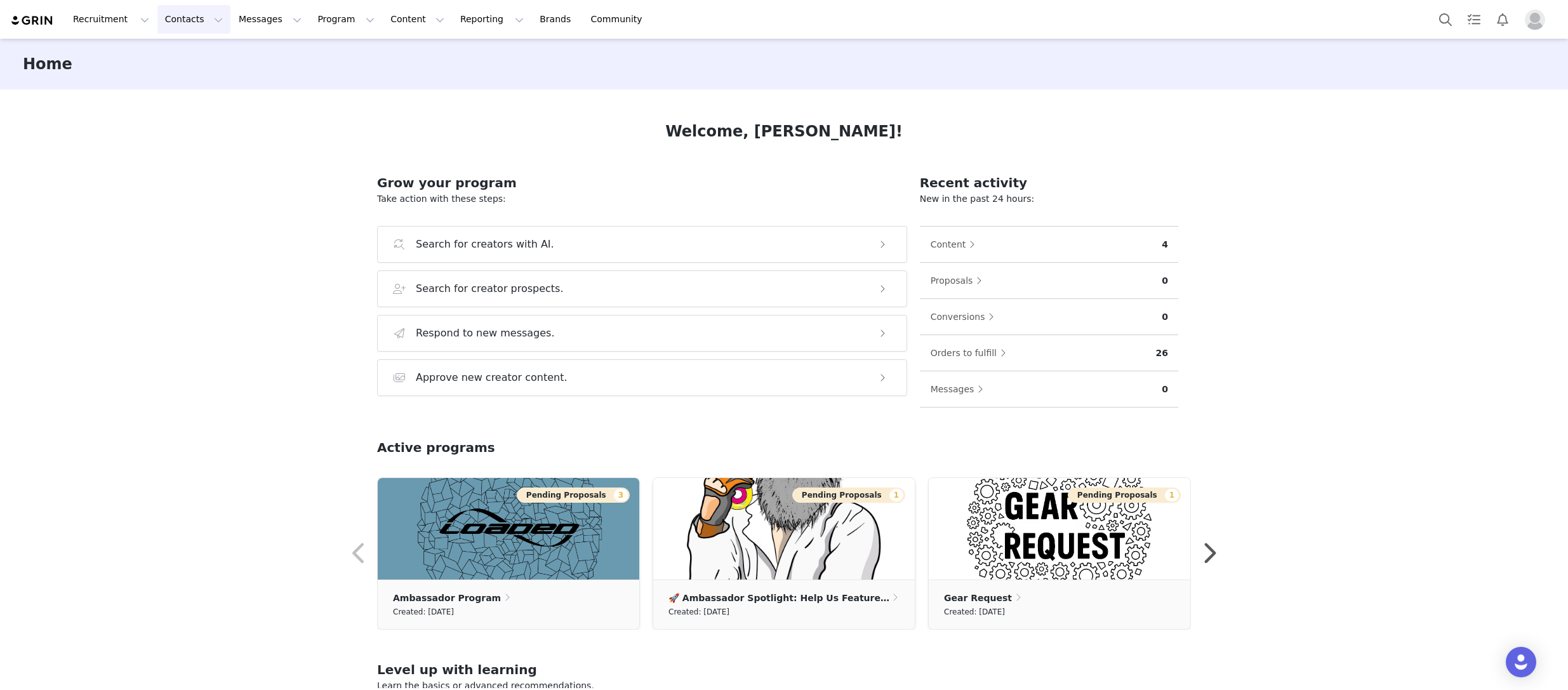
click at [185, 16] on button "Contacts Contacts" at bounding box center [194, 19] width 73 height 29
click at [195, 61] on div "Creators" at bounding box center [199, 56] width 85 height 13
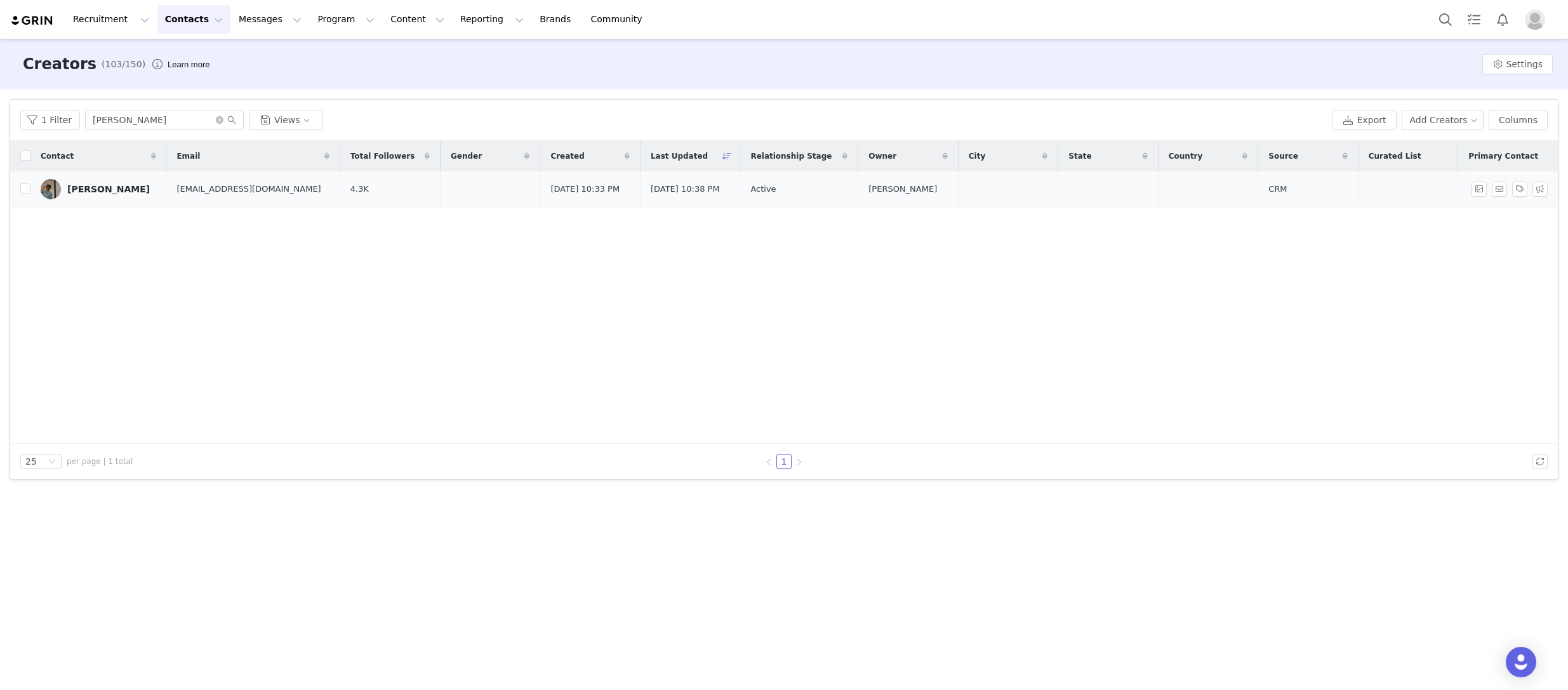
click at [93, 185] on div "[PERSON_NAME]" at bounding box center [108, 189] width 82 height 10
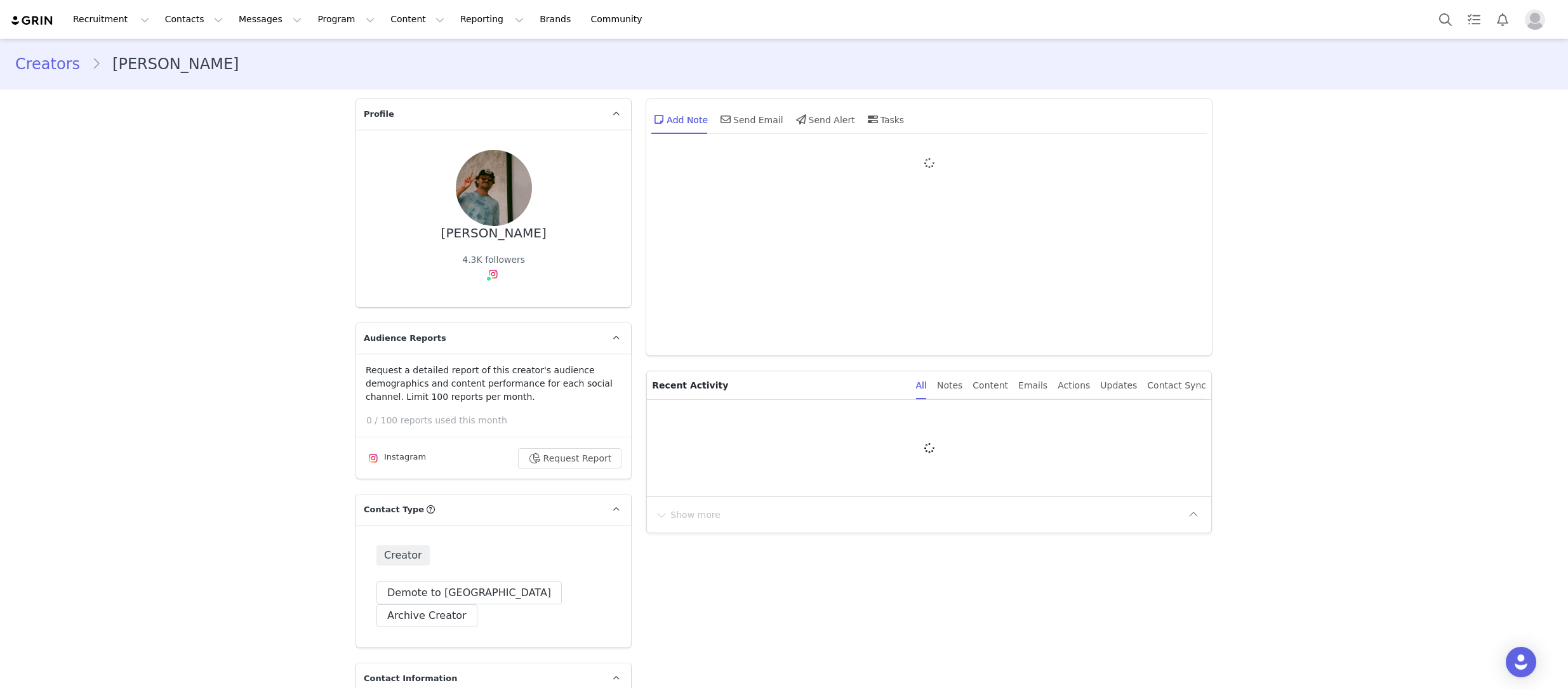
type input "+1 ([GEOGRAPHIC_DATA])"
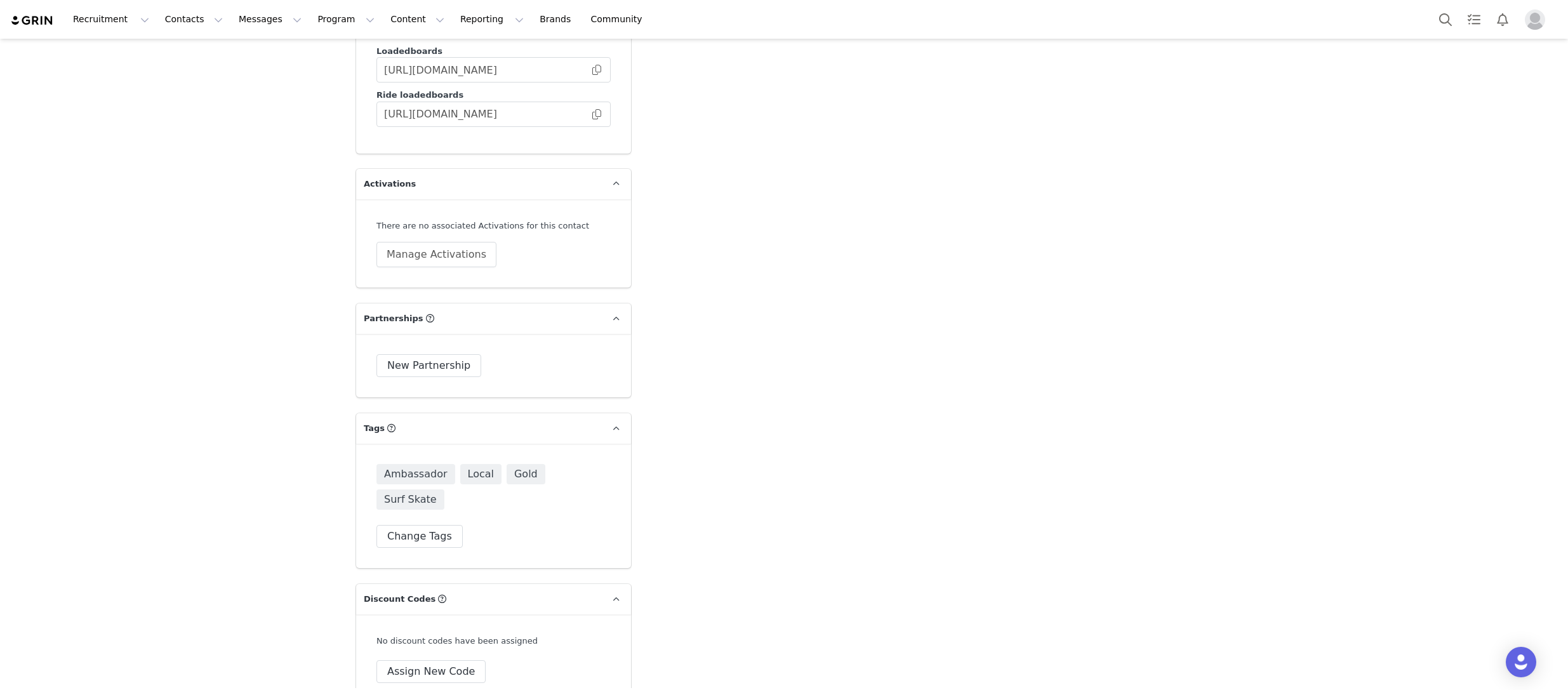
scroll to position [3215, 0]
click at [434, 472] on div "Ambassador Local Gold Surf Skate Change Tags" at bounding box center [493, 504] width 234 height 84
click at [432, 523] on button "Change Tags" at bounding box center [419, 535] width 86 height 23
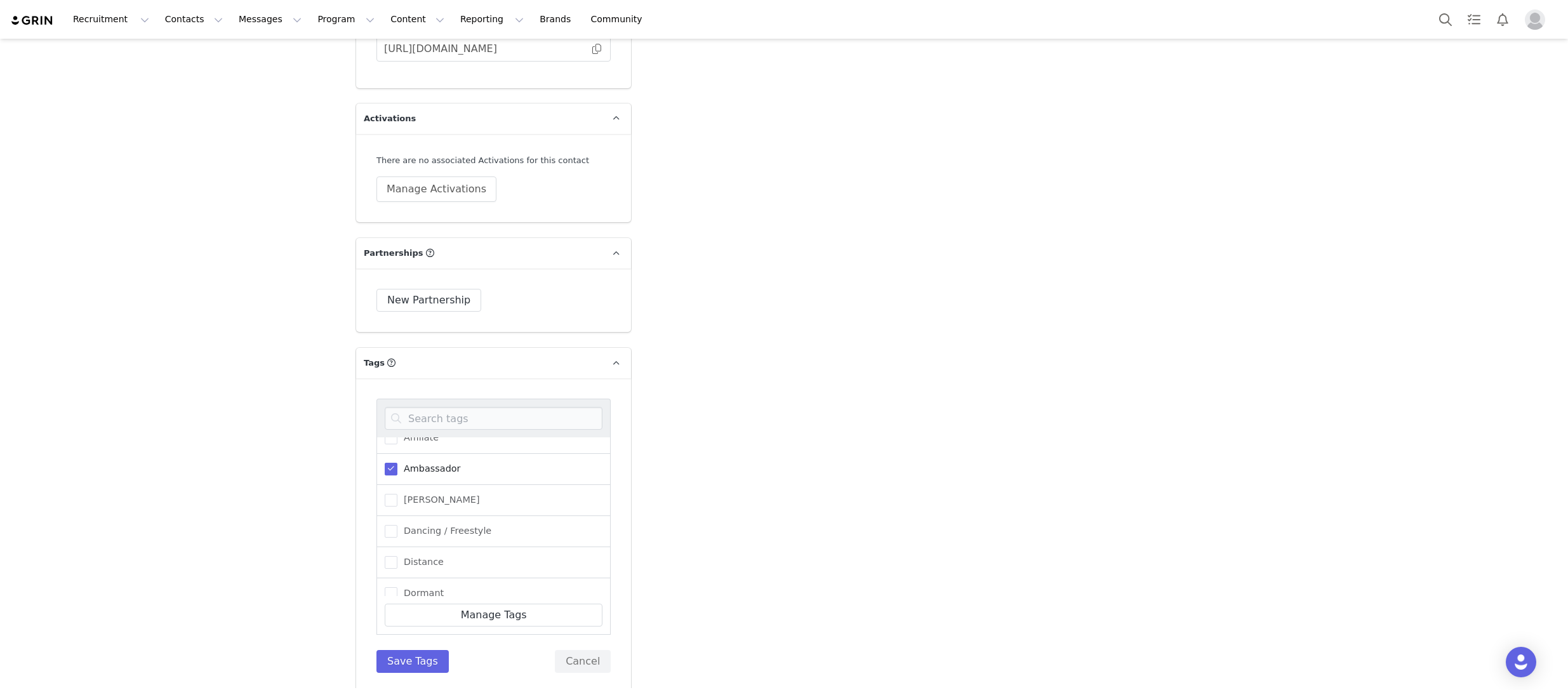
scroll to position [12, 0]
click at [393, 497] on span at bounding box center [391, 503] width 13 height 13
click at [397, 497] on input "[PERSON_NAME]" at bounding box center [397, 497] width 0 height 0
click at [423, 650] on button "Save Tags" at bounding box center [412, 662] width 72 height 23
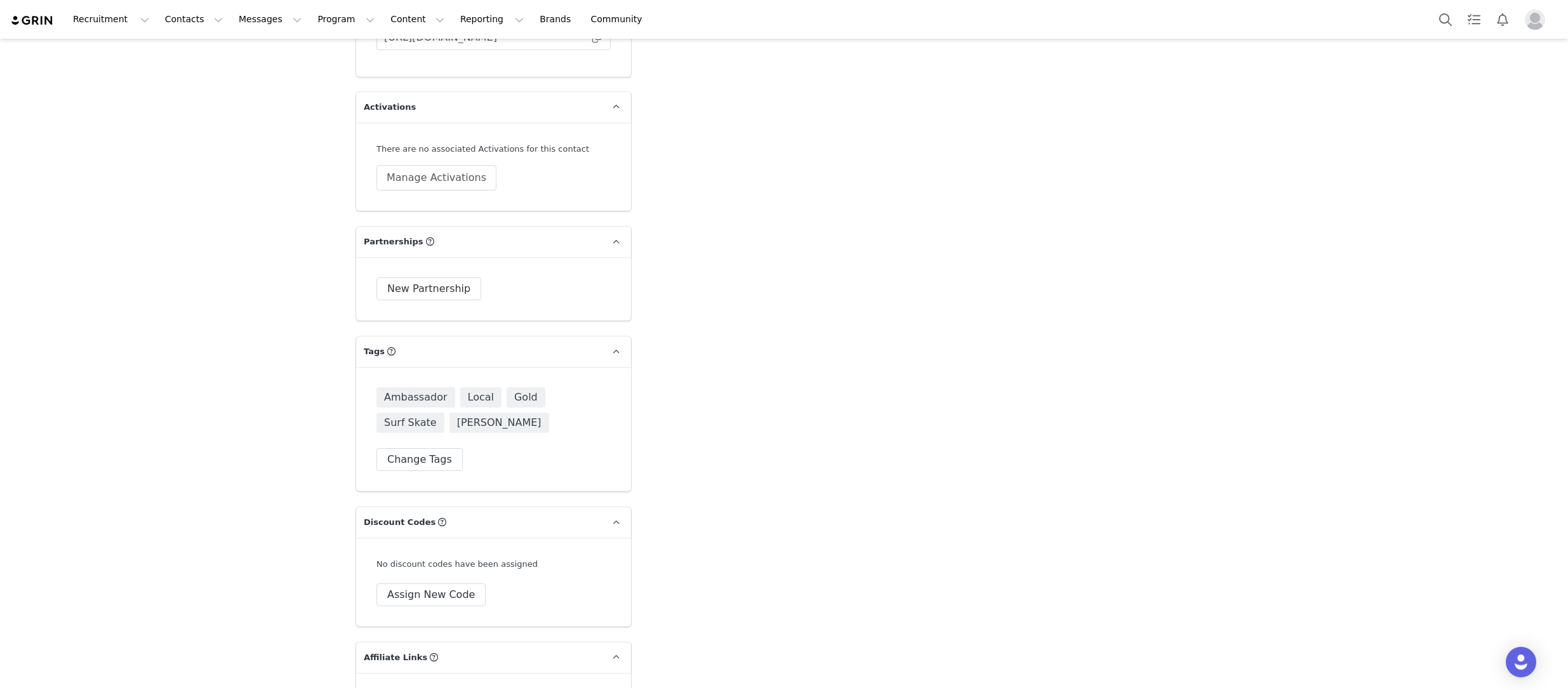
scroll to position [3442, 0]
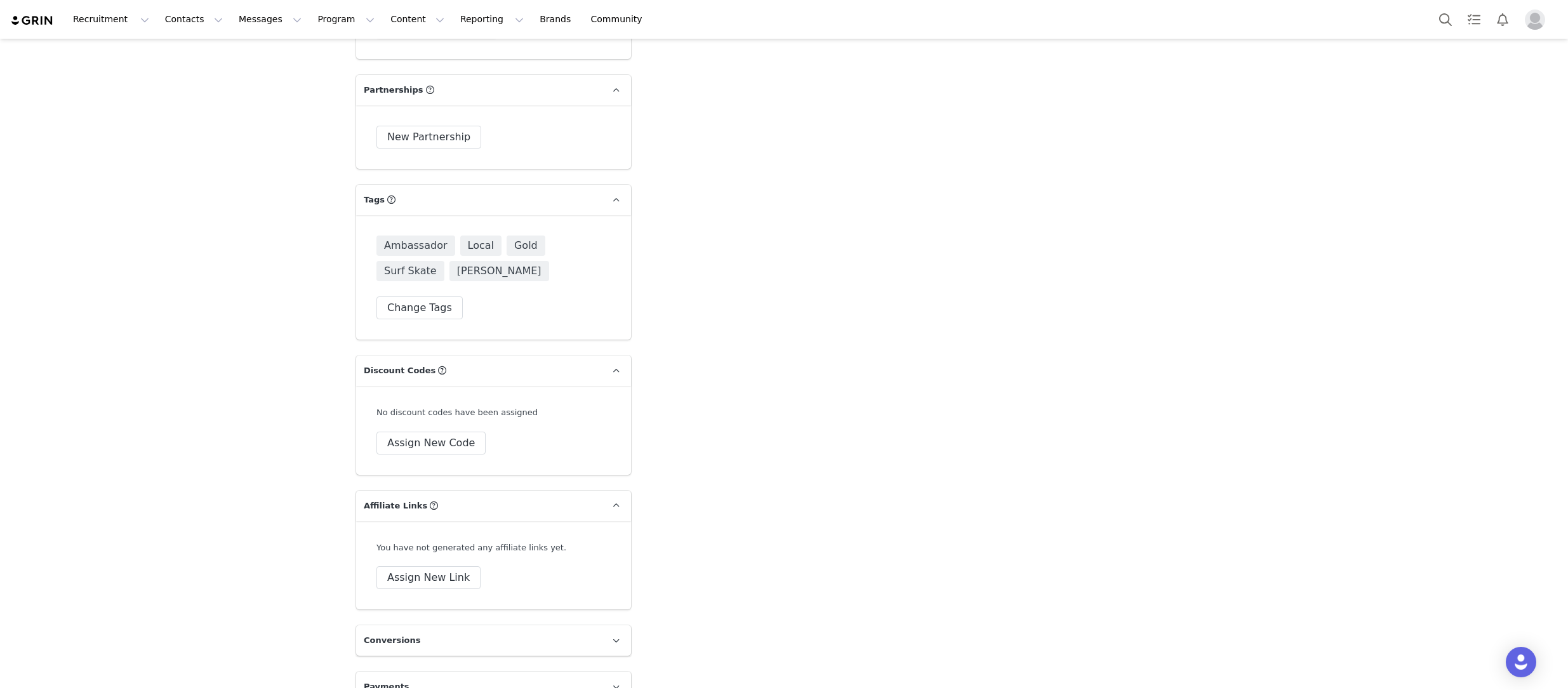
click at [46, 27] on div "Recruitment Recruitment Creator Search Curated Lists Landing Pages Web Extensio…" at bounding box center [333, 19] width 645 height 29
click at [45, 24] on img at bounding box center [33, 20] width 45 height 12
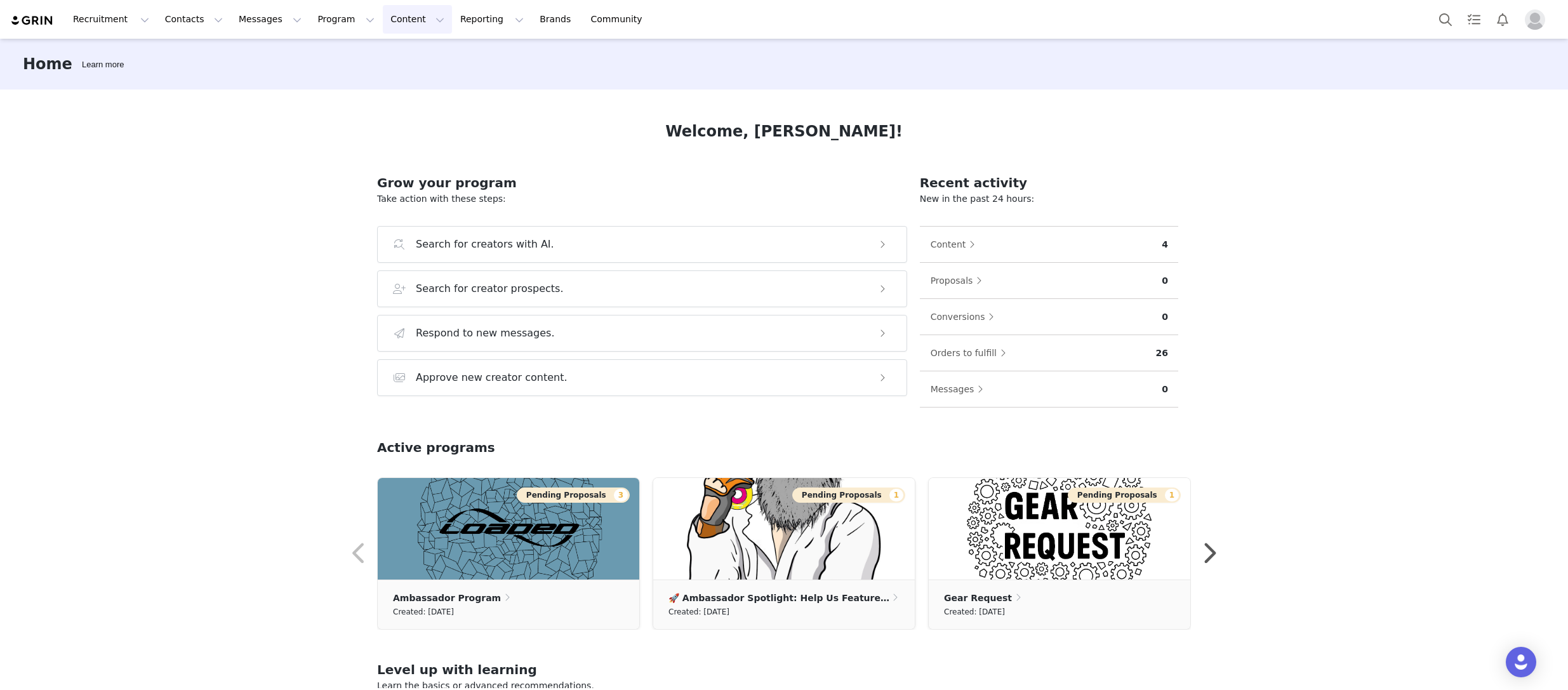
click at [409, 17] on button "Content Content" at bounding box center [417, 19] width 69 height 29
click at [210, 19] on button "Contacts Contacts" at bounding box center [194, 19] width 73 height 29
click at [196, 62] on div "Creators" at bounding box center [199, 56] width 85 height 13
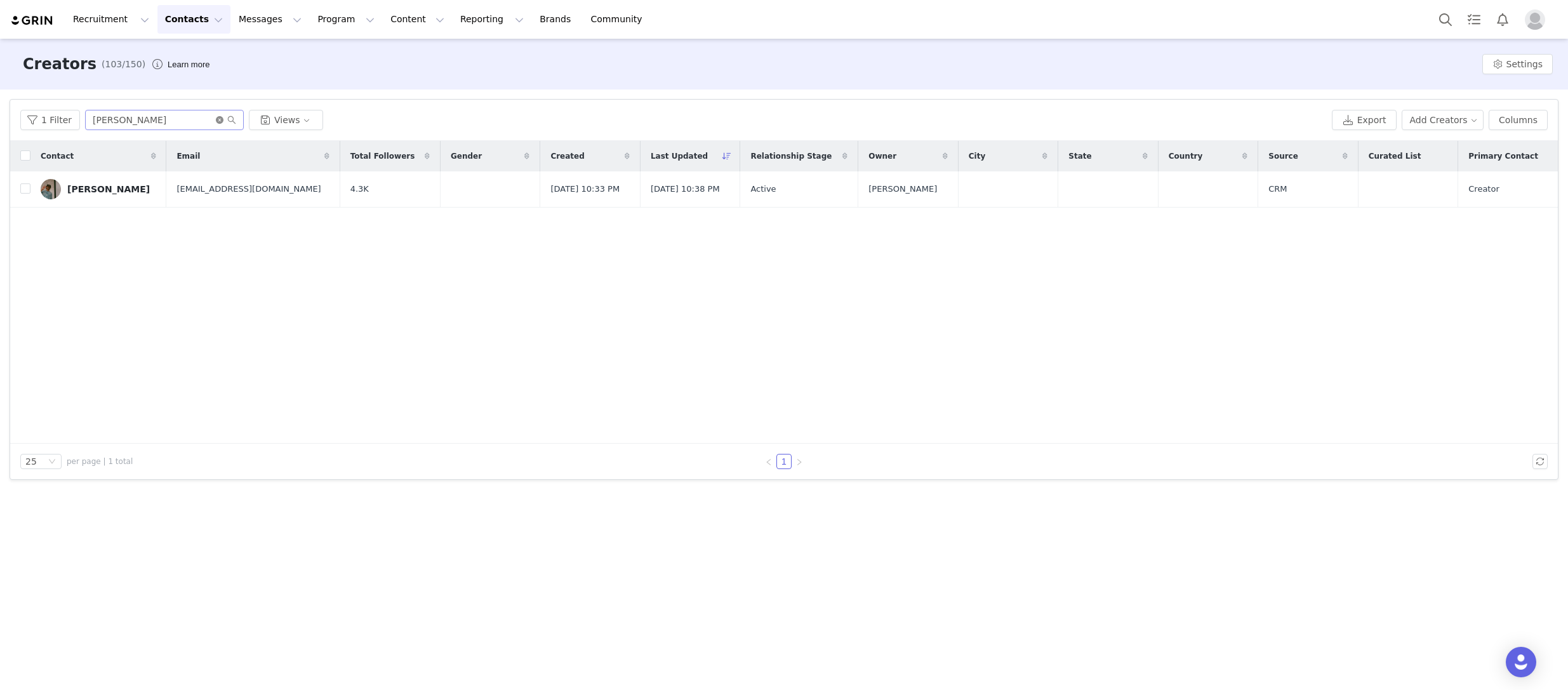
click at [217, 119] on icon "icon: close-circle" at bounding box center [220, 120] width 8 height 8
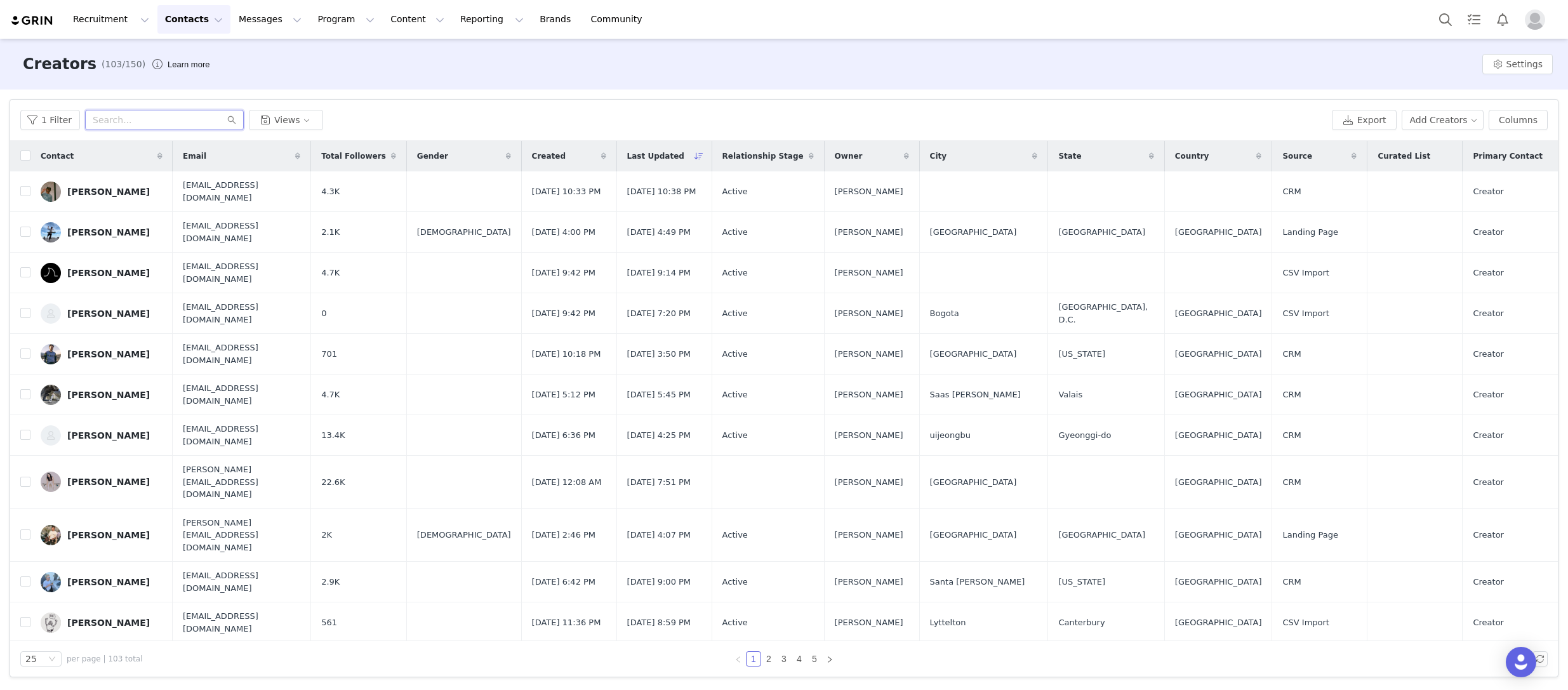
click at [181, 113] on input "text" at bounding box center [164, 120] width 158 height 20
type input "ari"
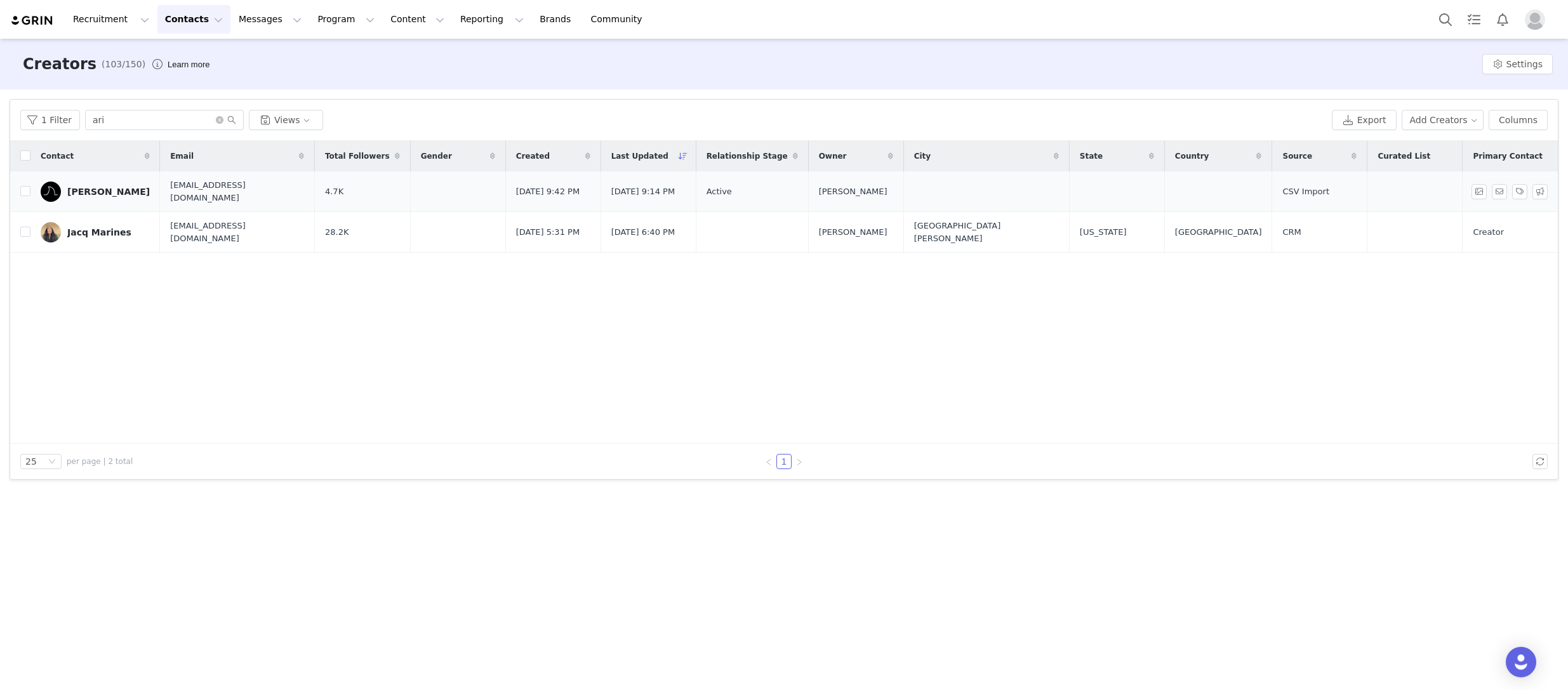
click at [107, 188] on div "[PERSON_NAME]" at bounding box center [108, 192] width 82 height 10
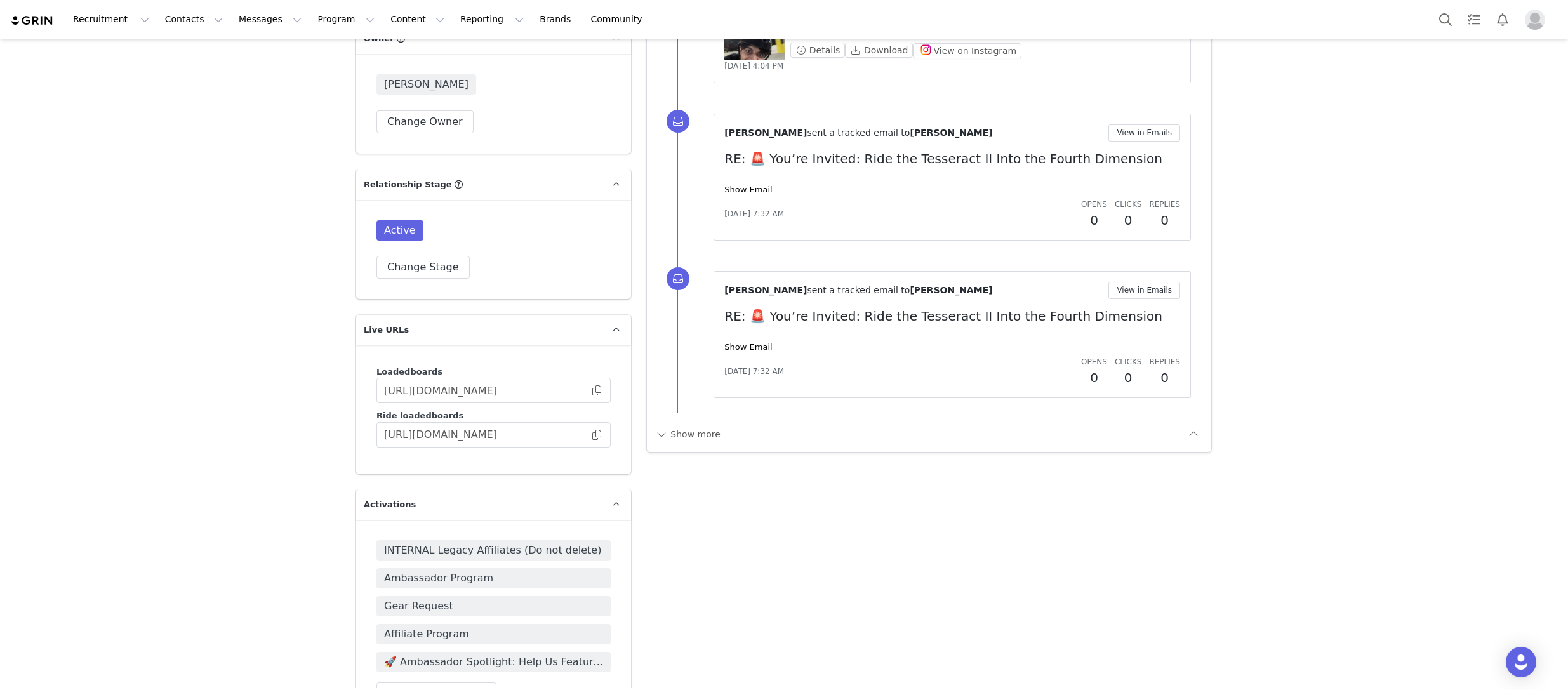
scroll to position [2911, 0]
click at [595, 431] on span at bounding box center [597, 431] width 13 height 0
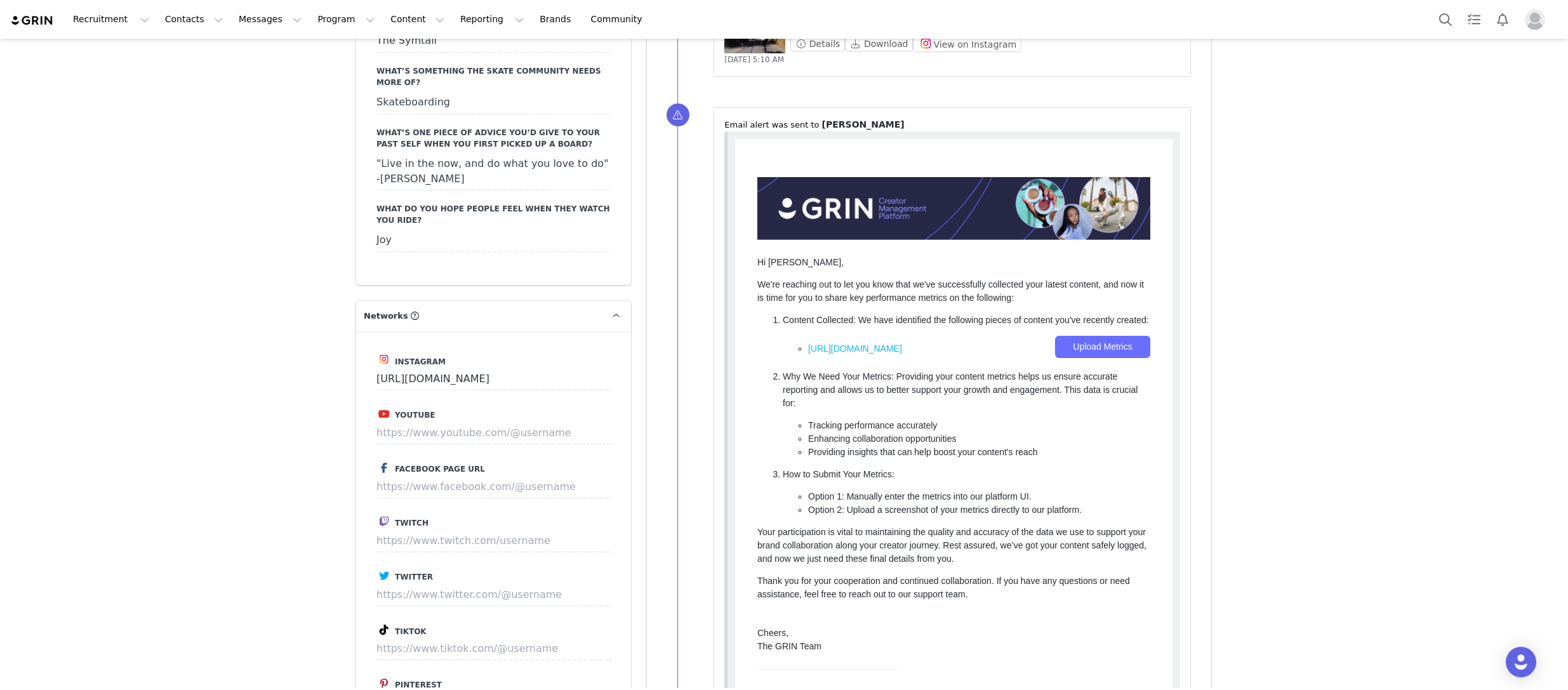
scroll to position [1738, 0]
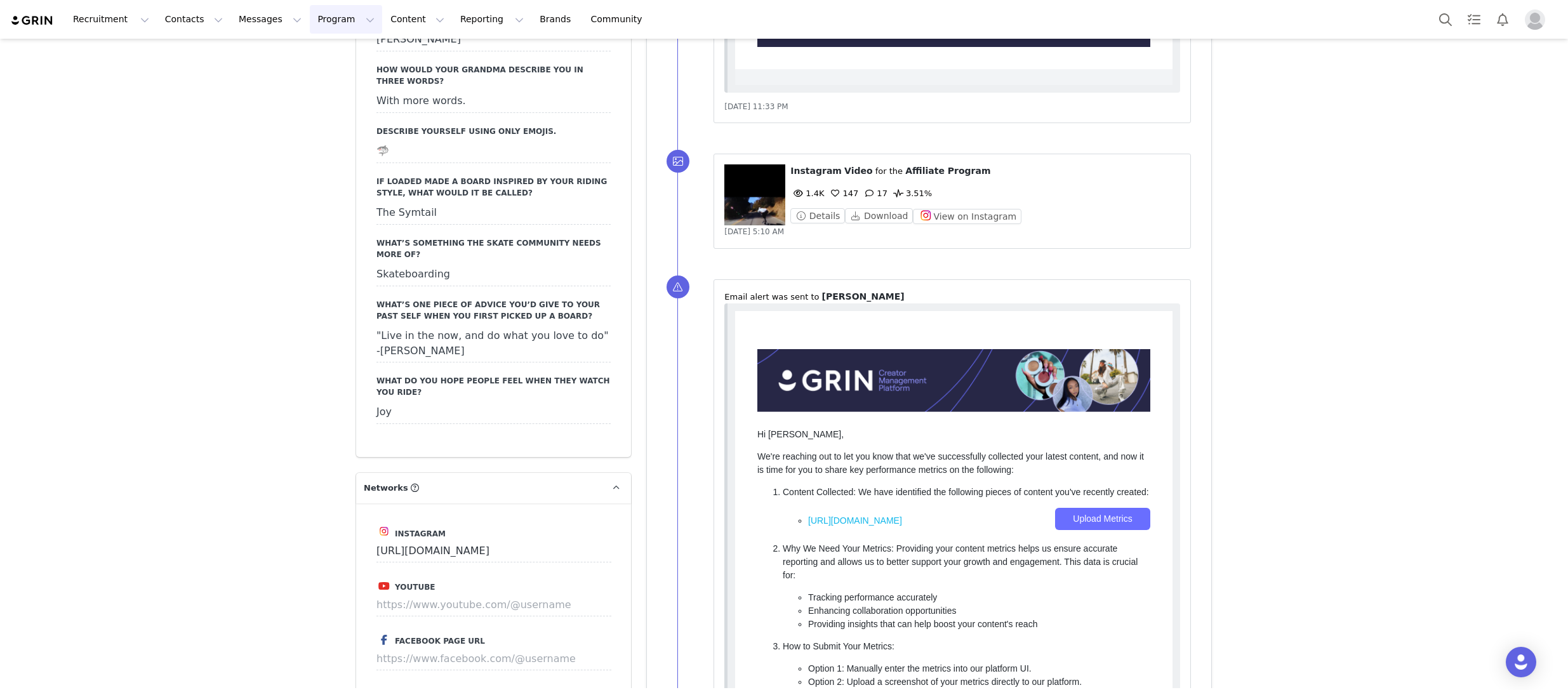
click at [330, 20] on button "Program Program" at bounding box center [346, 19] width 72 height 29
click at [334, 56] on p "Activations" at bounding box center [324, 56] width 49 height 13
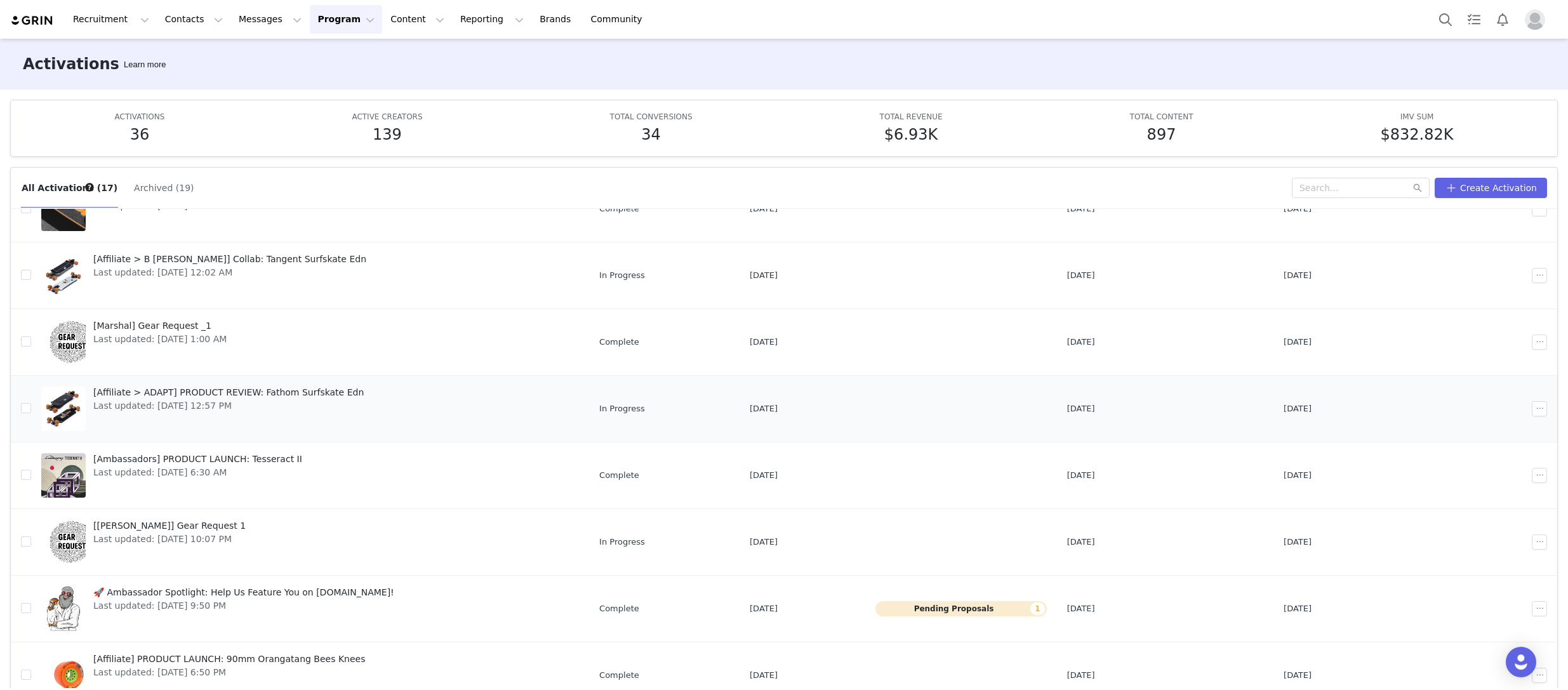
scroll to position [66, 0]
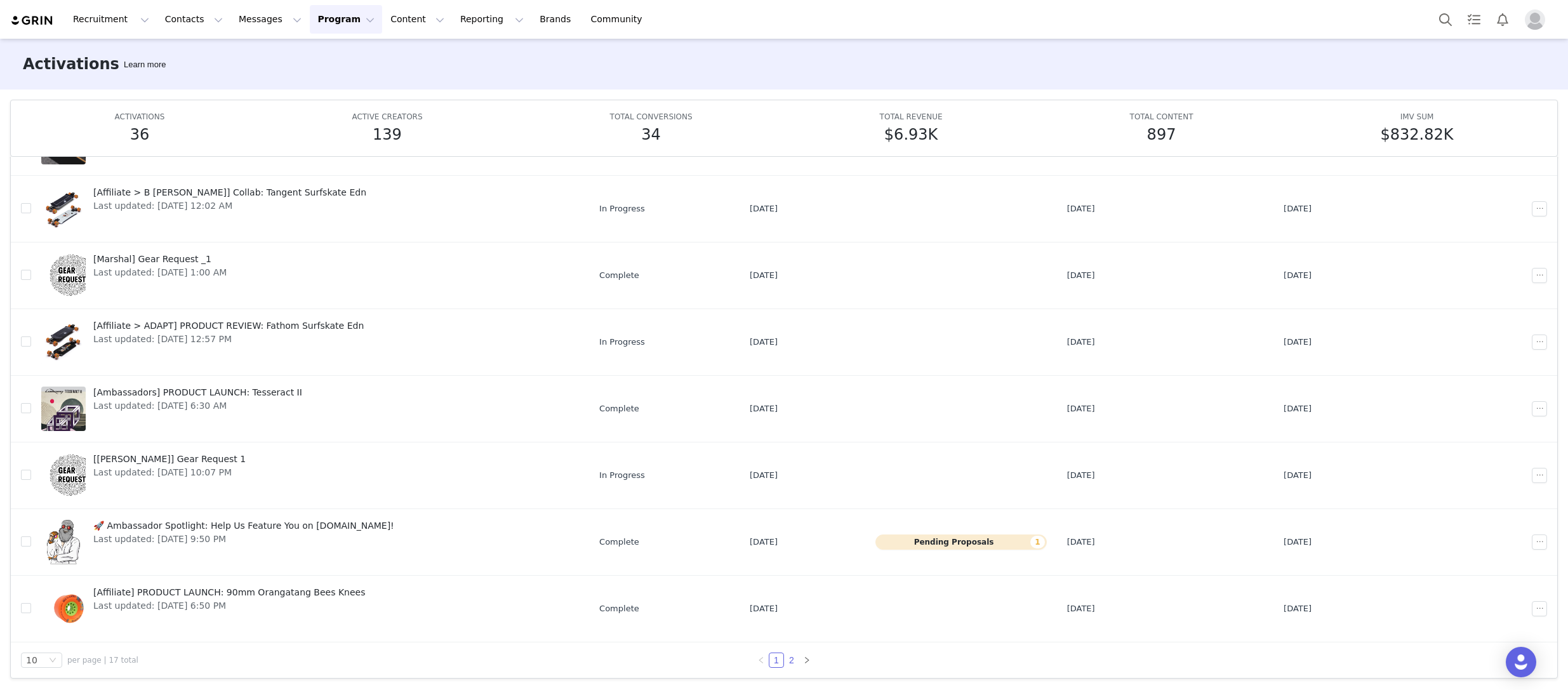
click at [788, 659] on link "2" at bounding box center [792, 661] width 14 height 14
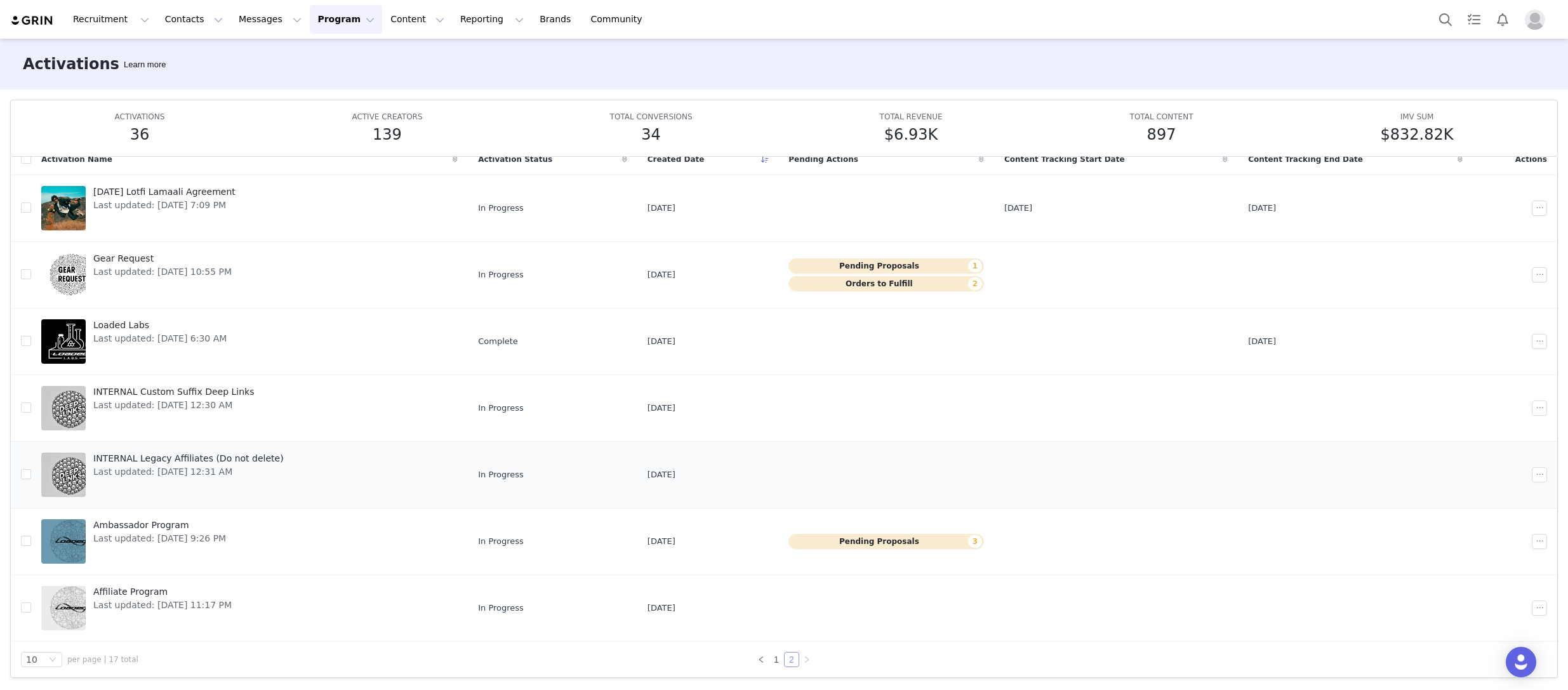
scroll to position [64, 0]
click at [158, 260] on span "Gear Request" at bounding box center [162, 259] width 139 height 13
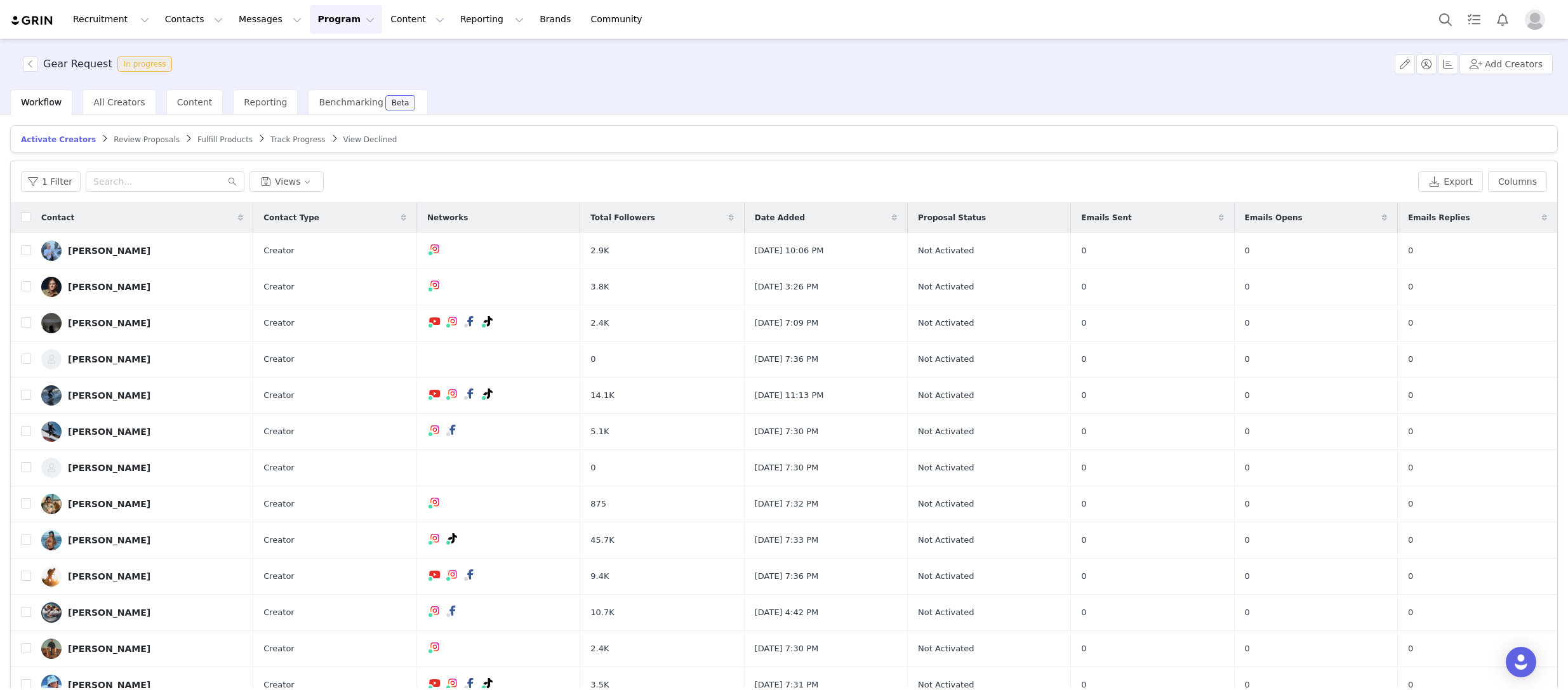
click at [142, 141] on span "Review Proposals" at bounding box center [146, 140] width 66 height 9
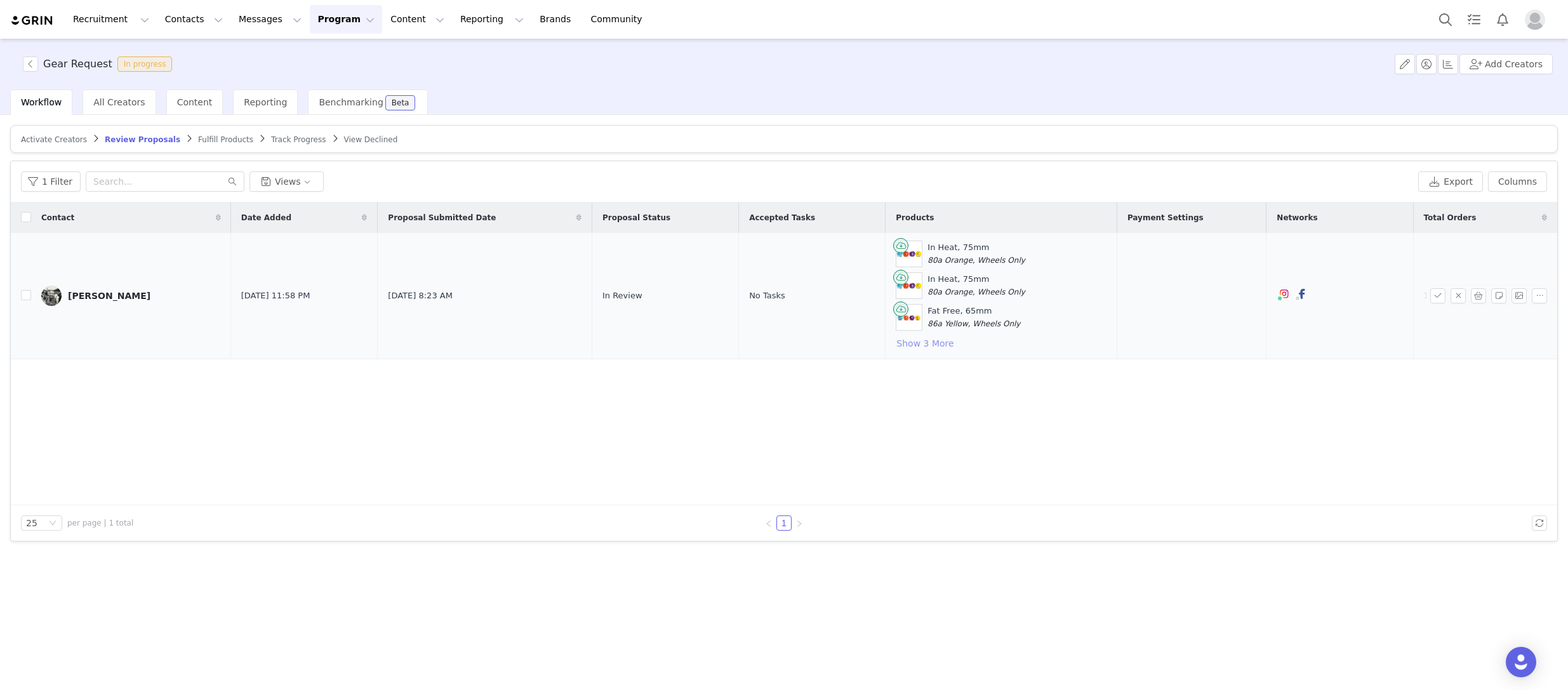
click at [906, 345] on button "Show 3 More" at bounding box center [924, 344] width 58 height 15
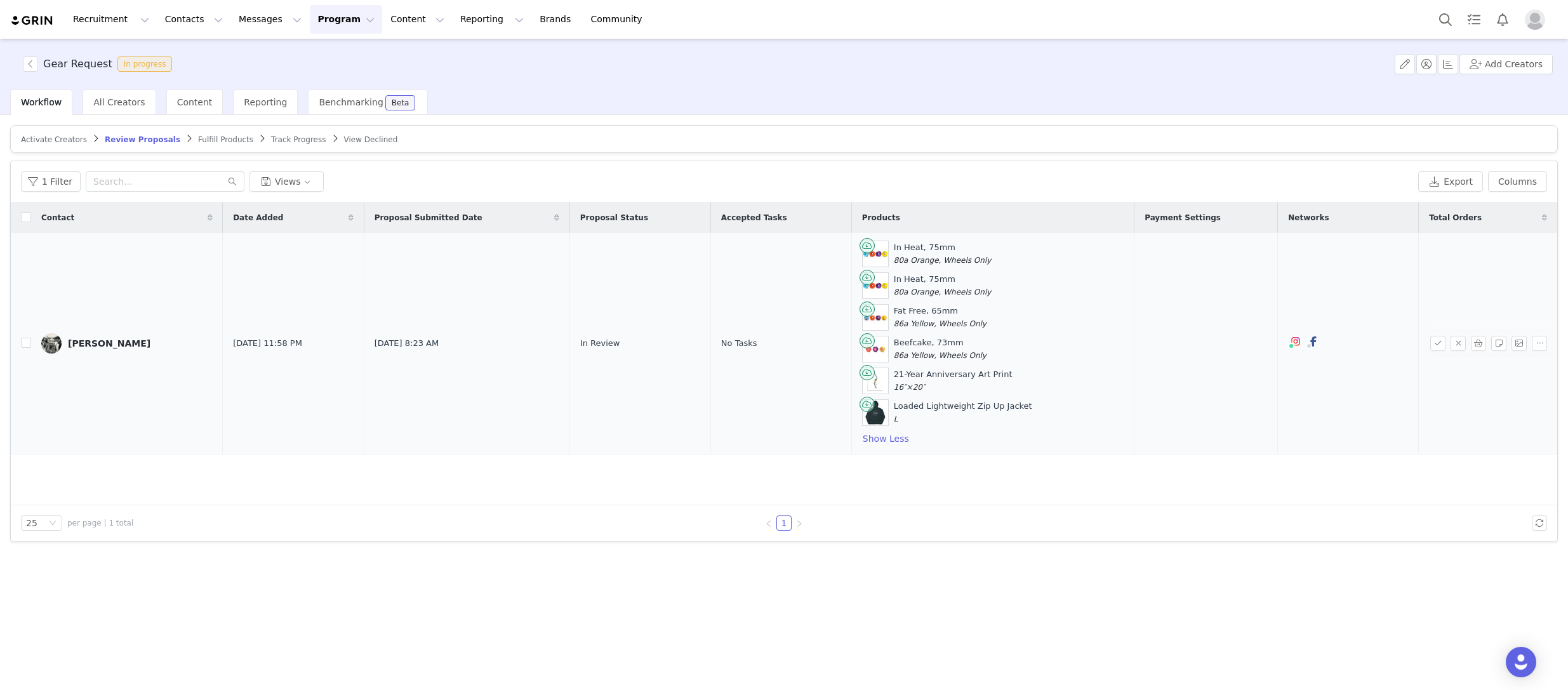
click at [1278, 338] on td at bounding box center [1348, 344] width 141 height 222
click at [1288, 344] on span at bounding box center [1291, 346] width 6 height 6
click at [1291, 341] on img at bounding box center [1296, 342] width 10 height 10
click at [1282, 368] on link "@palmtreez00" at bounding box center [1286, 370] width 65 height 10
click at [1326, 514] on div "25 per page | 1 total 1" at bounding box center [784, 523] width 1546 height 36
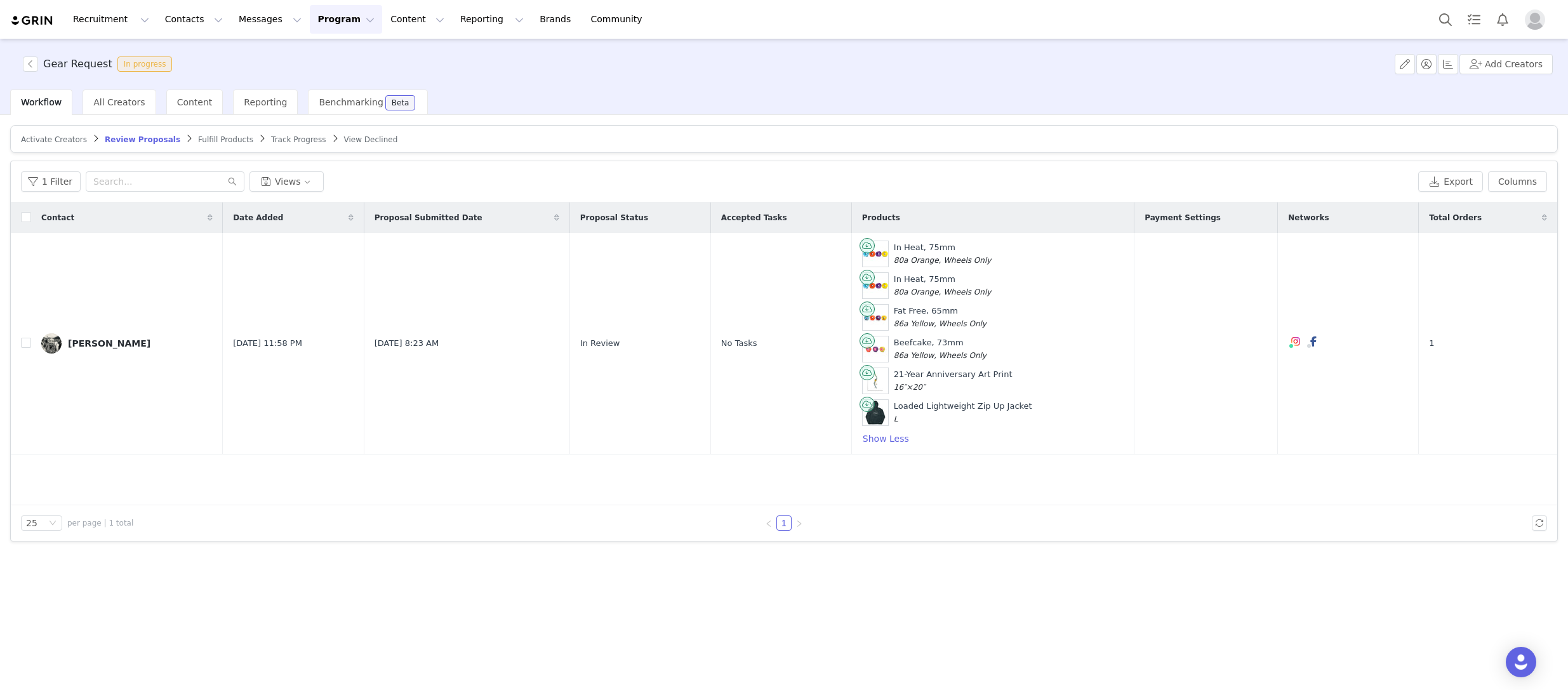
click at [215, 139] on span "Fulfill Products" at bounding box center [225, 140] width 55 height 9
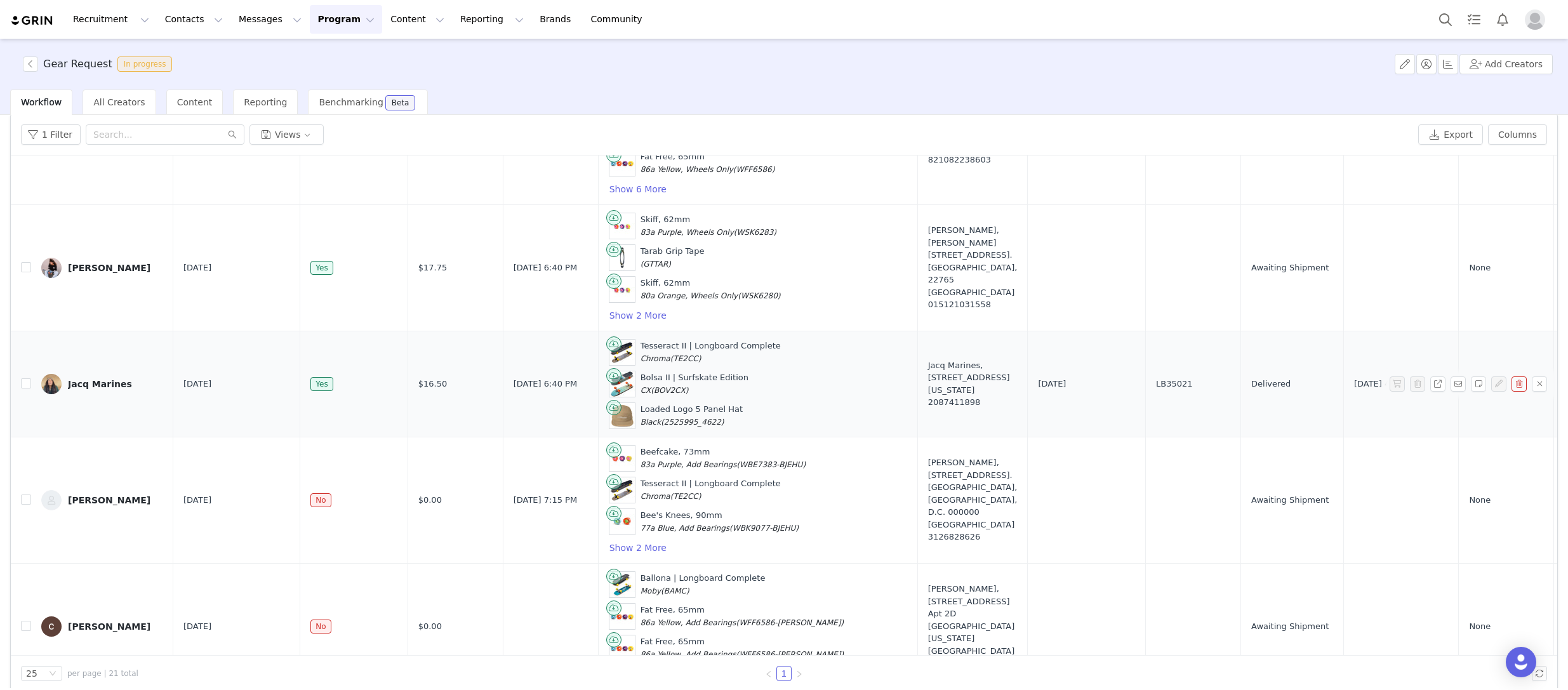
scroll to position [60, 0]
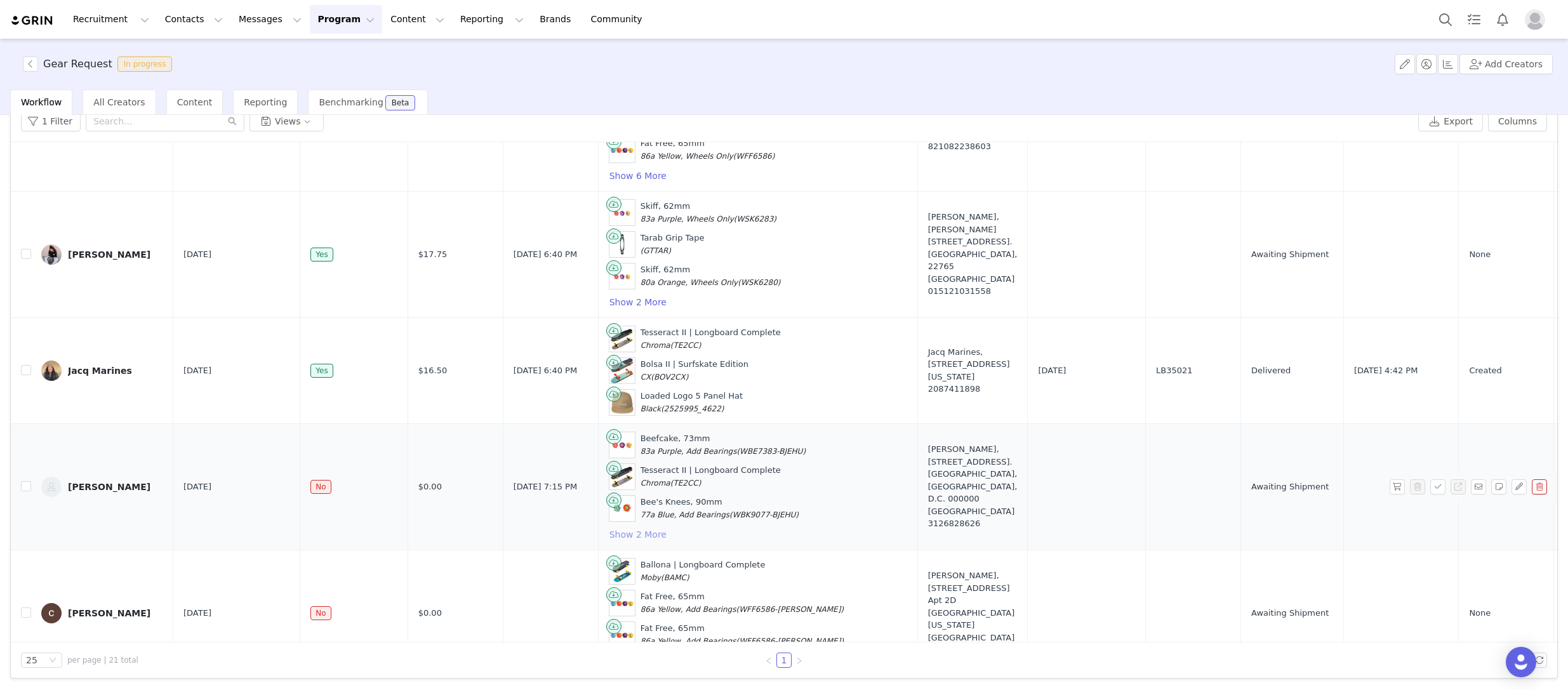
click at [637, 527] on button "Show 2 More" at bounding box center [637, 535] width 58 height 15
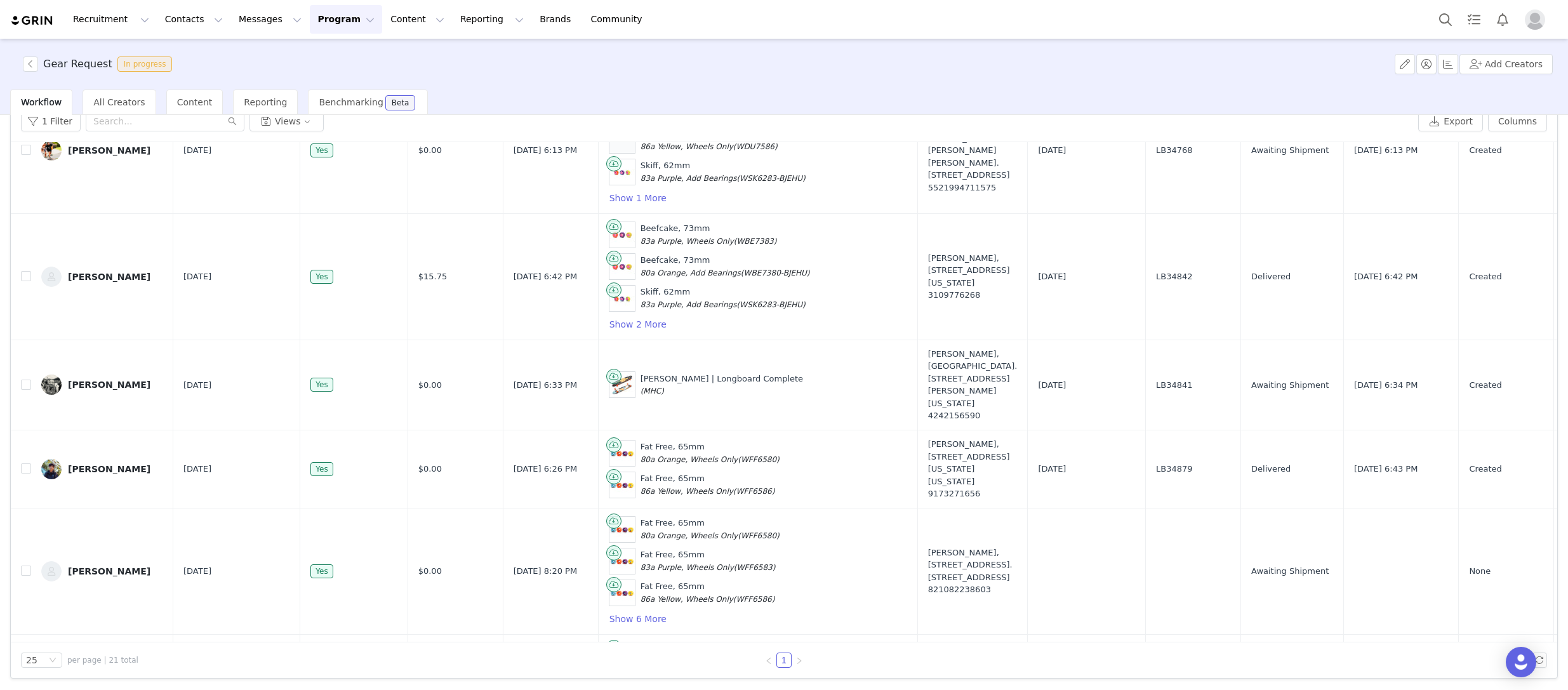
scroll to position [1491, 0]
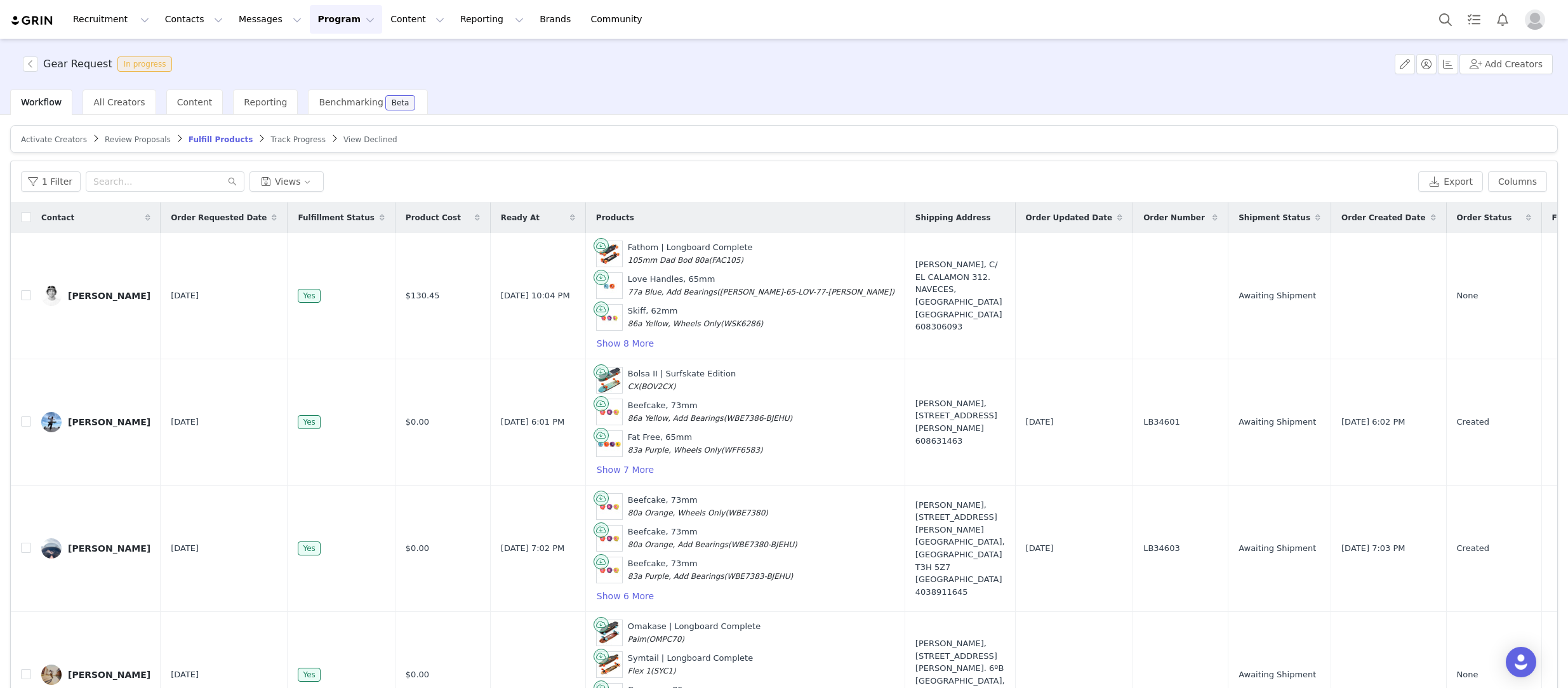
click at [192, 212] on span "Order Requested Date" at bounding box center [218, 218] width 96 height 12
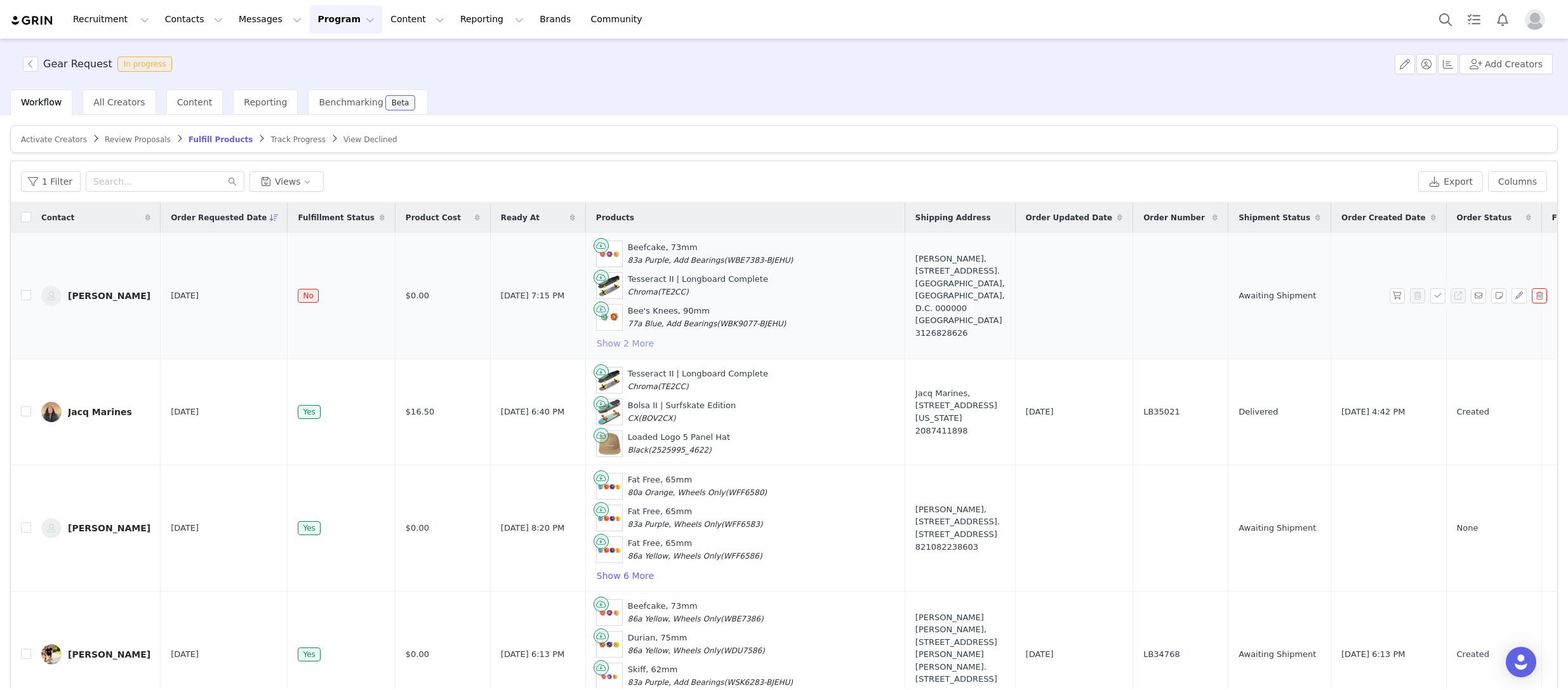
click at [613, 340] on button "Show 2 More" at bounding box center [625, 344] width 58 height 15
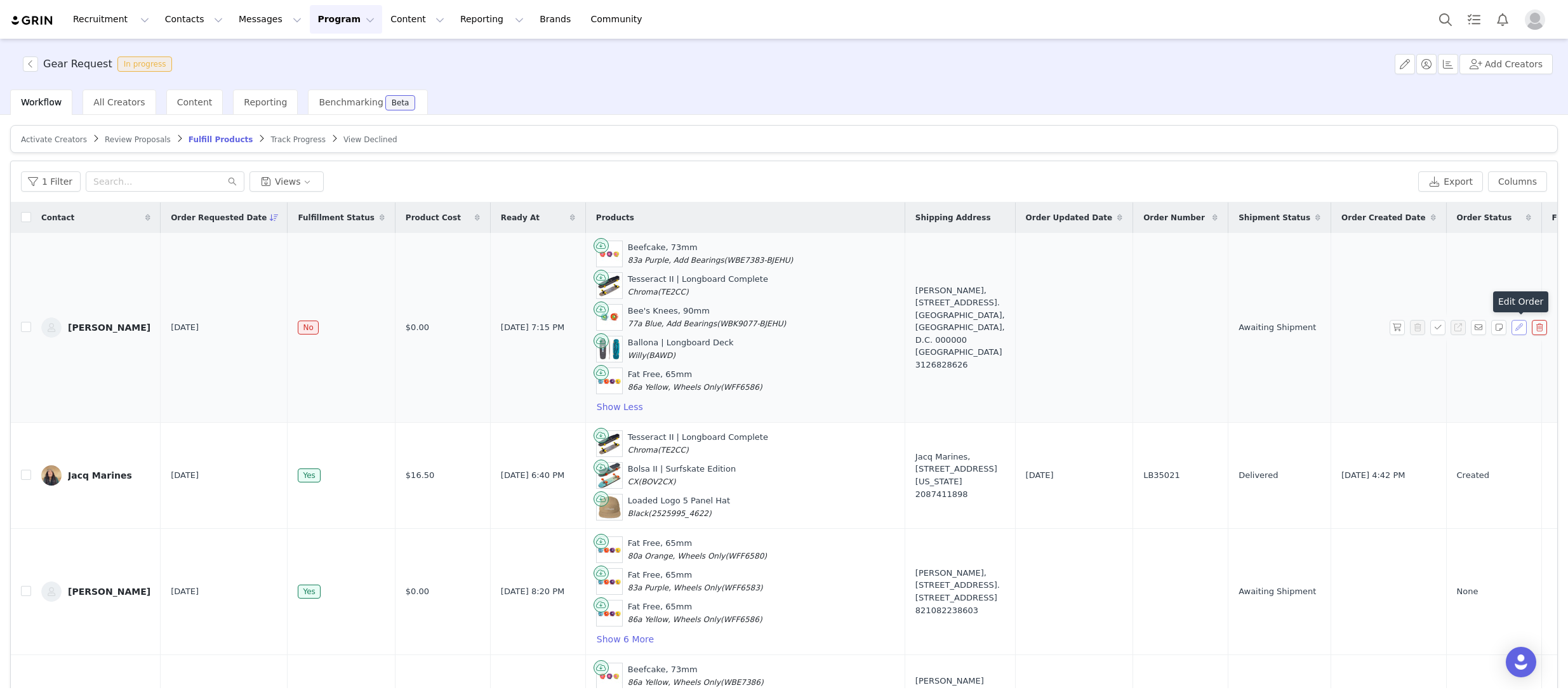
click at [1519, 327] on button "button" at bounding box center [1519, 328] width 15 height 15
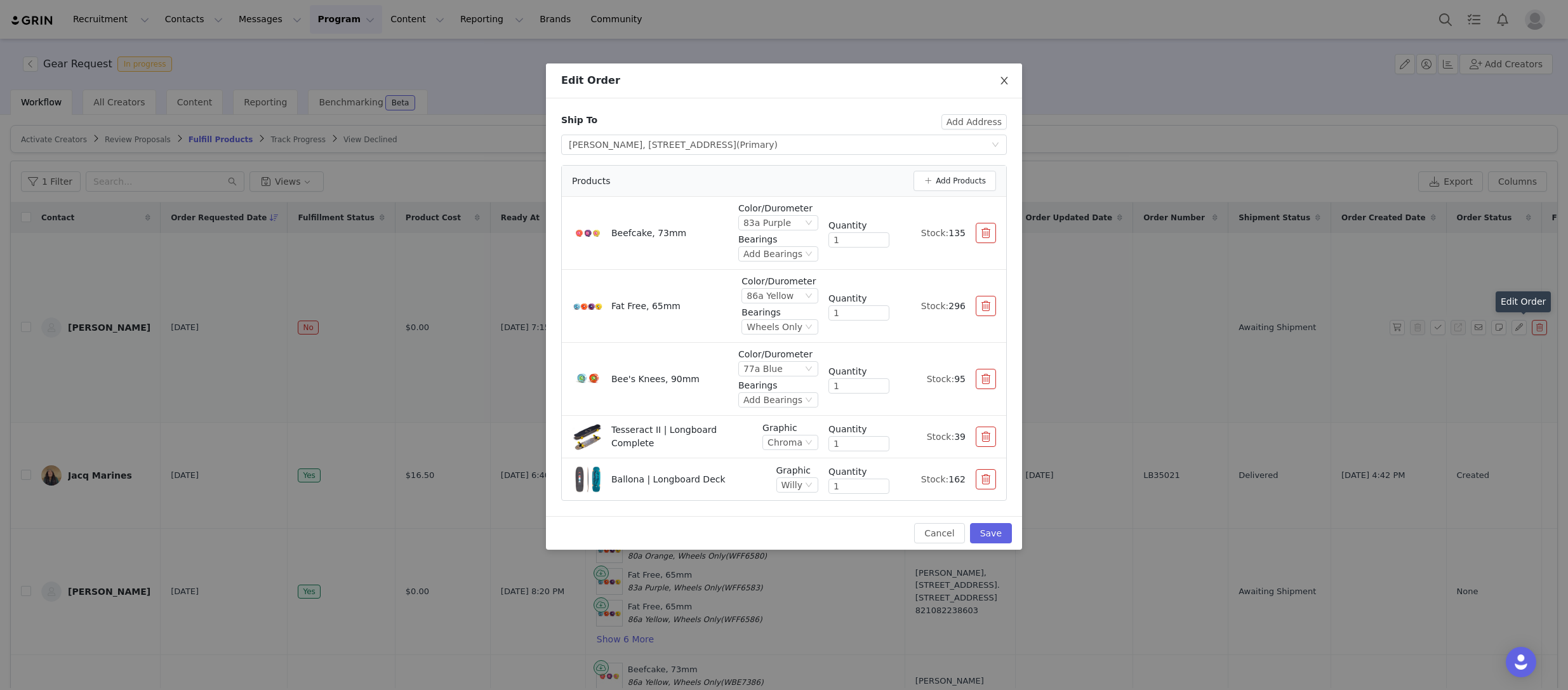
click at [1008, 76] on icon "icon: close" at bounding box center [1004, 80] width 10 height 10
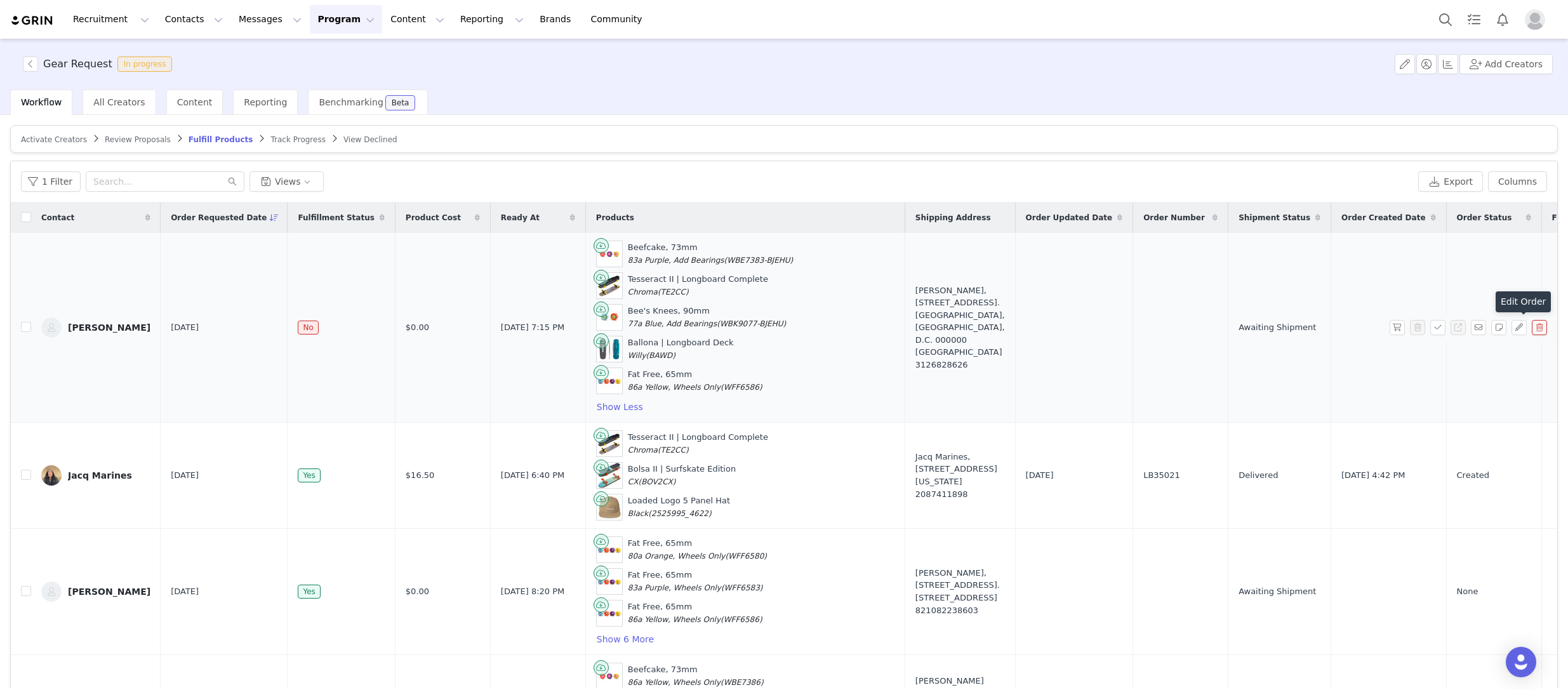
click at [1230, 183] on div "1 Filter Views" at bounding box center [717, 181] width 1392 height 20
click at [1398, 328] on button "button" at bounding box center [1397, 328] width 15 height 15
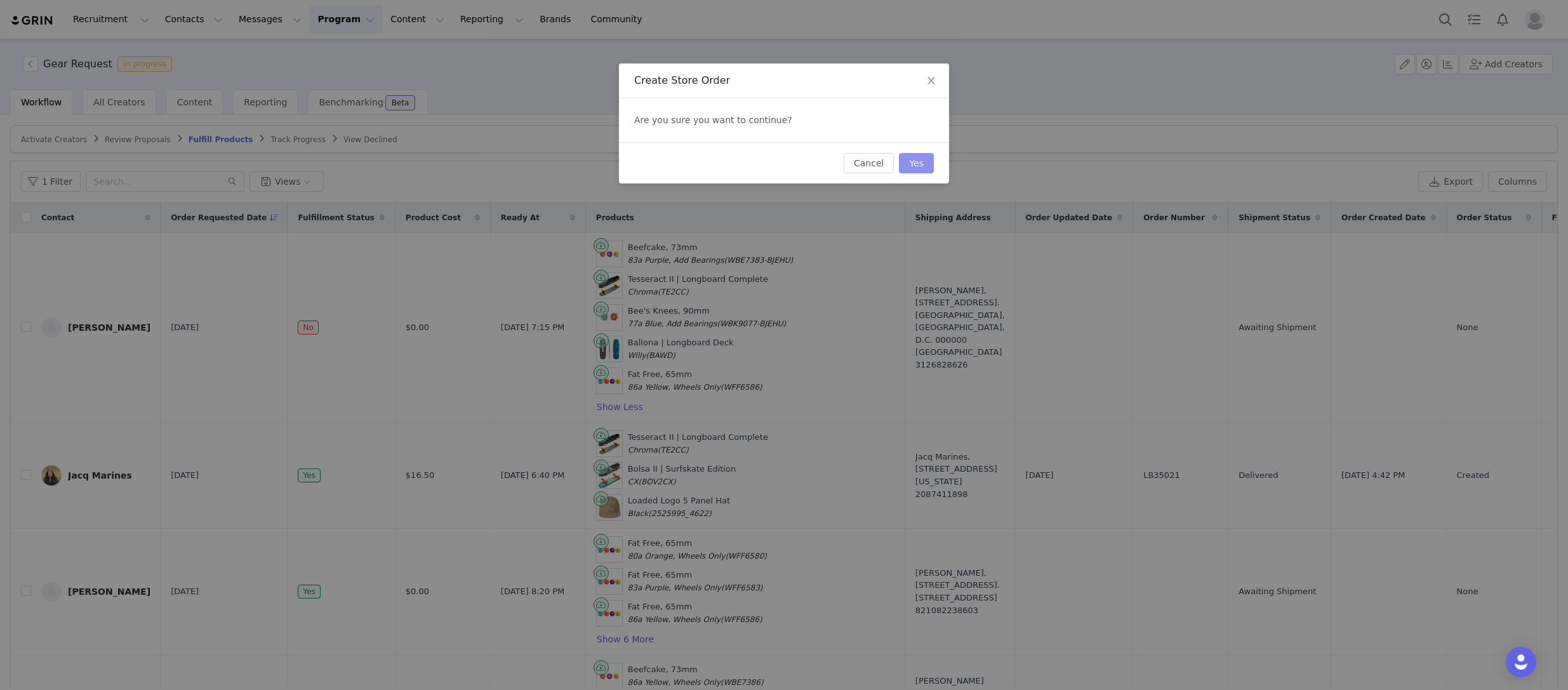
click at [931, 159] on button "Yes" at bounding box center [916, 164] width 35 height 20
